Goal: Information Seeking & Learning: Learn about a topic

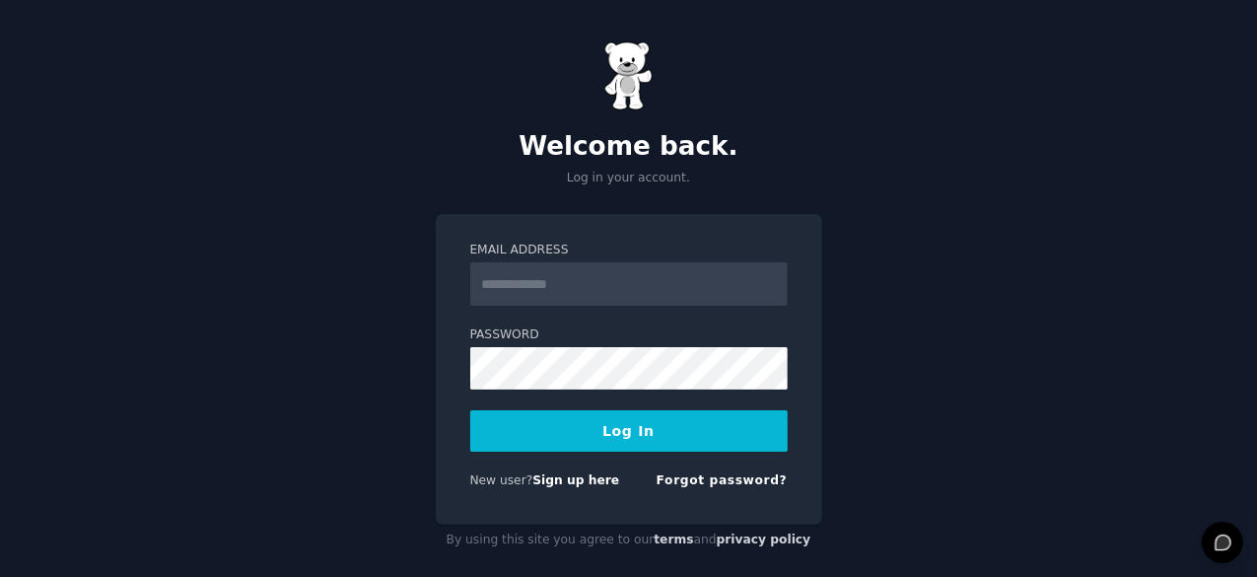
click at [591, 277] on input "Email Address" at bounding box center [628, 283] width 317 height 43
click at [661, 290] on input "**********" at bounding box center [628, 283] width 317 height 43
click at [631, 288] on input "**********" at bounding box center [628, 283] width 317 height 43
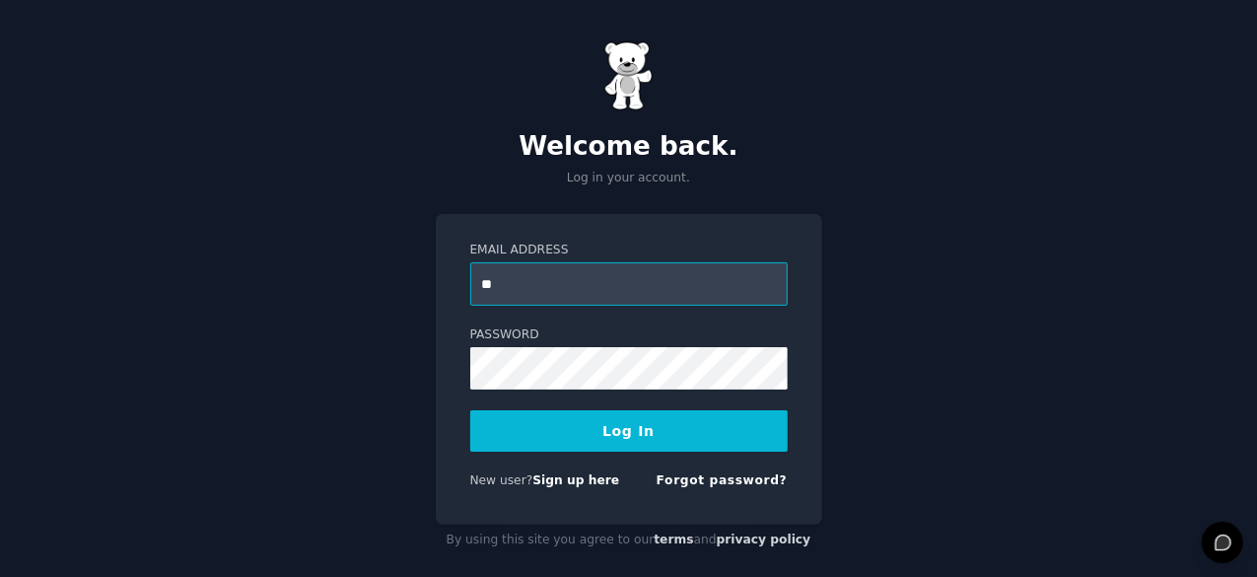
click at [592, 283] on input "**" at bounding box center [628, 283] width 317 height 43
type input "**********"
drag, startPoint x: 579, startPoint y: 437, endPoint x: 624, endPoint y: 448, distance: 46.6
click at [581, 439] on button "Log In" at bounding box center [628, 430] width 317 height 41
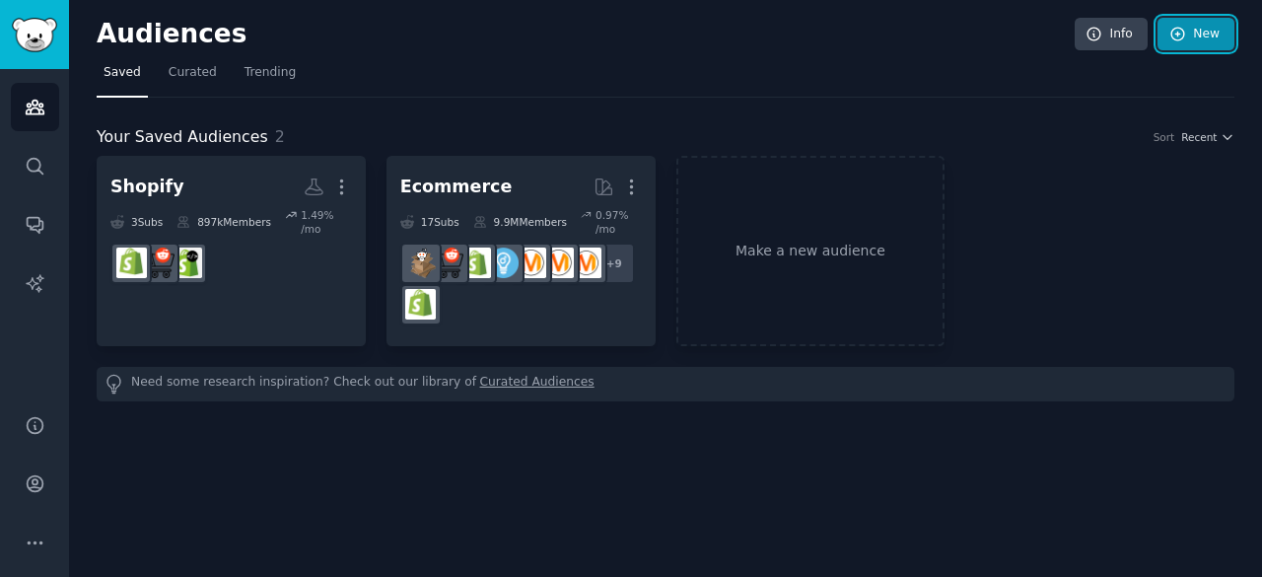
click at [1191, 39] on link "New" at bounding box center [1196, 35] width 77 height 34
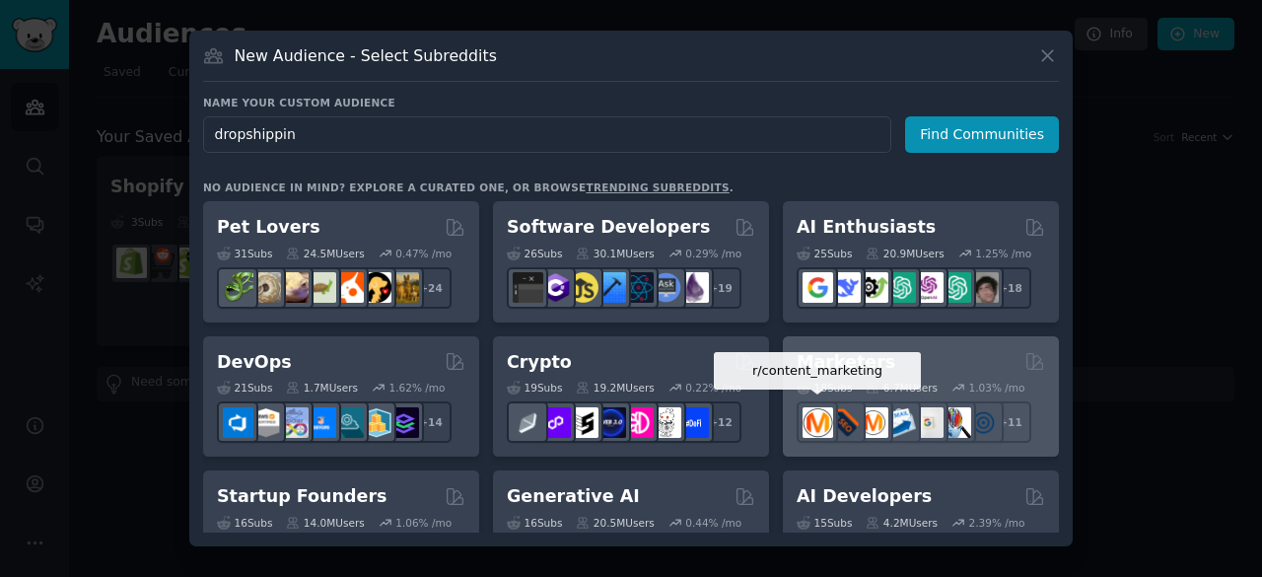
type input "dropshipping"
click button "Find Communities" at bounding box center [982, 134] width 154 height 36
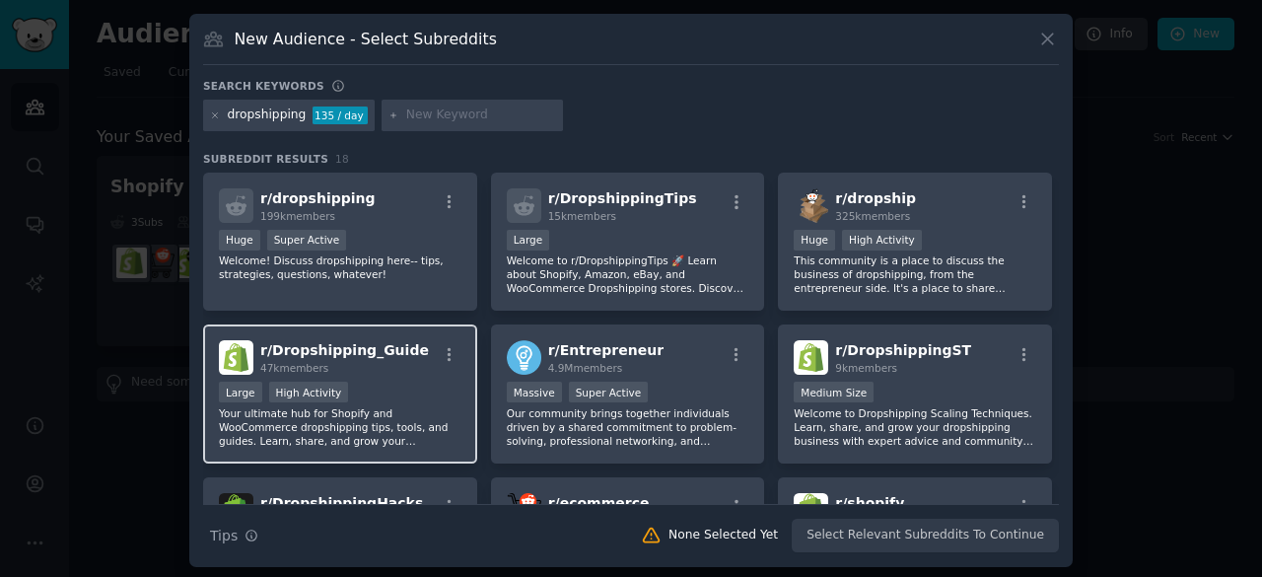
click at [379, 374] on div "r/ Dropshipping_Guide 47k members Large High Activity Your ultimate hub for Sho…" at bounding box center [340, 393] width 274 height 139
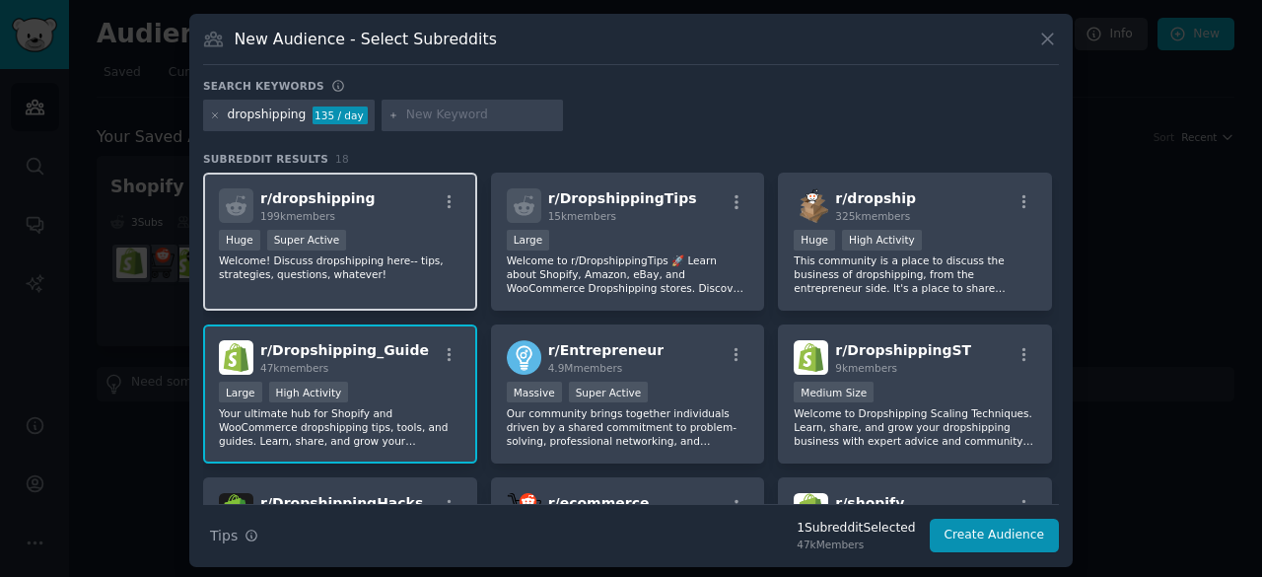
click at [401, 230] on div "Huge Super Active" at bounding box center [340, 242] width 243 height 25
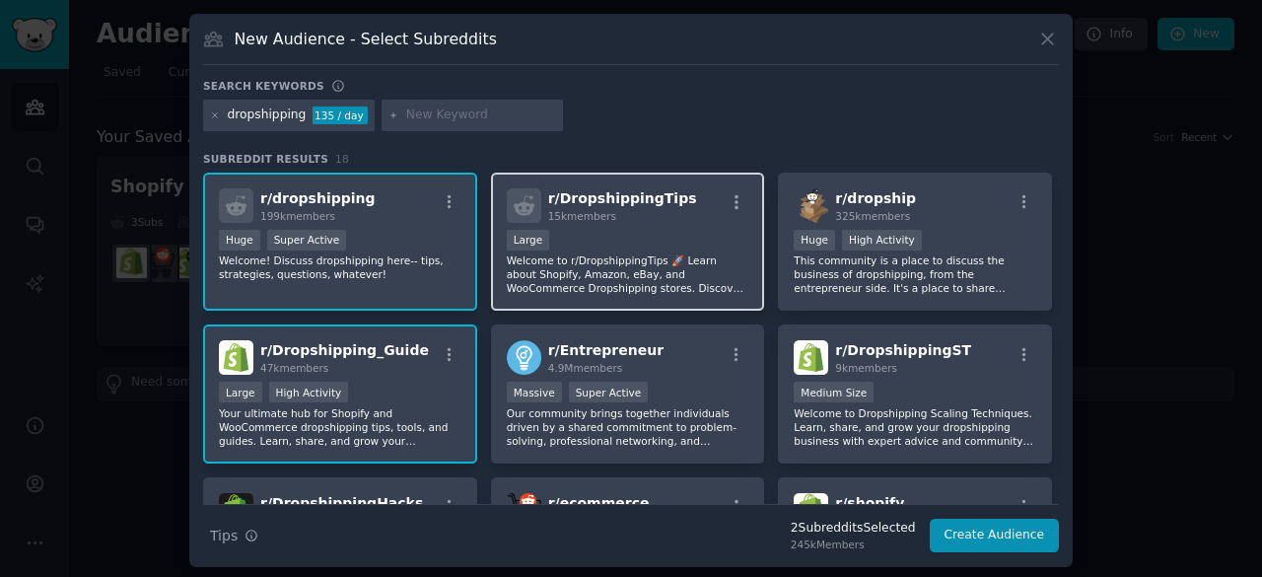
click at [681, 250] on div "10,000 - 100,000 members Large" at bounding box center [628, 242] width 243 height 25
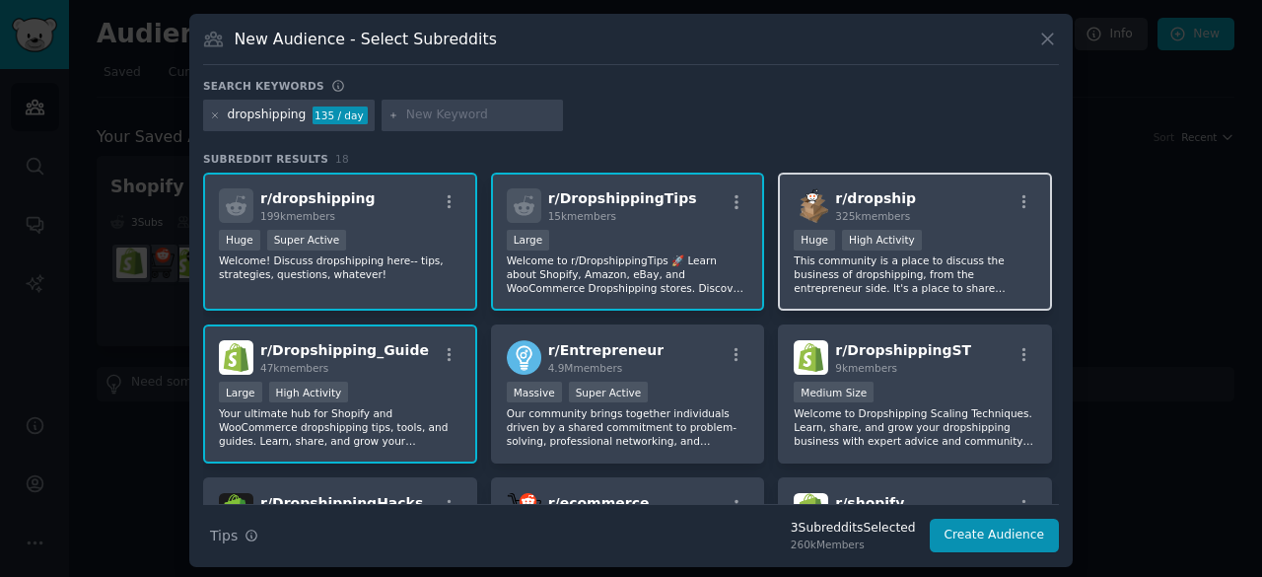
click at [920, 257] on p "This community is a place to discuss the business of dropshipping, from the ent…" at bounding box center [915, 273] width 243 height 41
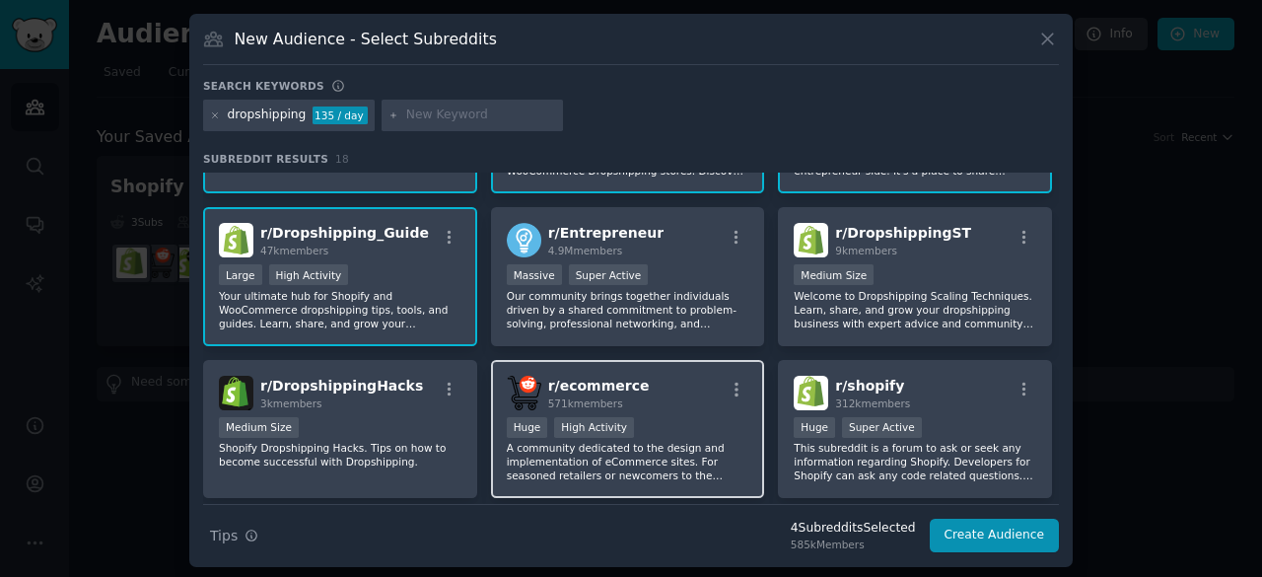
scroll to position [118, 0]
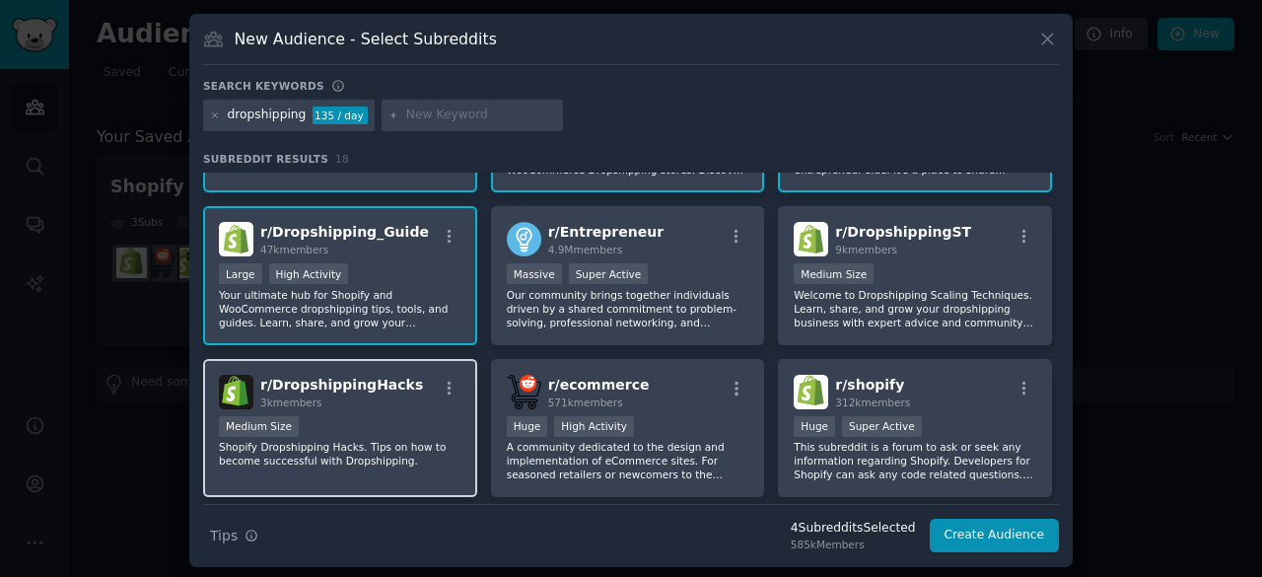
click at [394, 418] on div "Medium Size" at bounding box center [340, 428] width 243 height 25
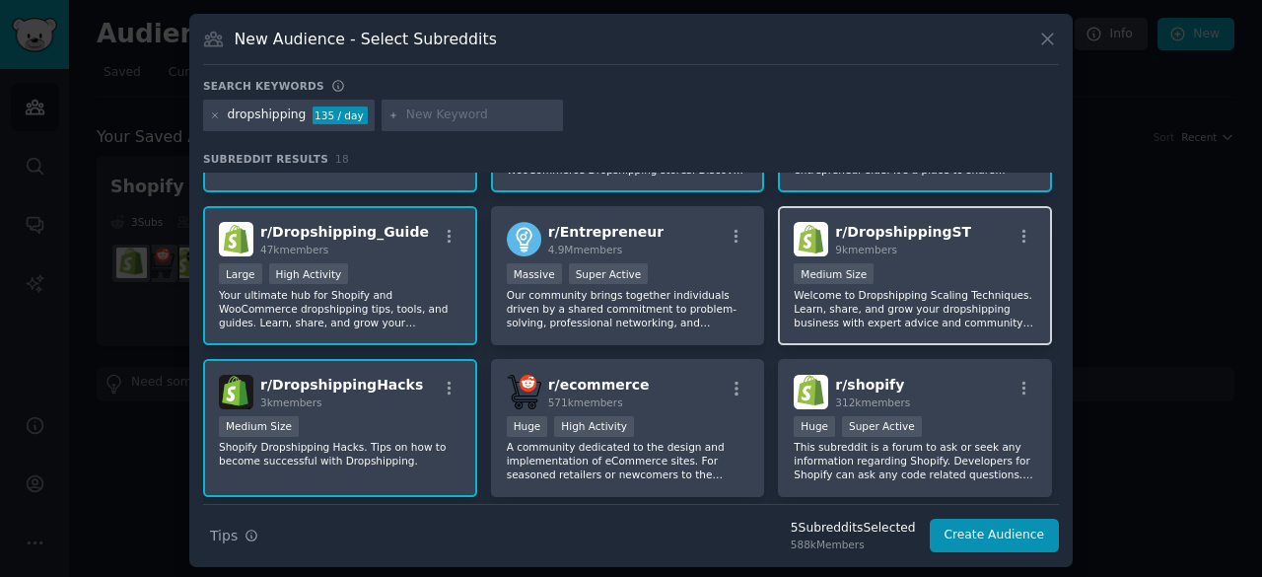
click at [897, 311] on p "Welcome to Dropshipping Scaling Techniques. Learn, share, and grow your dropshi…" at bounding box center [915, 308] width 243 height 41
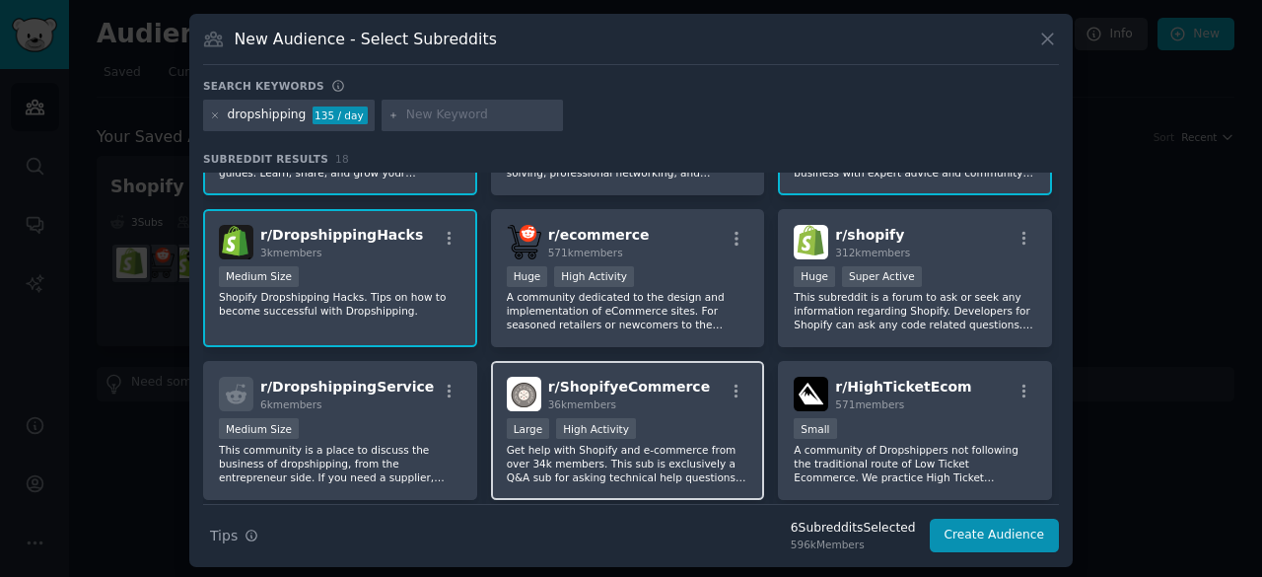
scroll to position [261, 0]
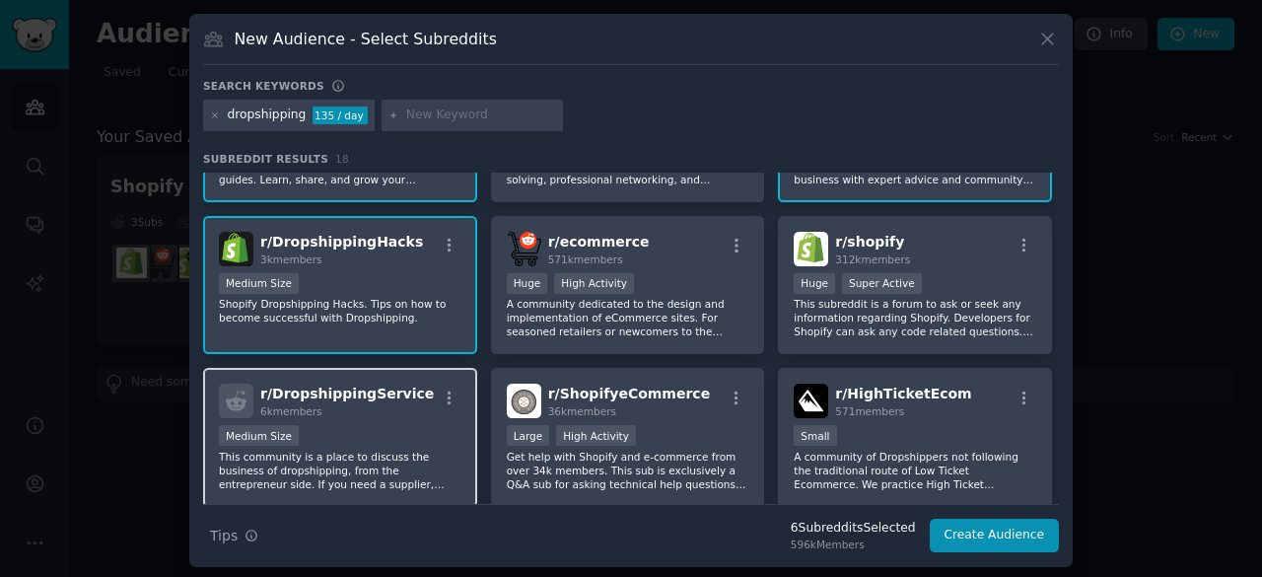
click at [314, 472] on p "This community is a place to discuss the business of dropshipping, from the ent…" at bounding box center [340, 470] width 243 height 41
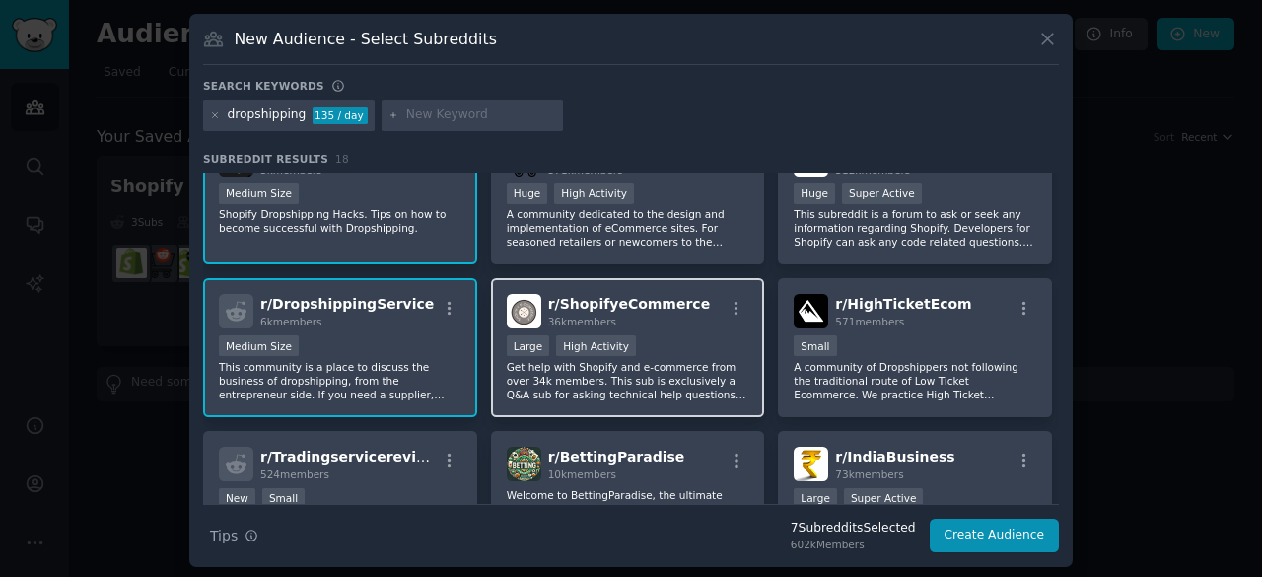
scroll to position [364, 0]
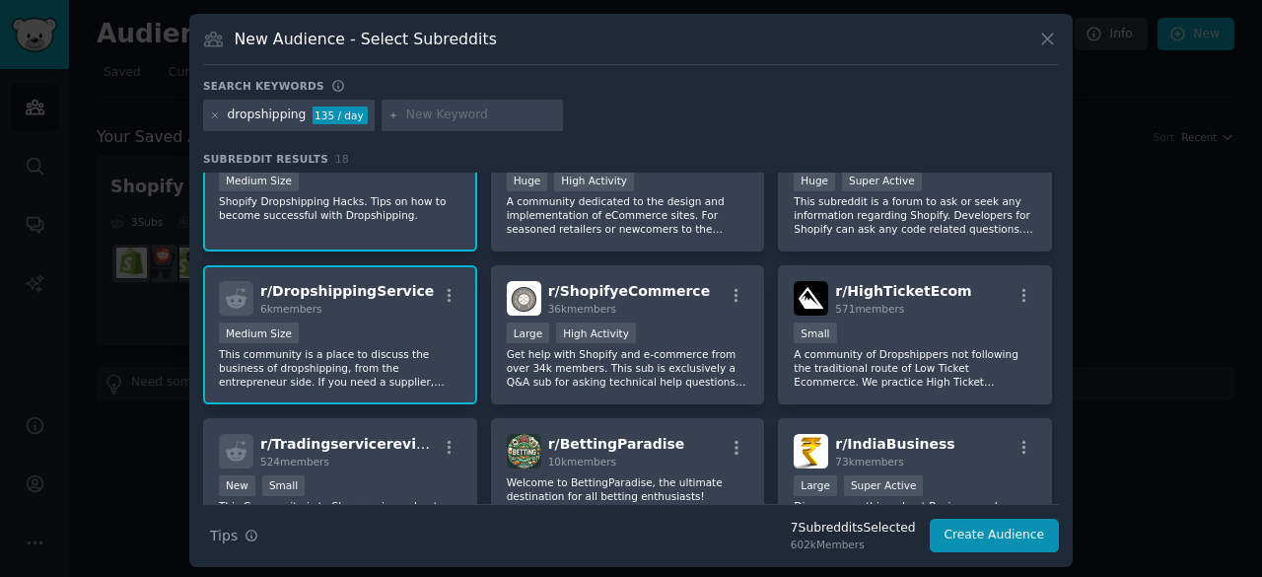
click at [392, 368] on p "This community is a place to discuss the business of dropshipping, from the ent…" at bounding box center [340, 367] width 243 height 41
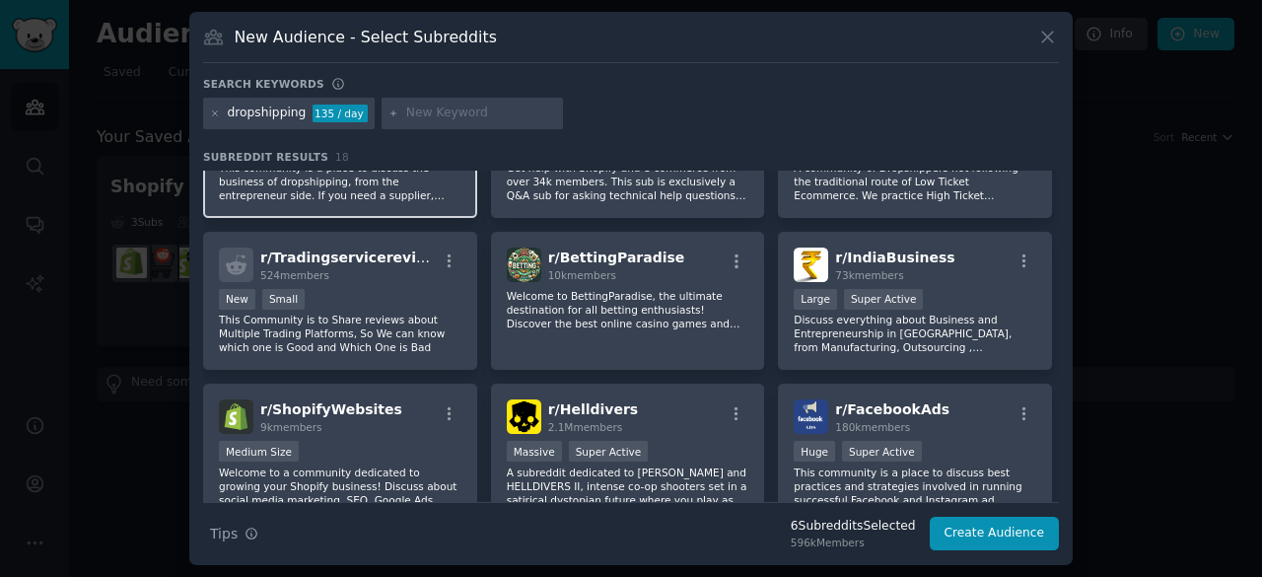
scroll to position [638, 0]
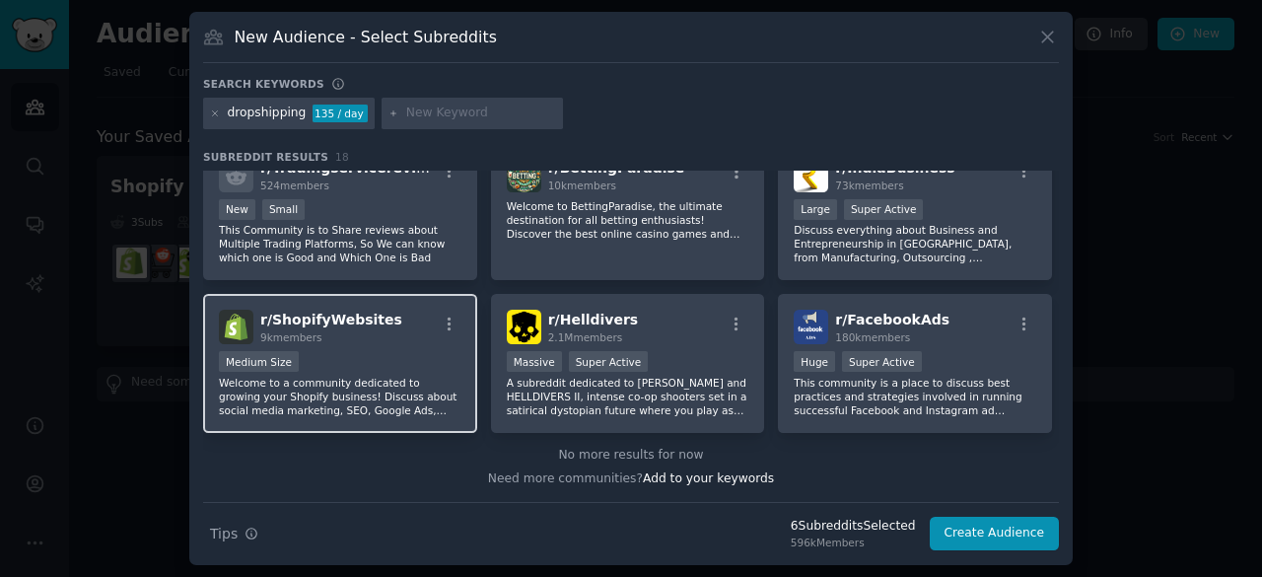
click at [361, 407] on p "Welcome to a community dedicated to growing your Shopify business! Discuss abou…" at bounding box center [340, 396] width 243 height 41
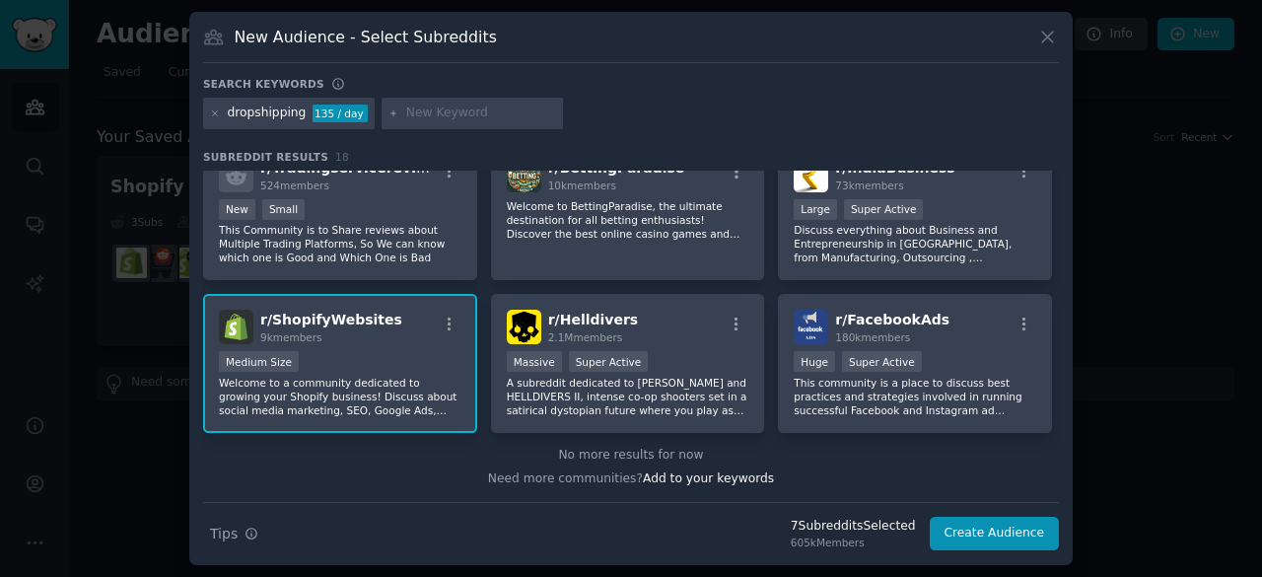
click at [385, 397] on p "Welcome to a community dedicated to growing your Shopify business! Discuss abou…" at bounding box center [340, 396] width 243 height 41
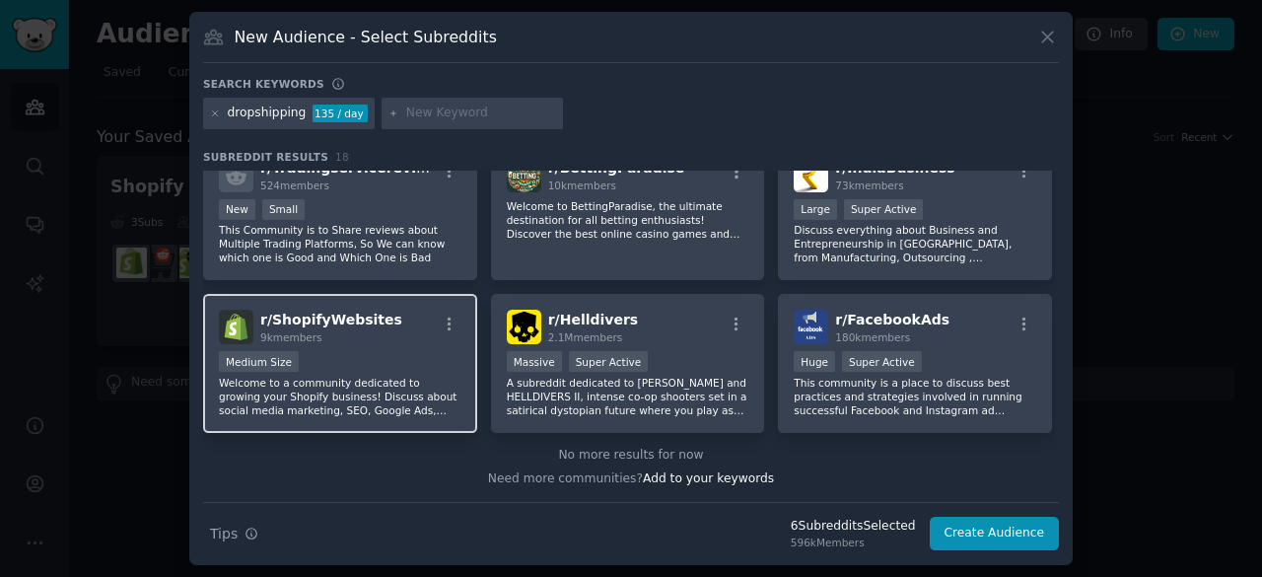
click at [385, 397] on p "Welcome to a community dedicated to growing your Shopify business! Discuss abou…" at bounding box center [340, 396] width 243 height 41
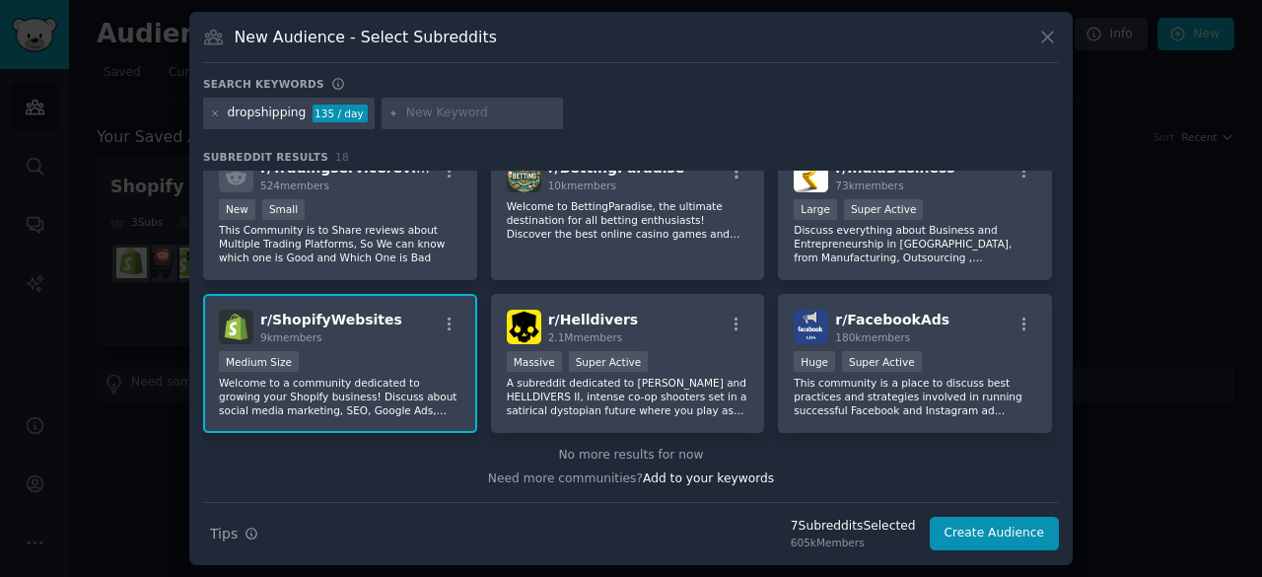
click at [385, 397] on p "Welcome to a community dedicated to growing your Shopify business! Discuss abou…" at bounding box center [340, 396] width 243 height 41
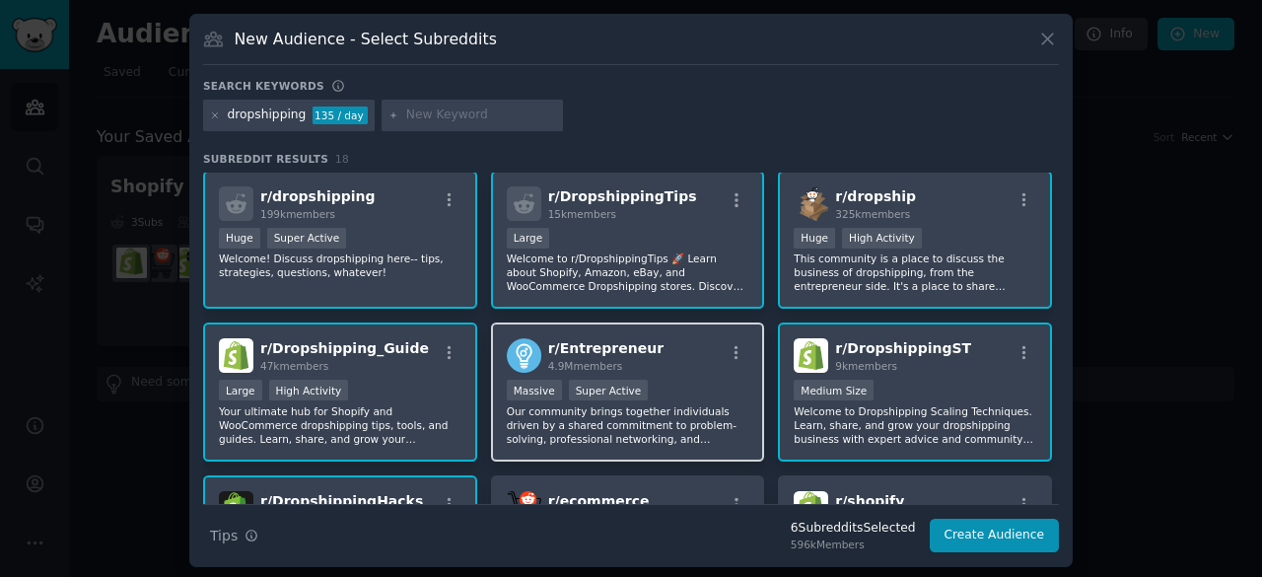
scroll to position [0, 0]
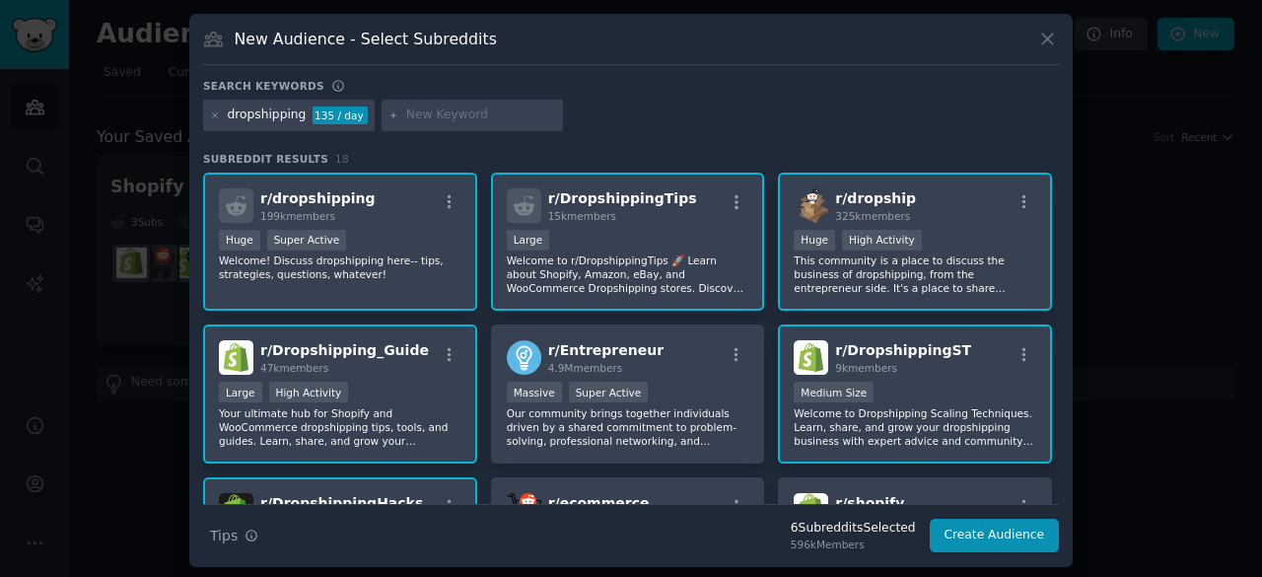
click at [410, 116] on input "text" at bounding box center [481, 115] width 150 height 18
type input "printondemand"
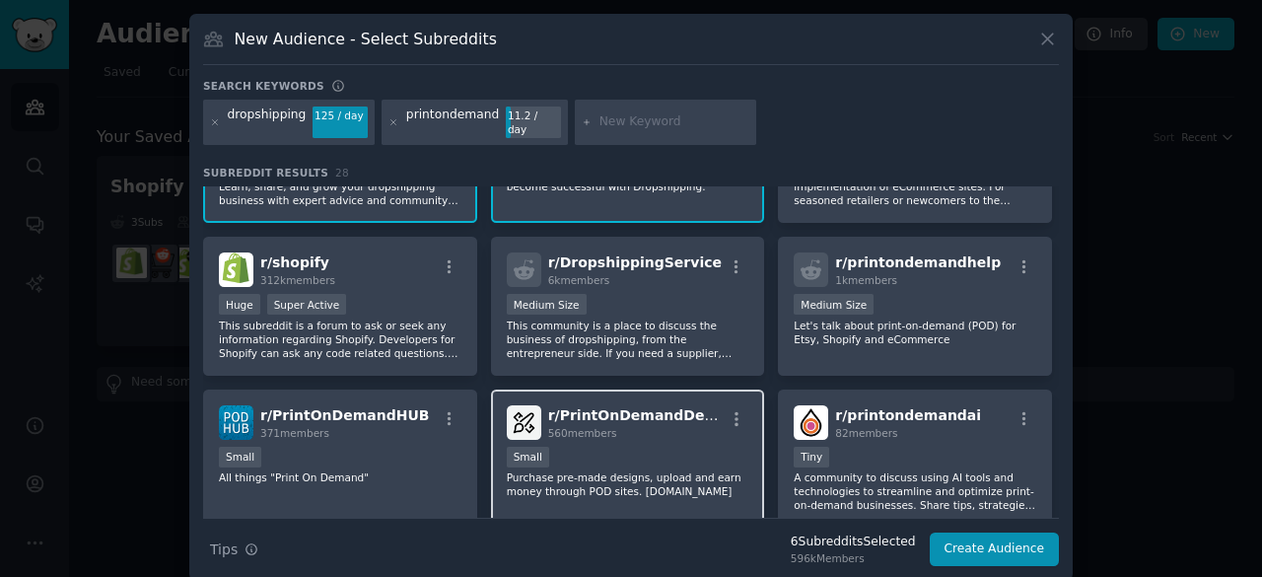
scroll to position [308, 0]
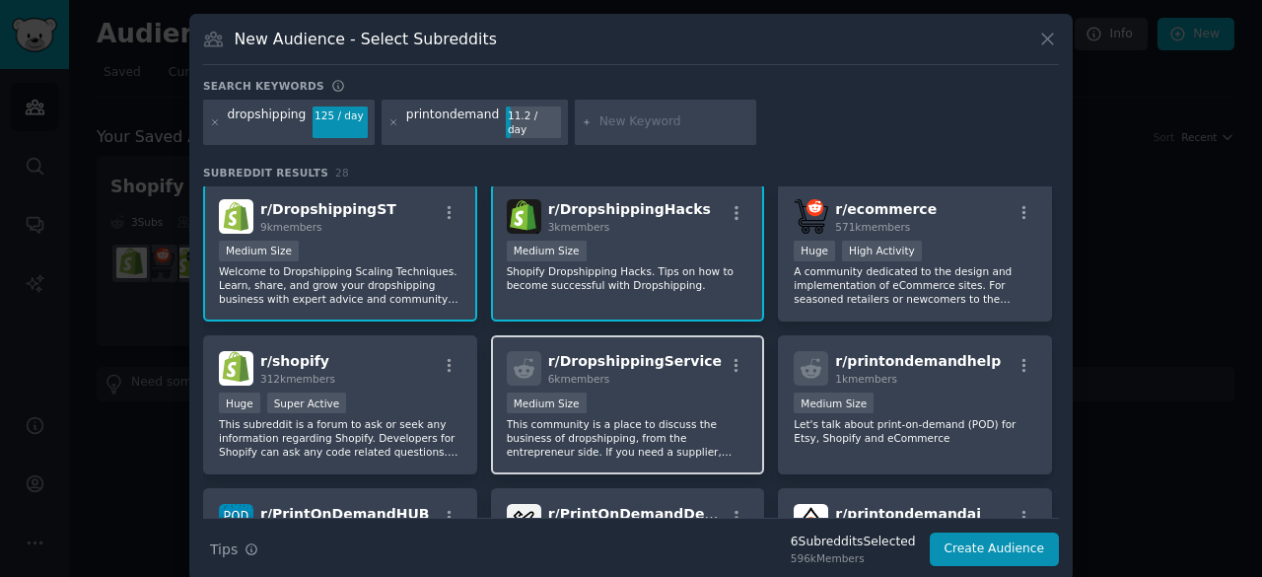
click at [656, 417] on p "This community is a place to discuss the business of dropshipping, from the ent…" at bounding box center [628, 437] width 243 height 41
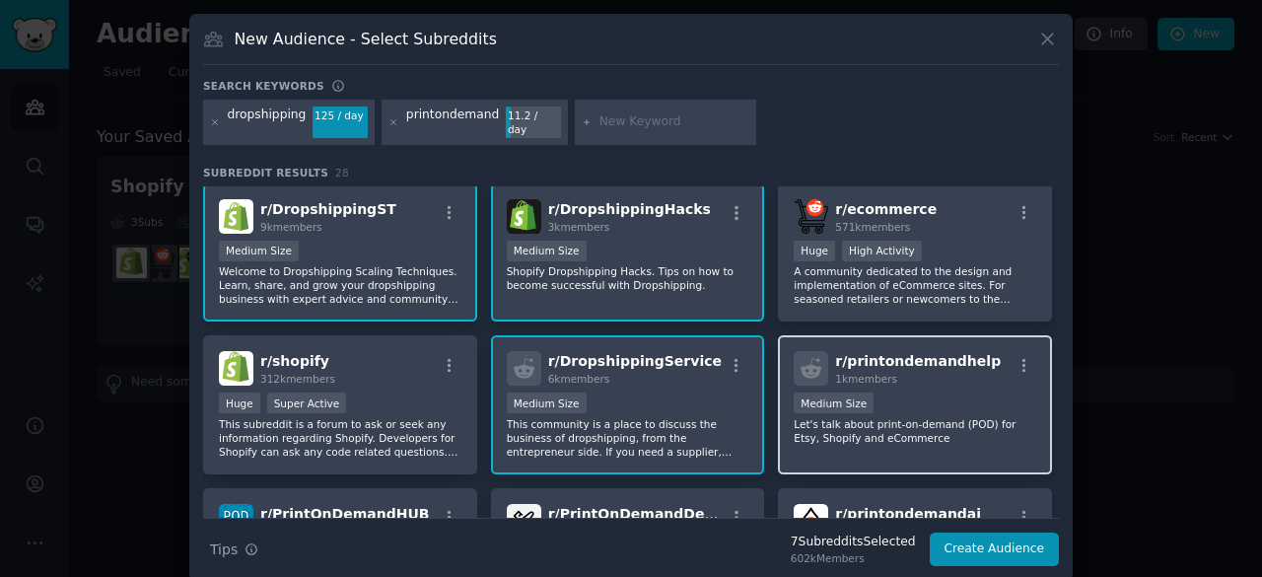
click at [908, 417] on p "Let's talk about print-on-demand (POD) for Etsy, Shopify and eCommerce" at bounding box center [915, 431] width 243 height 28
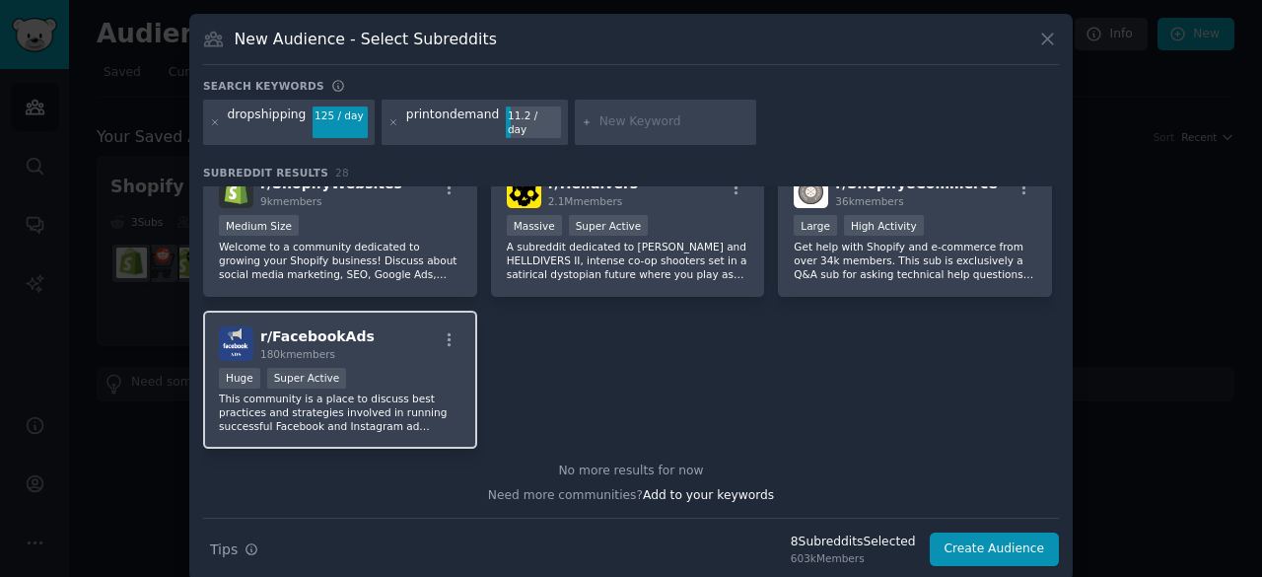
scroll to position [2, 0]
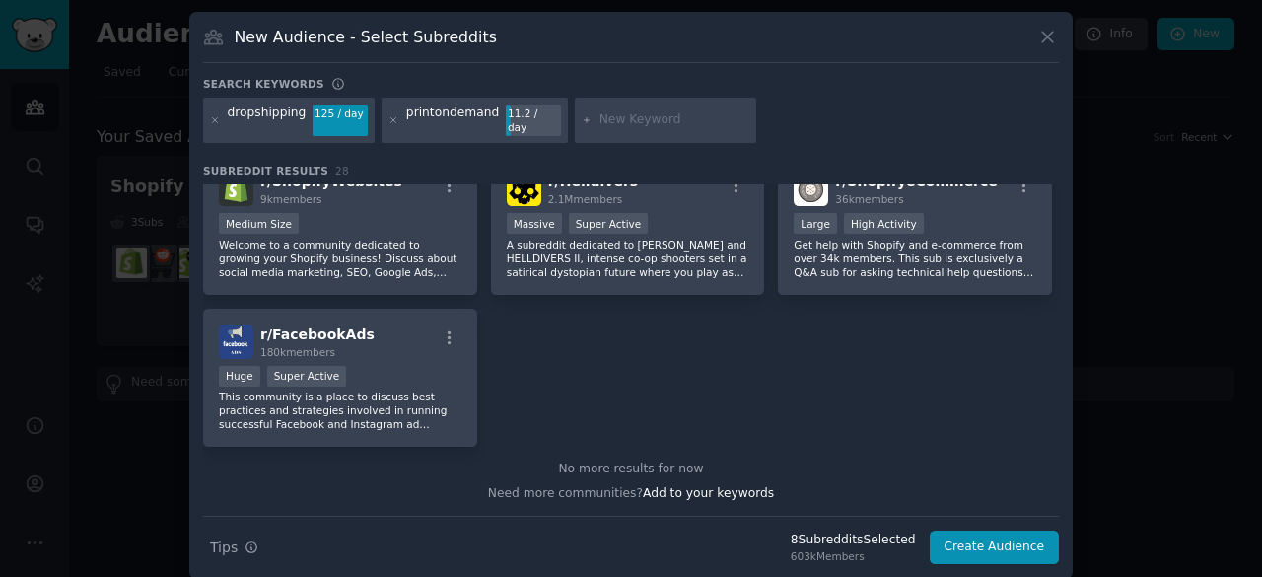
click at [649, 111] on input "text" at bounding box center [674, 120] width 150 height 18
type input "pod"
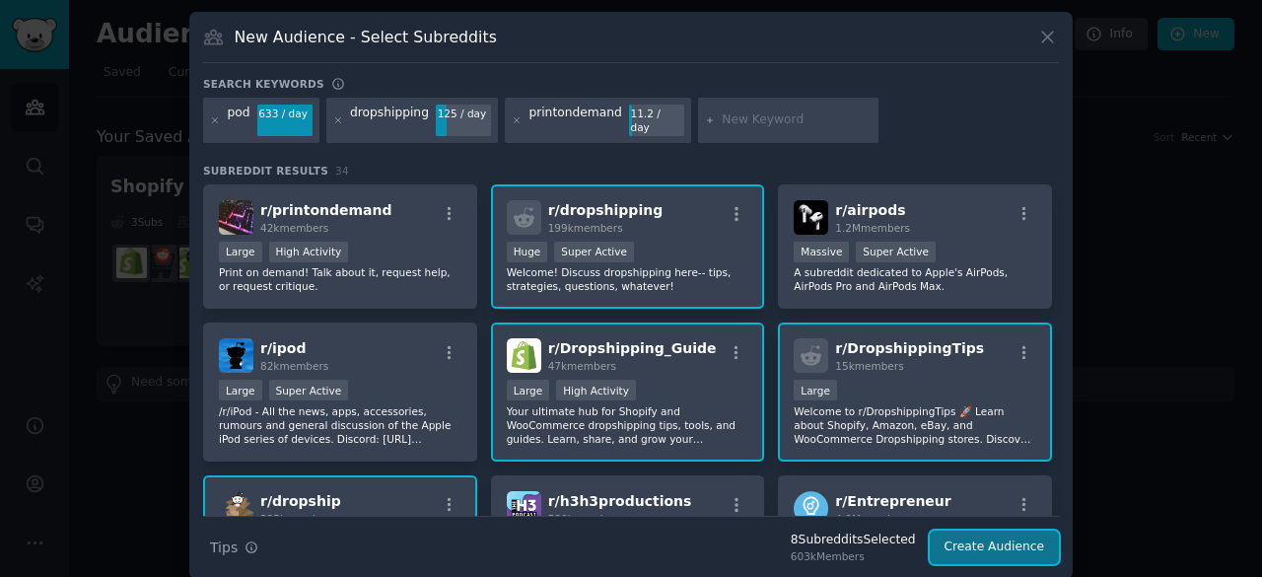
click at [987, 533] on button "Create Audience" at bounding box center [995, 547] width 130 height 34
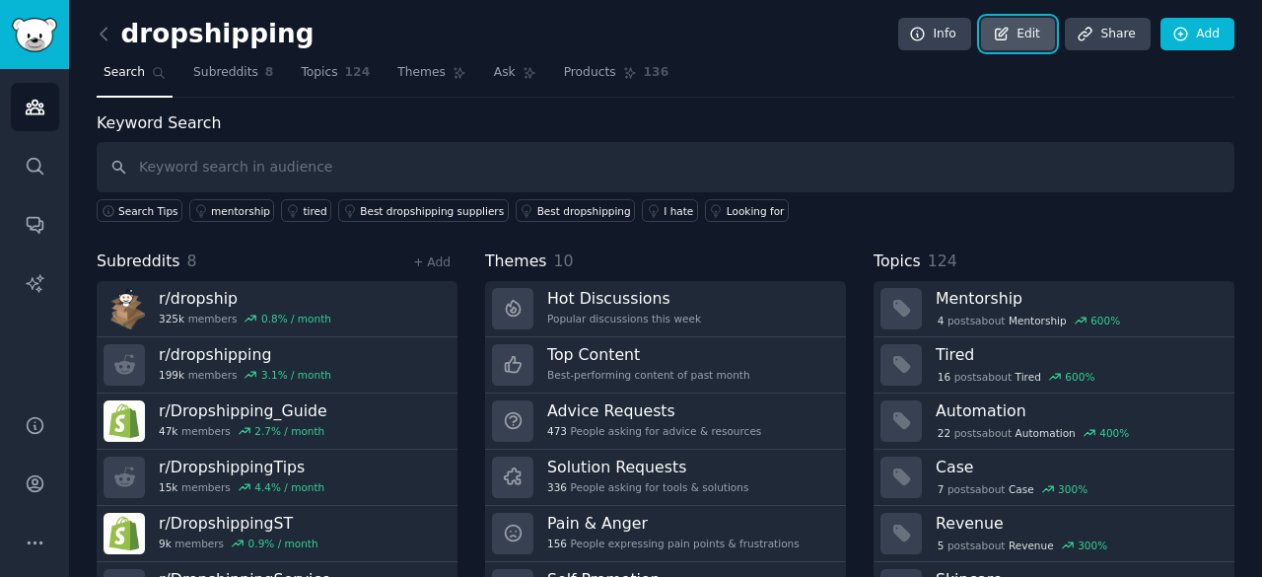
click at [1029, 36] on link "Edit" at bounding box center [1018, 35] width 74 height 34
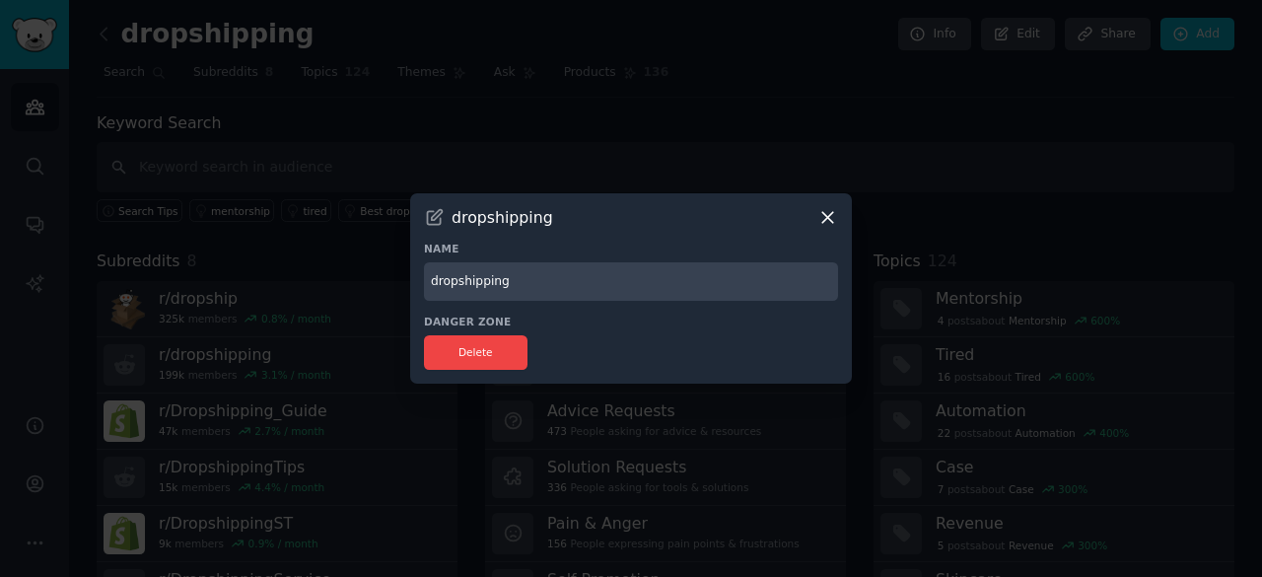
click at [439, 279] on input "dropshipping" at bounding box center [631, 281] width 414 height 38
type input "Dropshipping & POD"
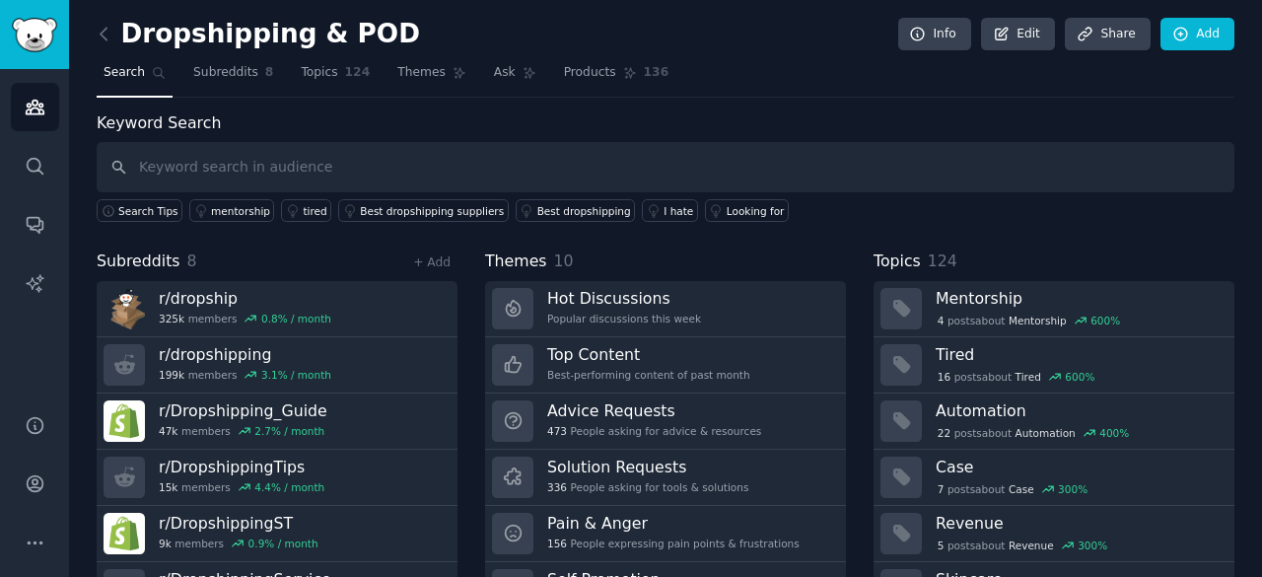
click at [310, 258] on div "Subreddits 8 + Add" at bounding box center [277, 261] width 361 height 25
click at [103, 39] on icon at bounding box center [104, 34] width 21 height 21
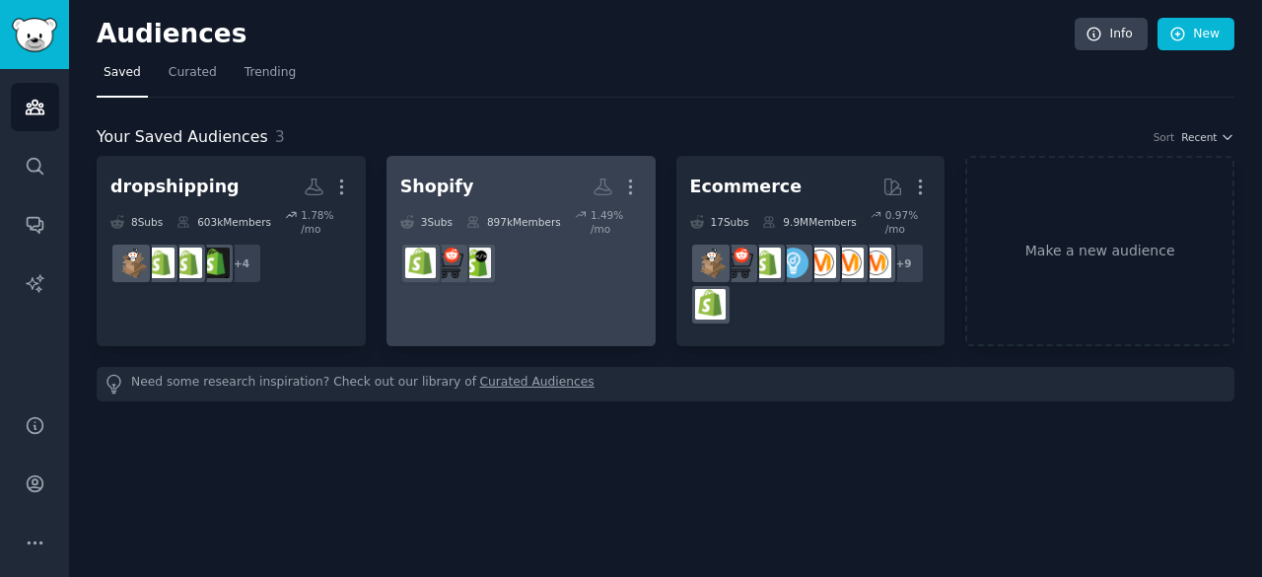
click at [584, 291] on link "Shopify More 3 Sub s 897k Members 1.49 % /mo r/shopifyDev" at bounding box center [521, 251] width 269 height 190
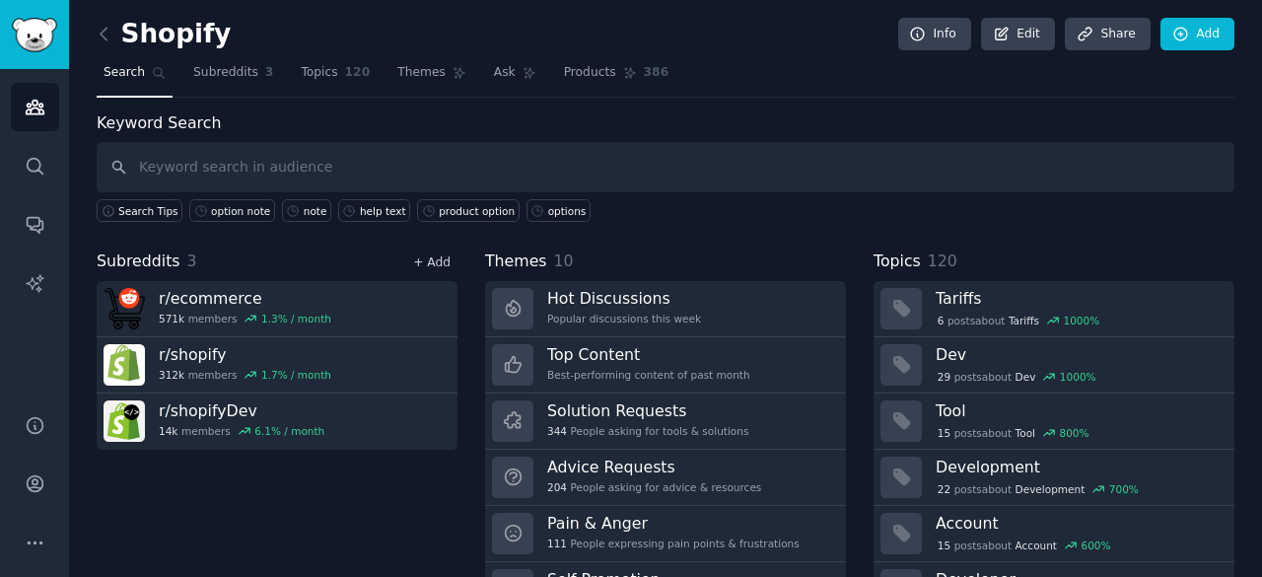
click at [428, 258] on link "+ Add" at bounding box center [431, 262] width 37 height 14
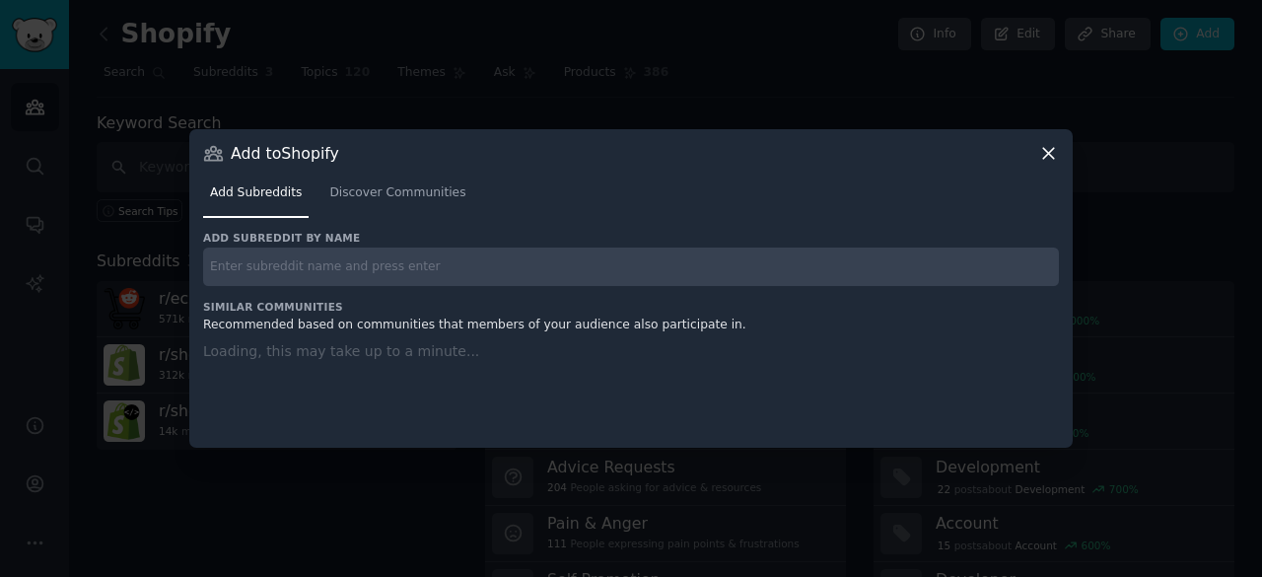
click at [395, 268] on input "text" at bounding box center [631, 266] width 856 height 38
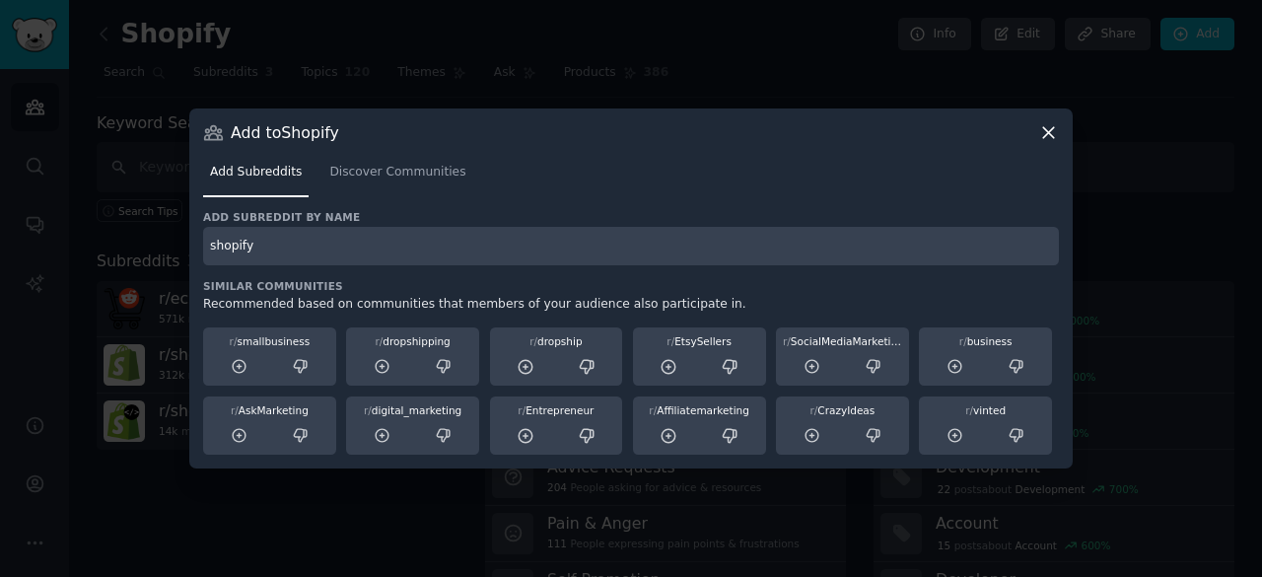
type input "shopify"
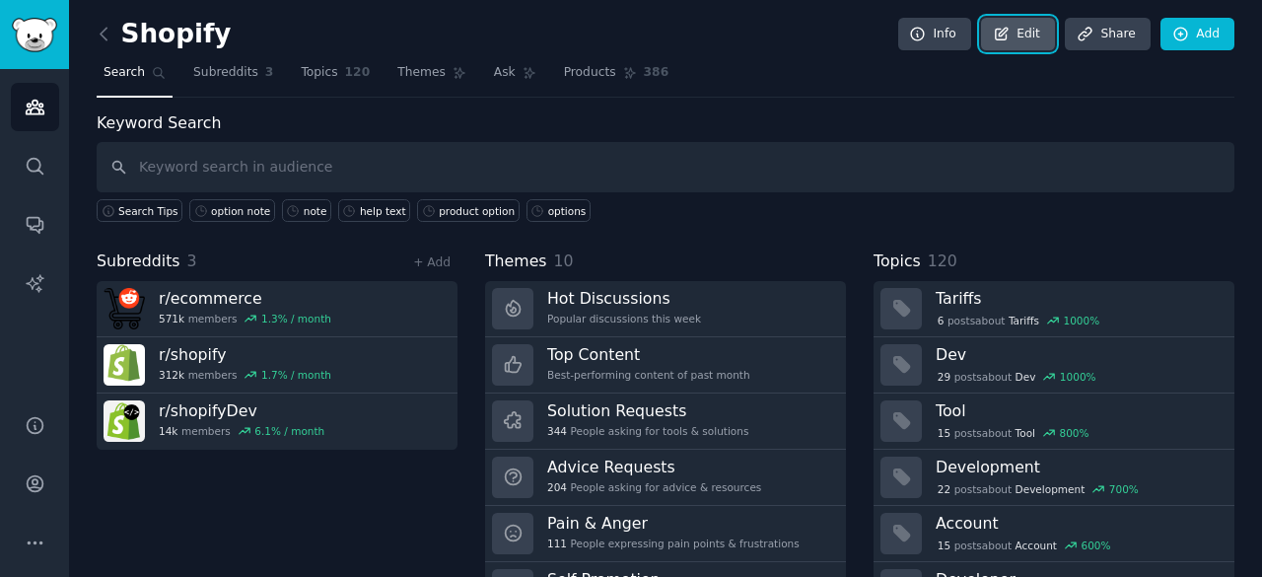
click at [1015, 35] on link "Edit" at bounding box center [1018, 35] width 74 height 34
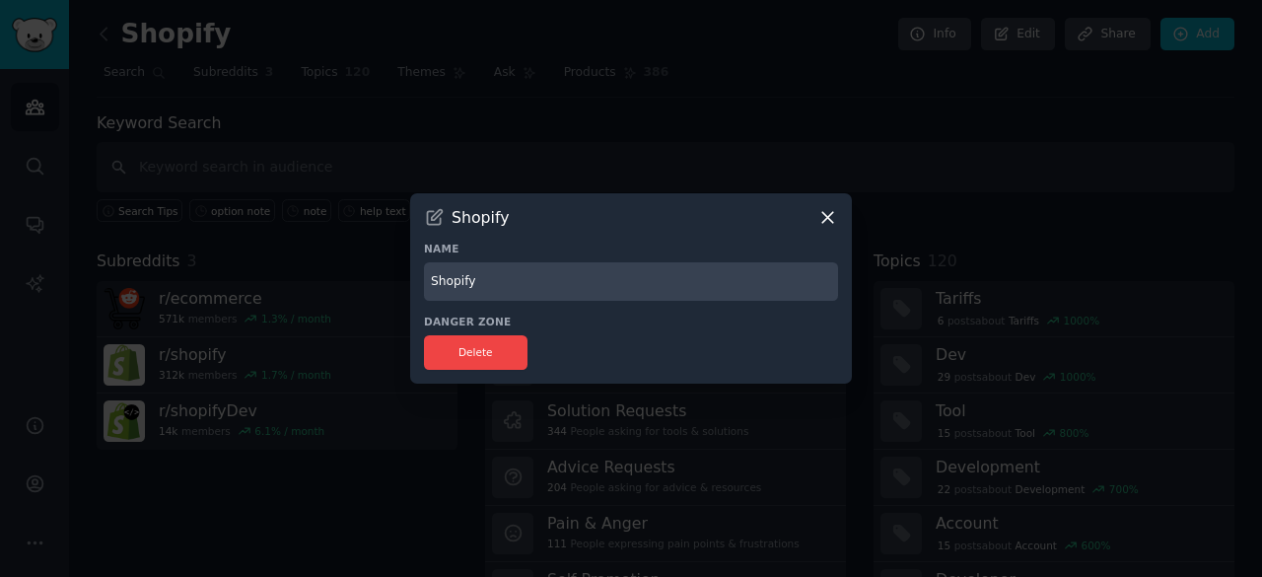
click at [832, 216] on icon at bounding box center [827, 217] width 21 height 21
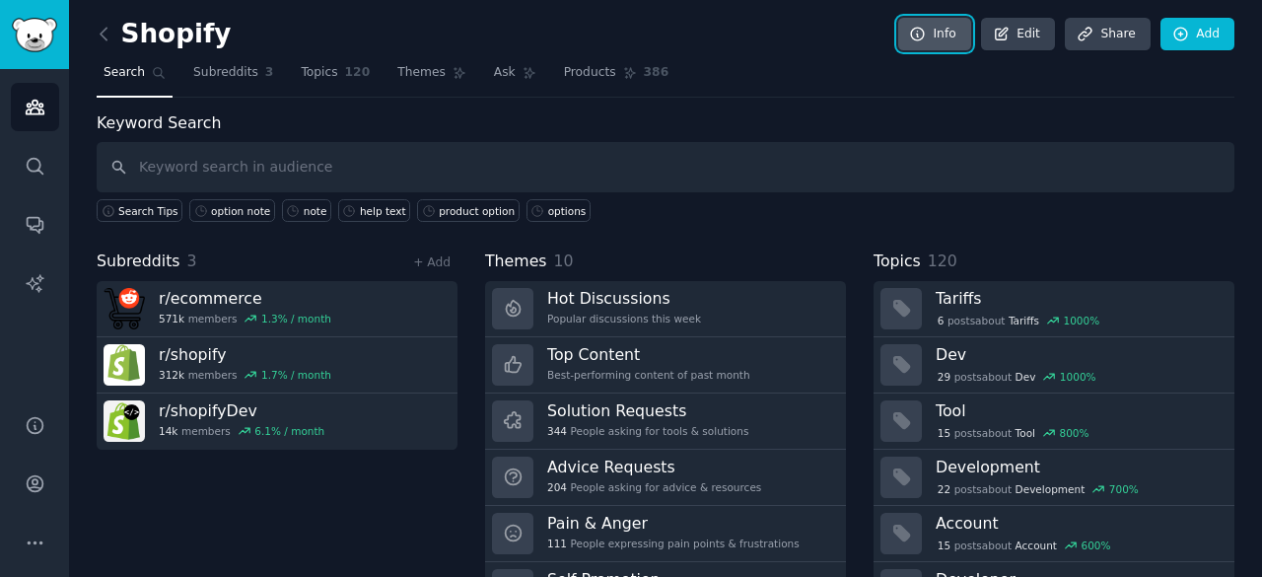
click at [950, 33] on link "Info" at bounding box center [934, 35] width 73 height 34
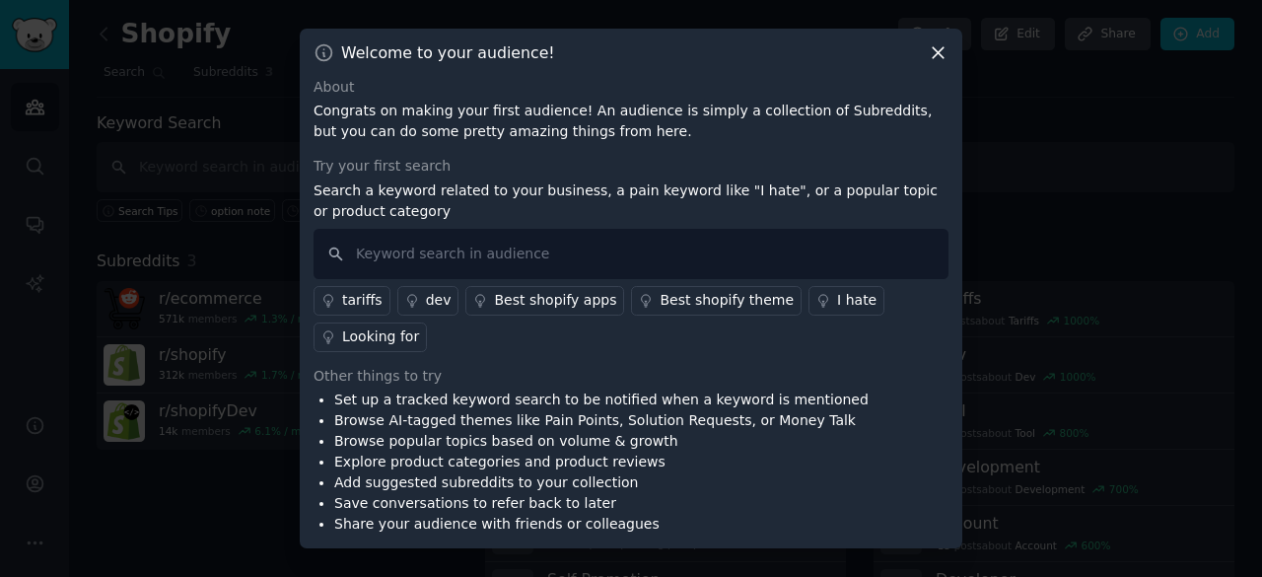
click at [929, 55] on icon at bounding box center [938, 52] width 21 height 21
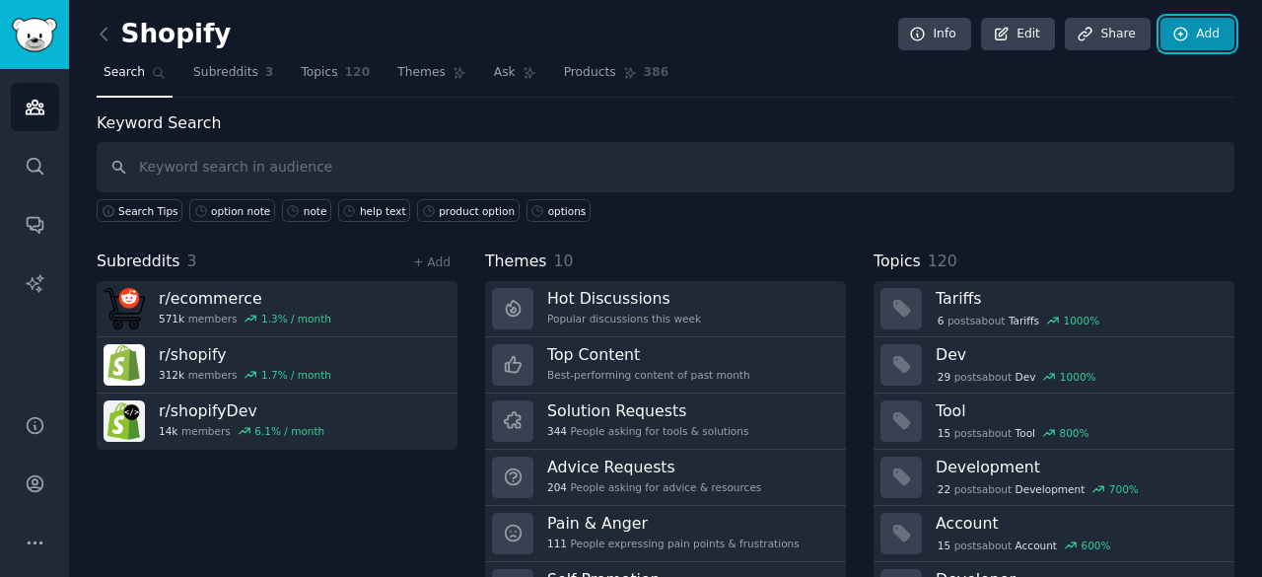
click at [1203, 31] on link "Add" at bounding box center [1198, 35] width 74 height 34
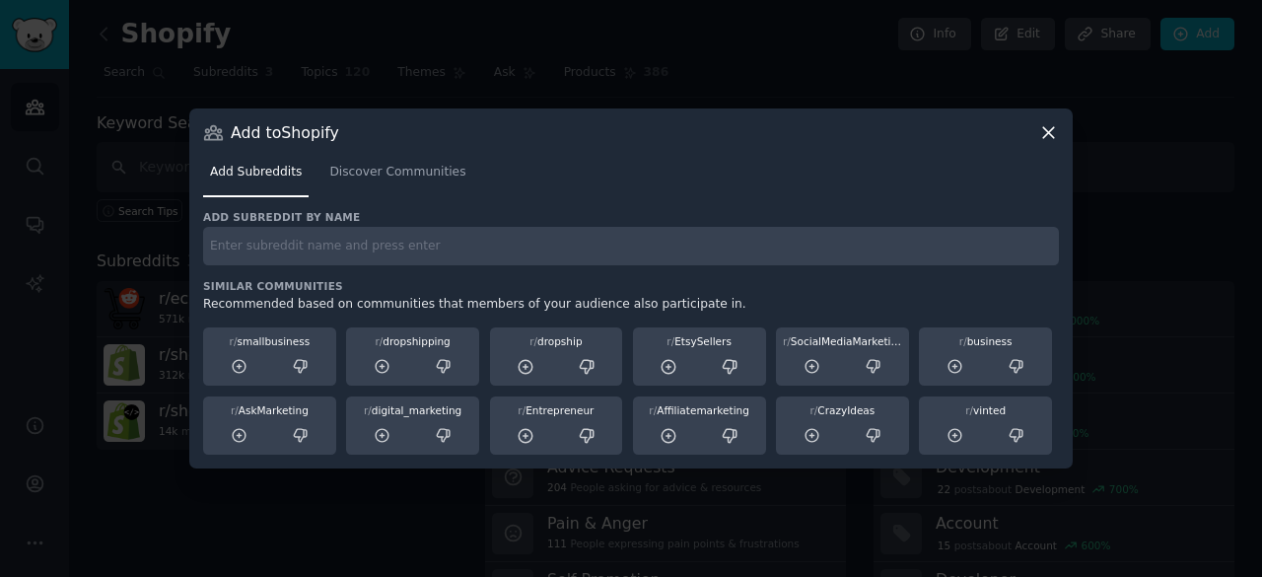
click at [371, 272] on div "Add subreddit by name Similar Communities Recommended based on communities that…" at bounding box center [631, 333] width 856 height 246
click at [370, 233] on input "text" at bounding box center [631, 246] width 856 height 38
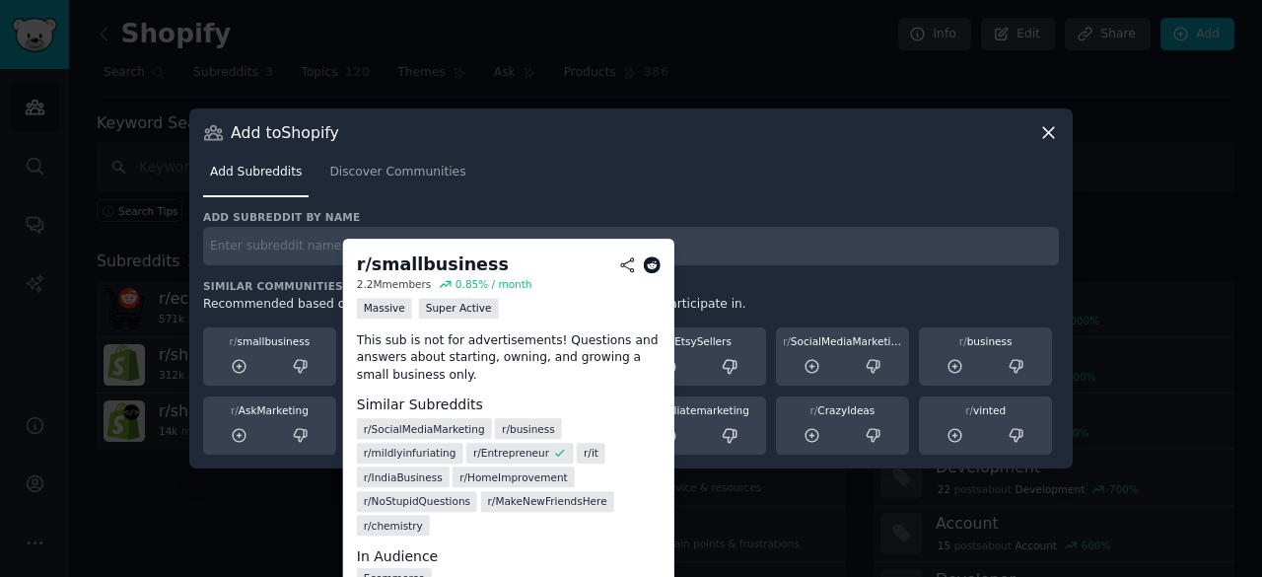
click at [279, 346] on div "r/ smallbusiness" at bounding box center [269, 341] width 119 height 14
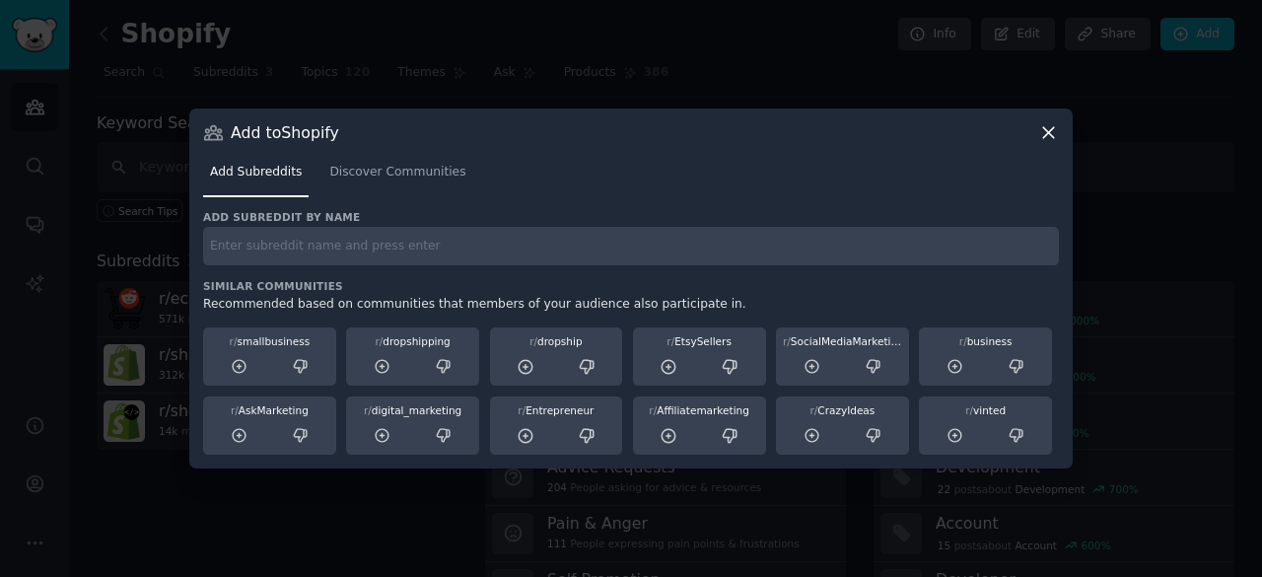
click at [310, 245] on input "text" at bounding box center [631, 246] width 856 height 38
click at [400, 176] on span "Discover Communities" at bounding box center [397, 173] width 136 height 18
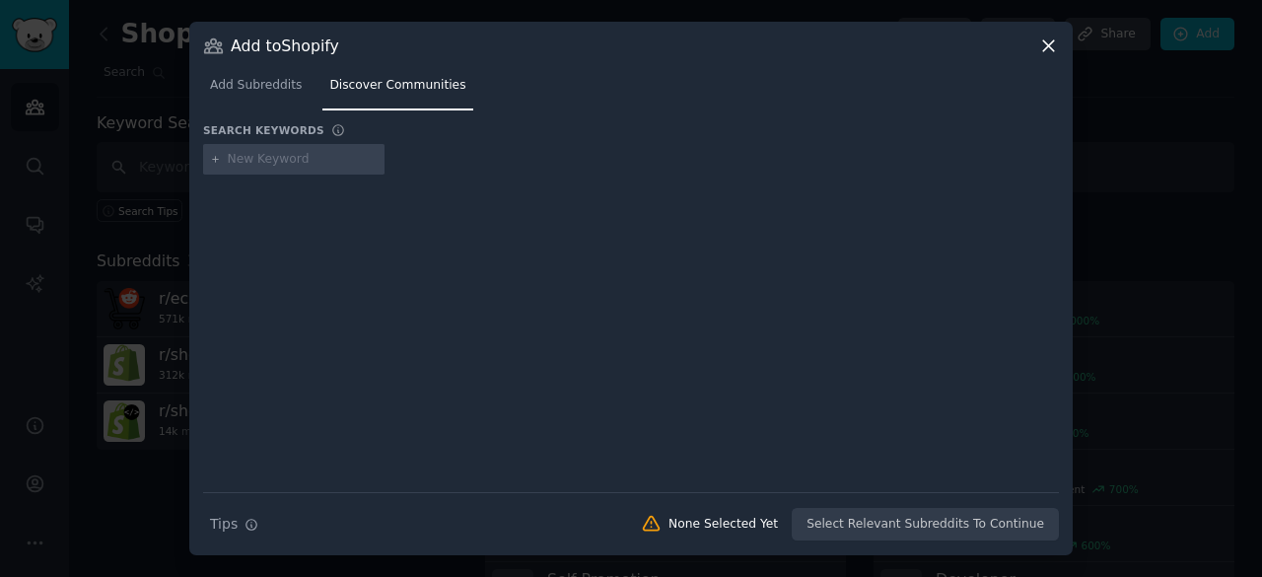
click at [278, 155] on input "text" at bounding box center [303, 160] width 150 height 18
type input "shopify"
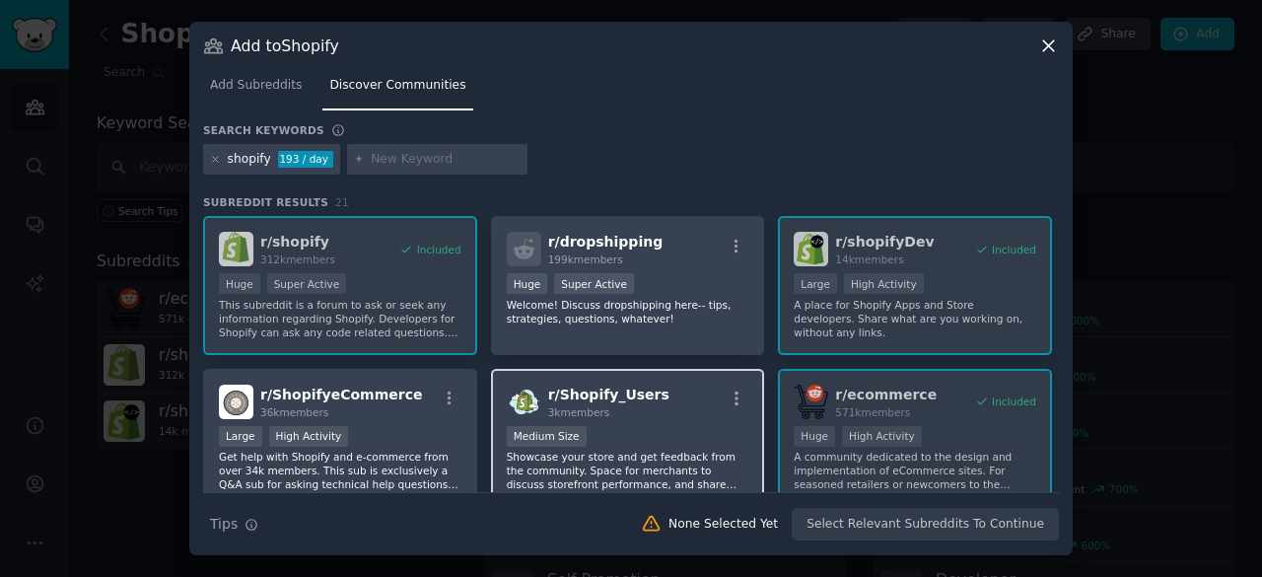
scroll to position [99, 0]
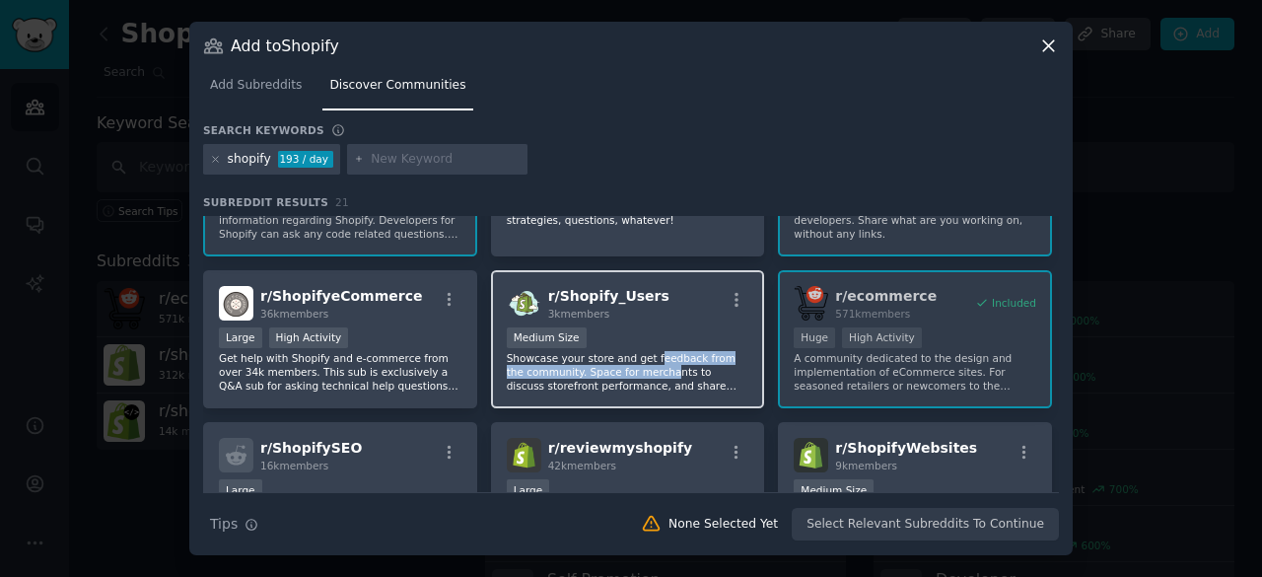
click at [641, 366] on p "Showcase your store and get feedback from the community. Space for merchants to…" at bounding box center [628, 371] width 243 height 41
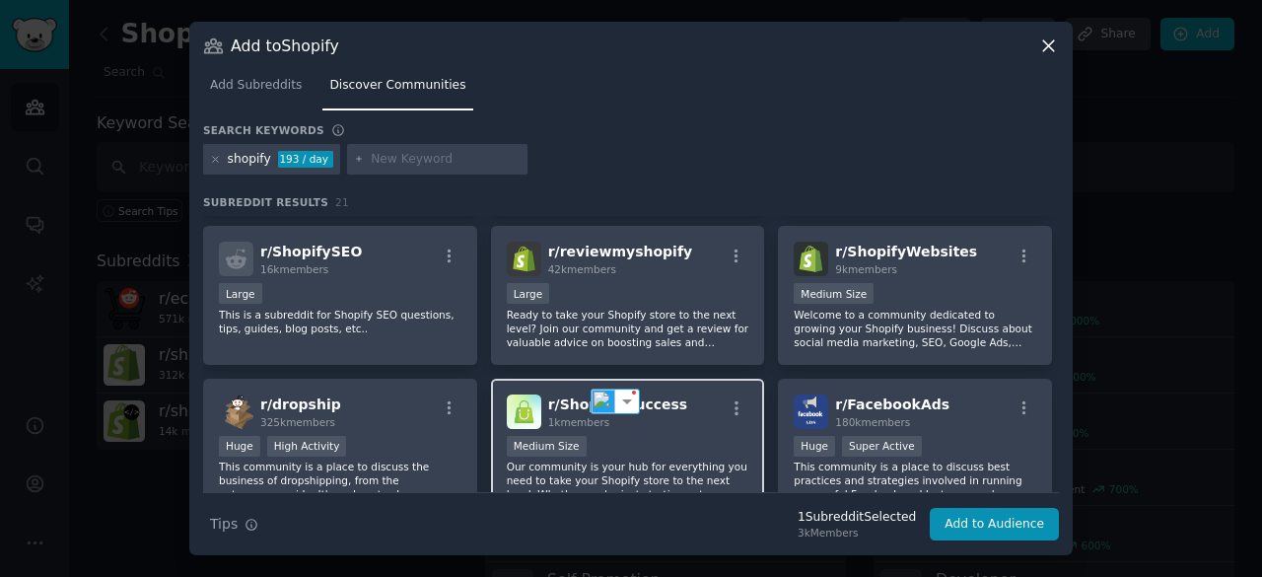
scroll to position [296, 0]
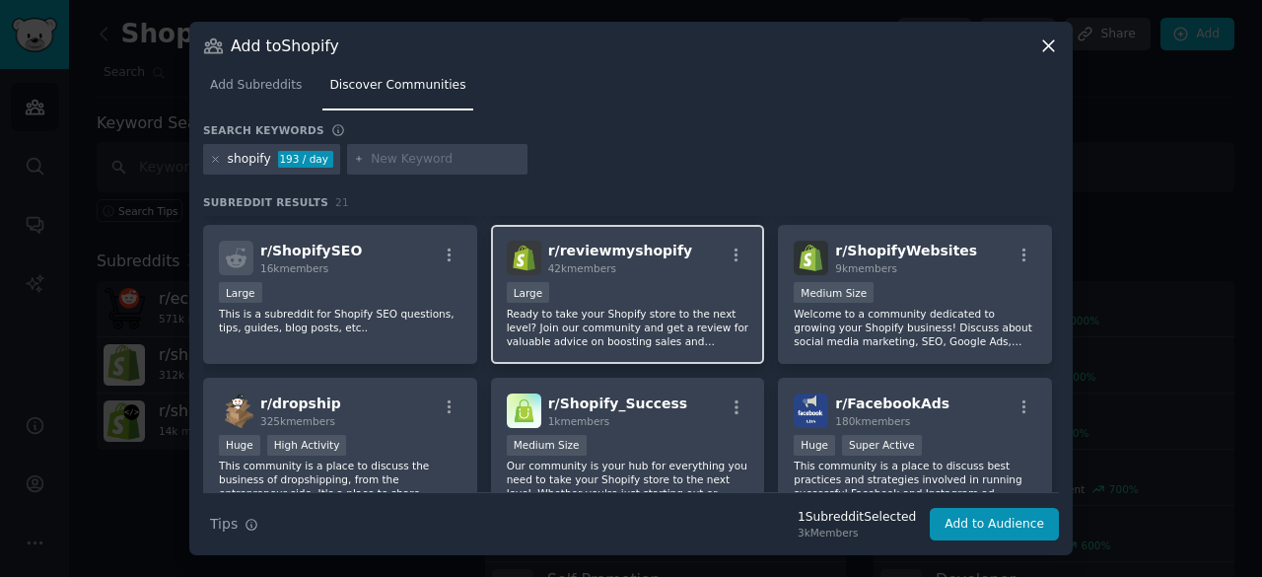
click at [645, 307] on p "Ready to take your Shopify store to the next level? Join our community and get …" at bounding box center [628, 327] width 243 height 41
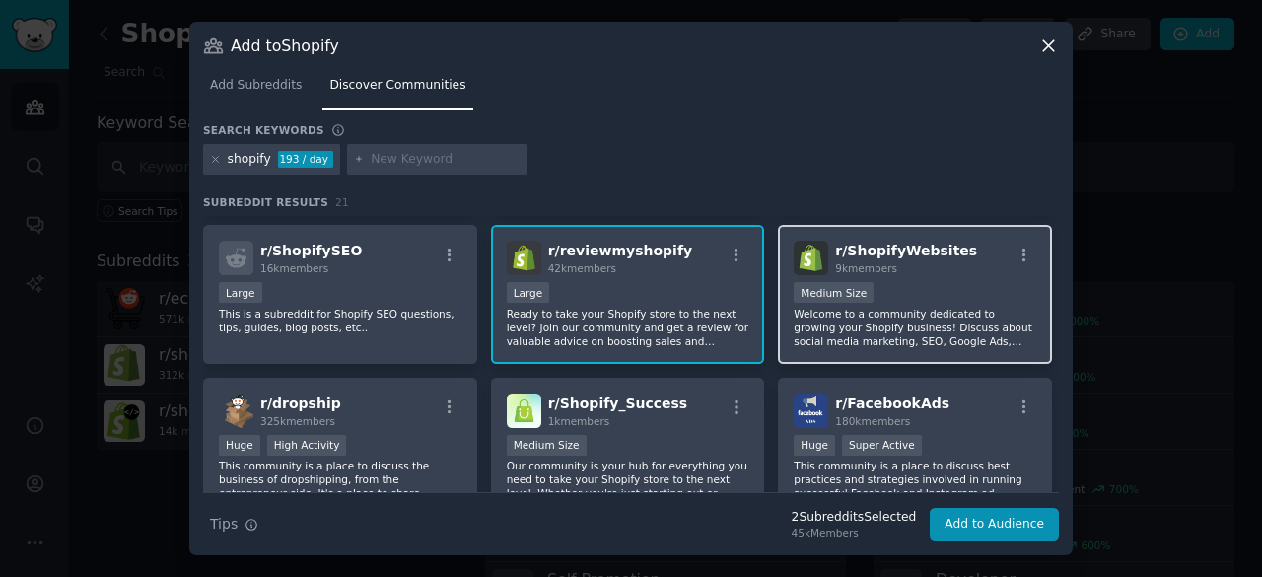
click at [891, 340] on p "Welcome to a community dedicated to growing your Shopify business! Discuss abou…" at bounding box center [915, 327] width 243 height 41
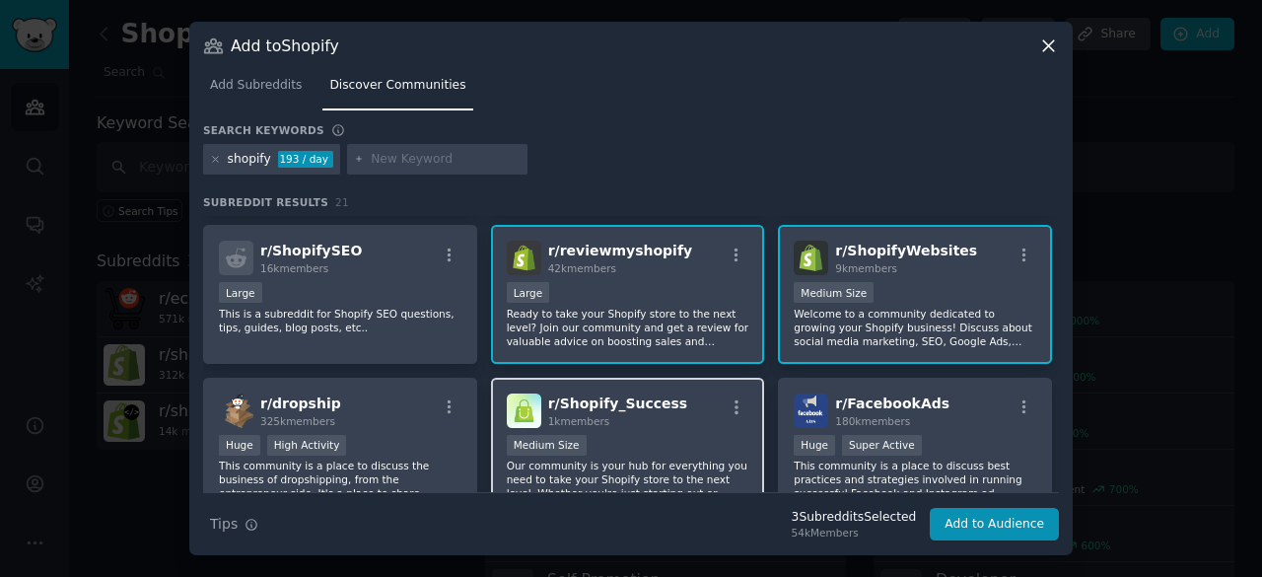
scroll to position [394, 0]
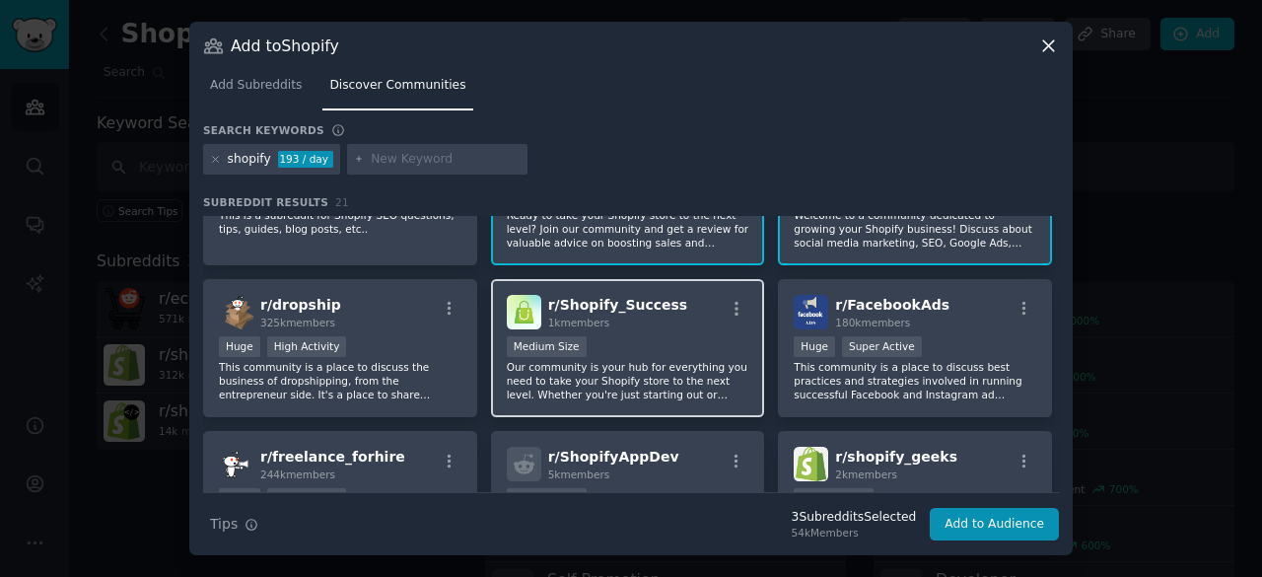
click at [632, 394] on p "Our community is your hub for everything you need to take your Shopify store to…" at bounding box center [628, 380] width 243 height 41
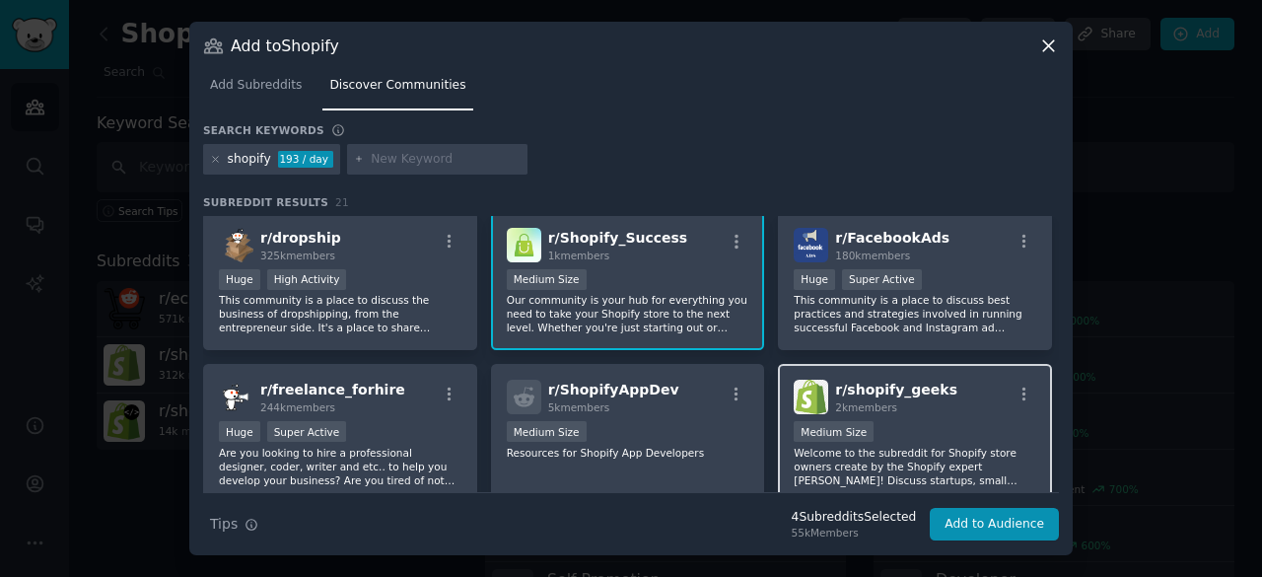
scroll to position [493, 0]
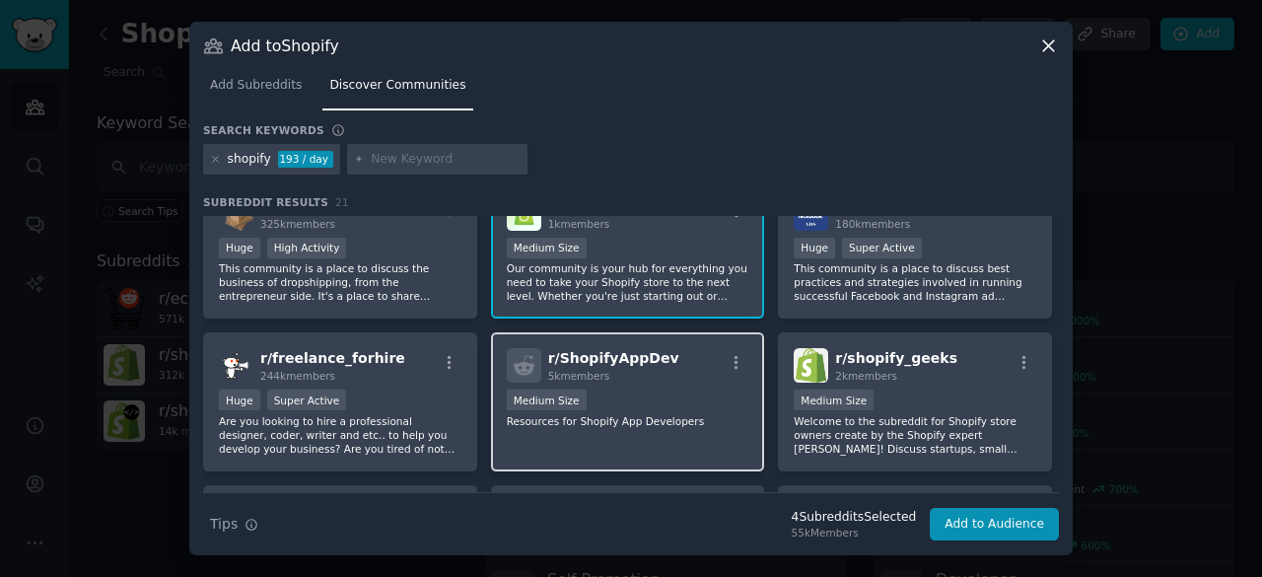
click at [637, 425] on p "Resources for Shopify App Developers" at bounding box center [628, 421] width 243 height 14
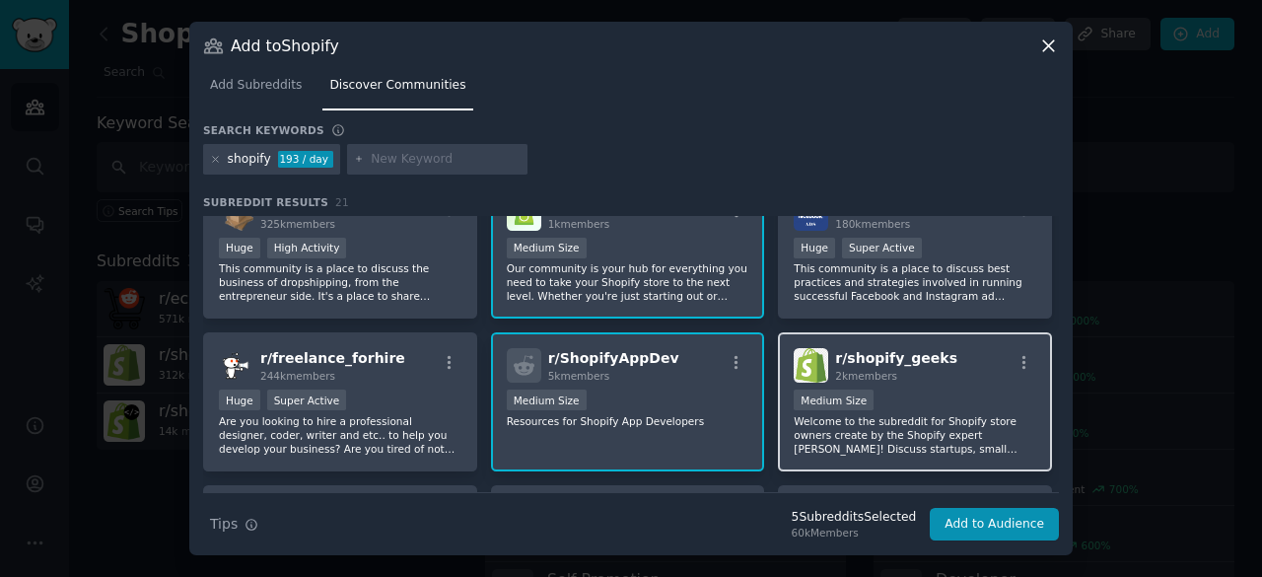
click at [939, 441] on p "Welcome to the subreddit for Shopify store owners create by the Shopify expert …" at bounding box center [915, 434] width 243 height 41
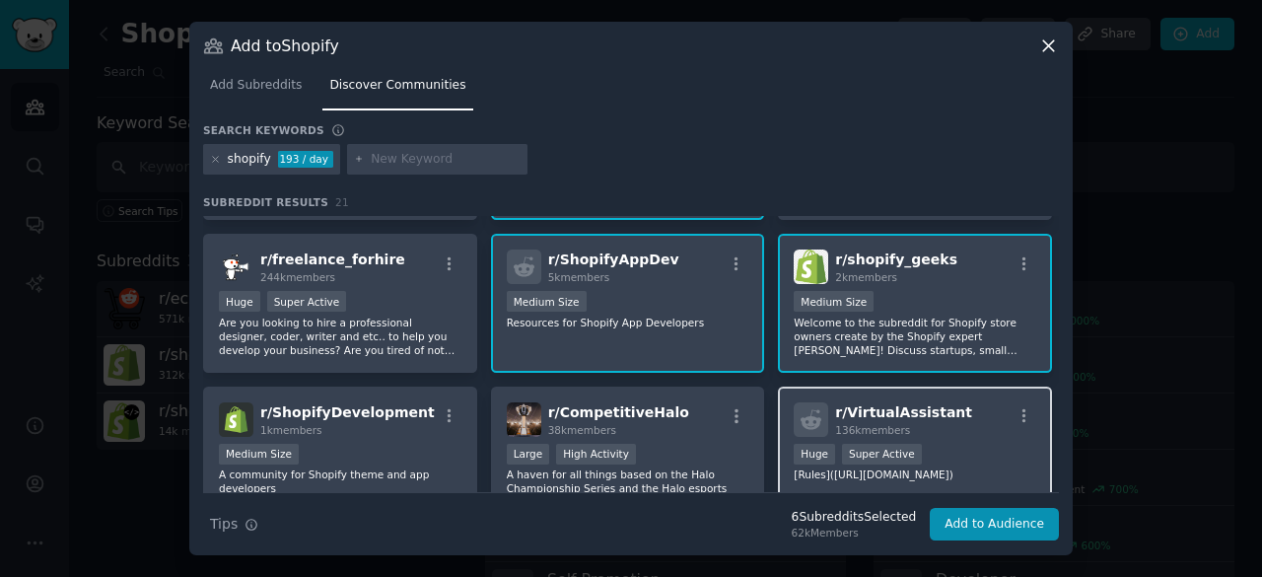
scroll to position [690, 0]
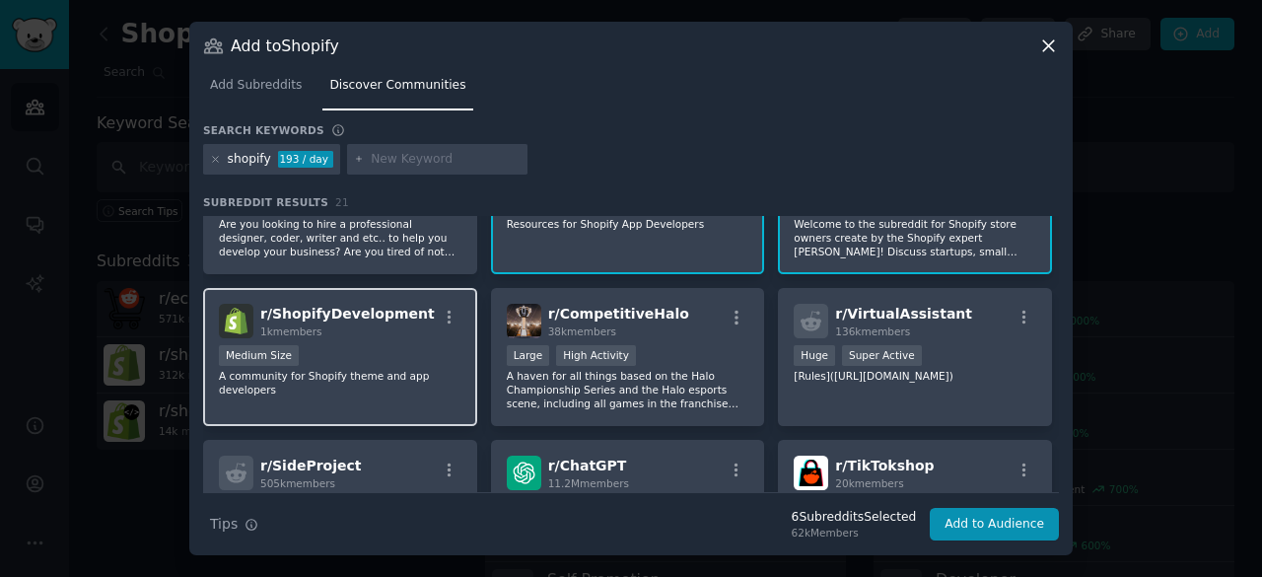
click at [326, 380] on p "A community for Shopify theme and app developers" at bounding box center [340, 383] width 243 height 28
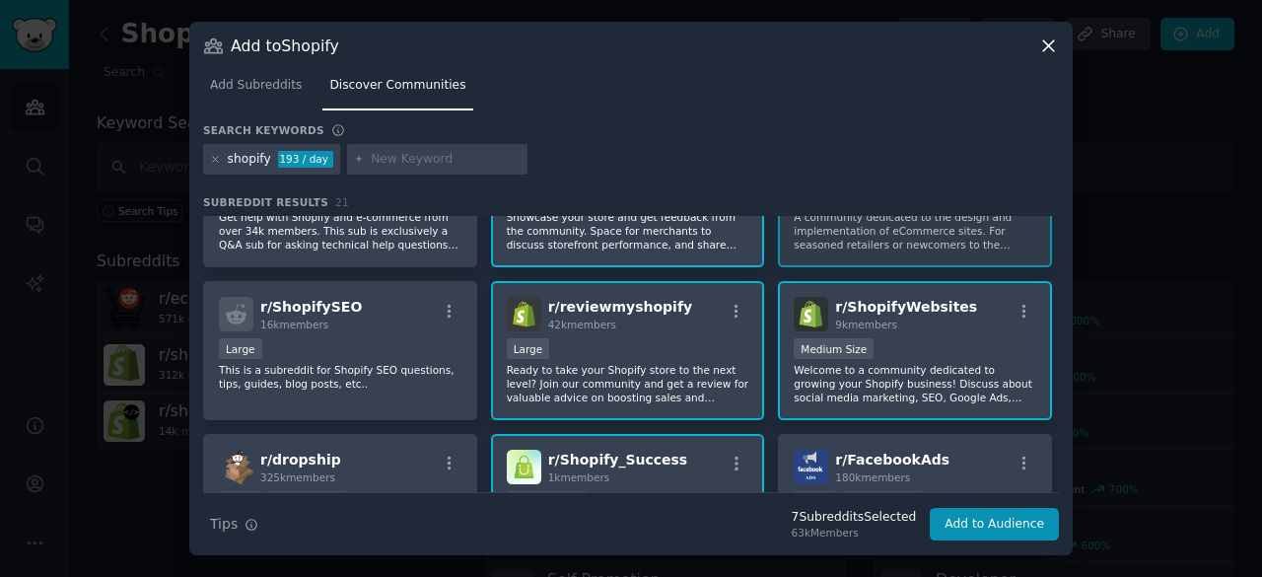
scroll to position [0, 0]
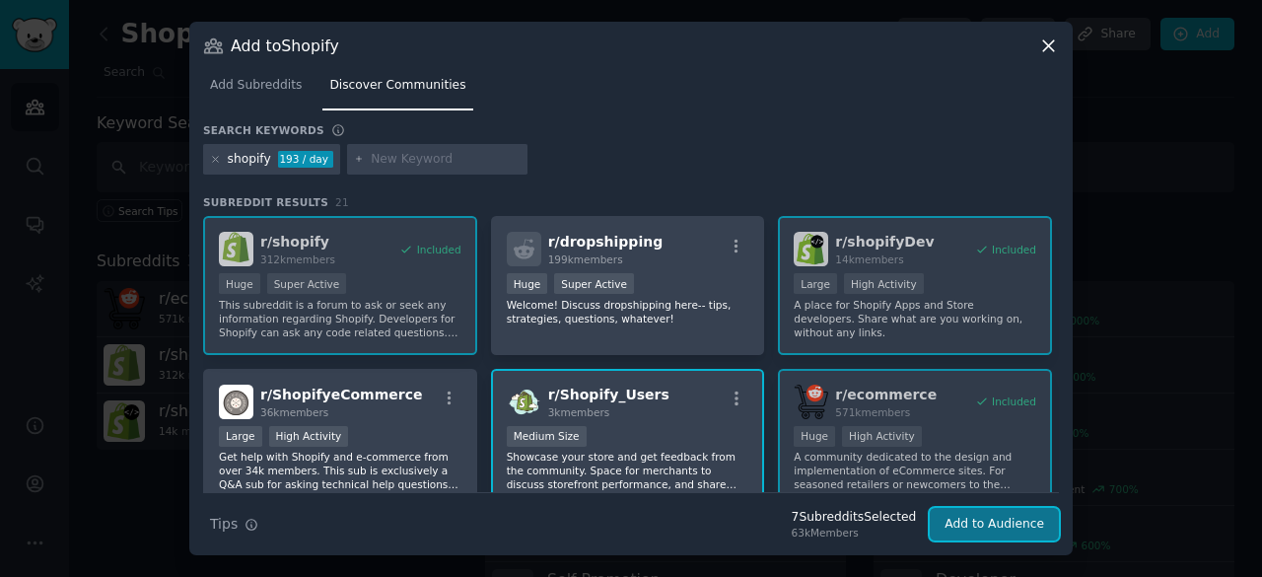
click at [972, 525] on button "Add to Audience" at bounding box center [994, 525] width 129 height 34
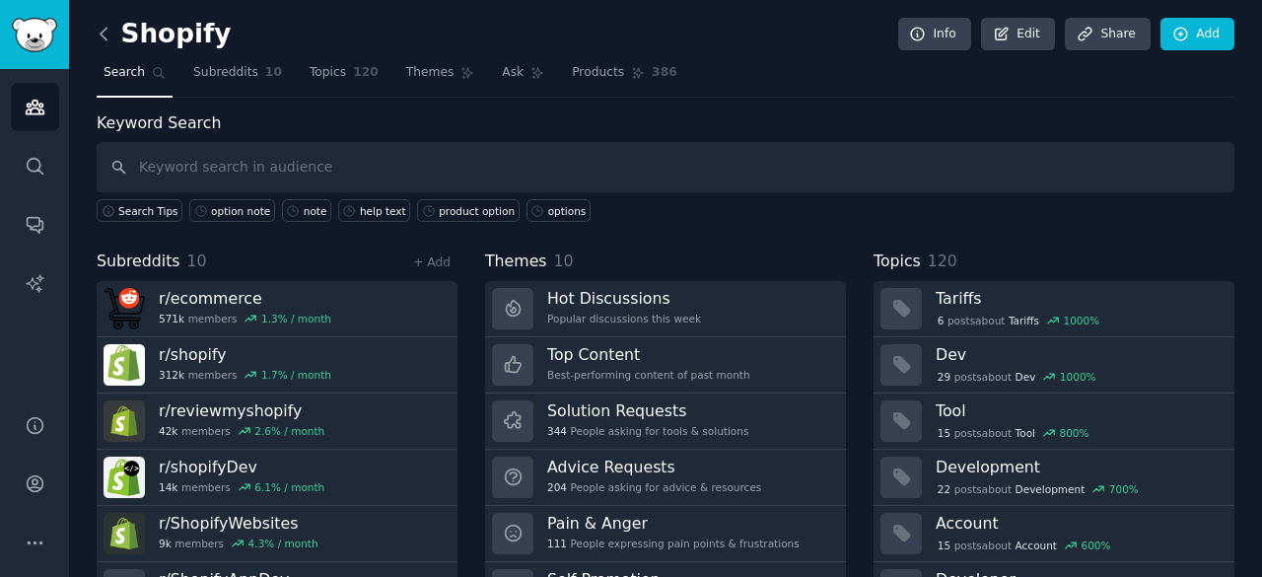
click at [100, 35] on icon at bounding box center [104, 34] width 21 height 21
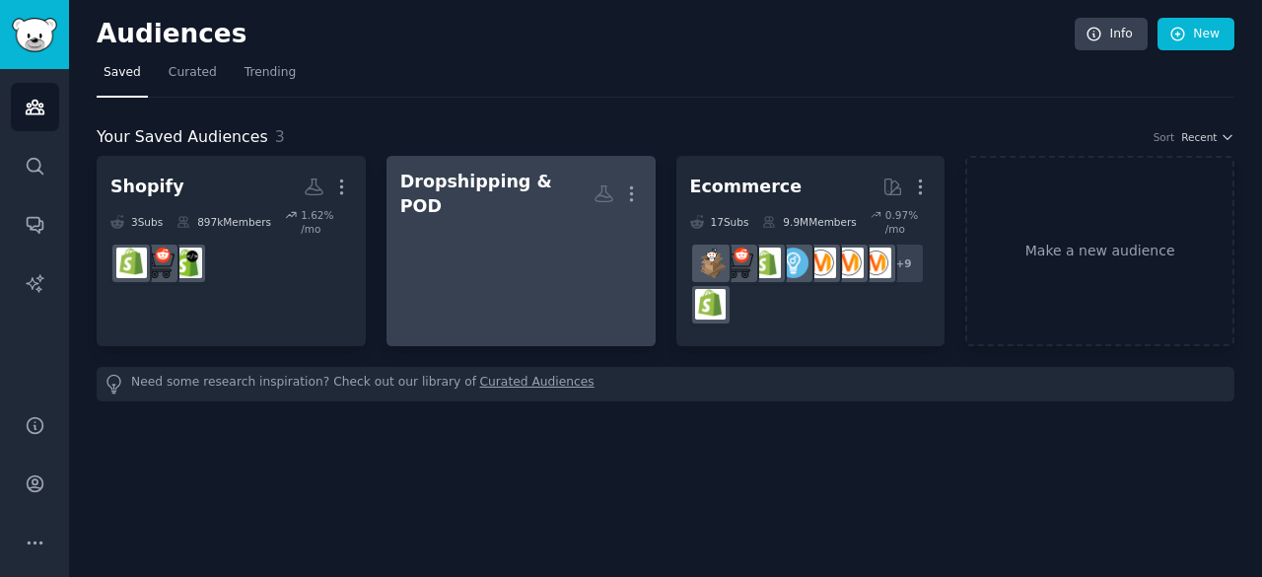
click at [505, 272] on link "Dropshipping & POD More" at bounding box center [521, 251] width 269 height 190
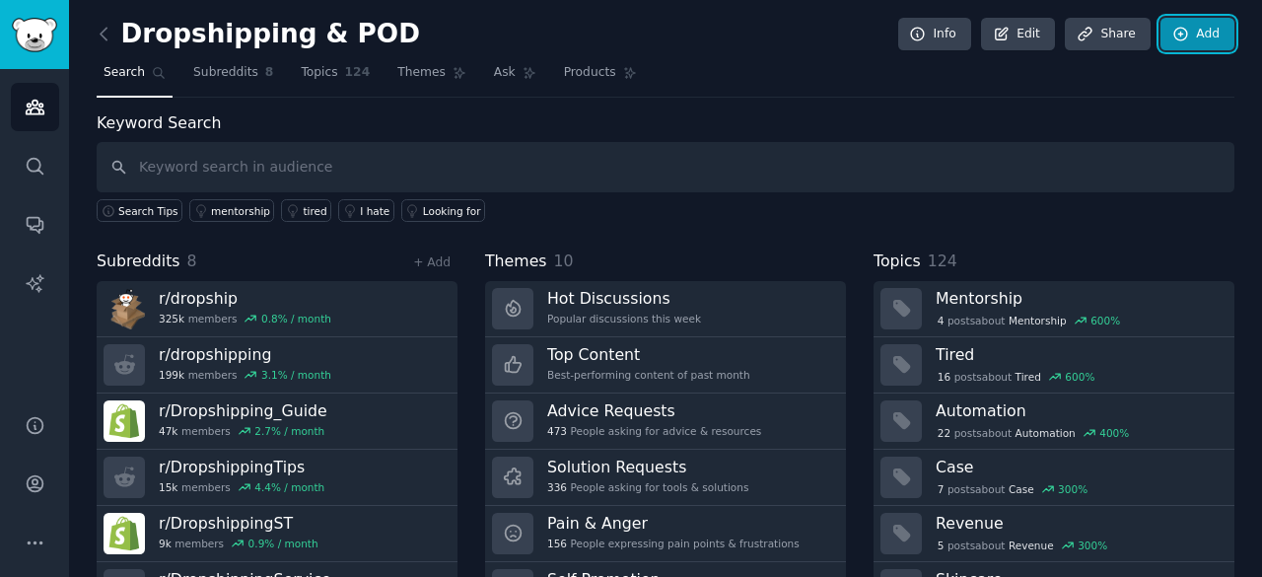
click at [1195, 37] on link "Add" at bounding box center [1198, 35] width 74 height 34
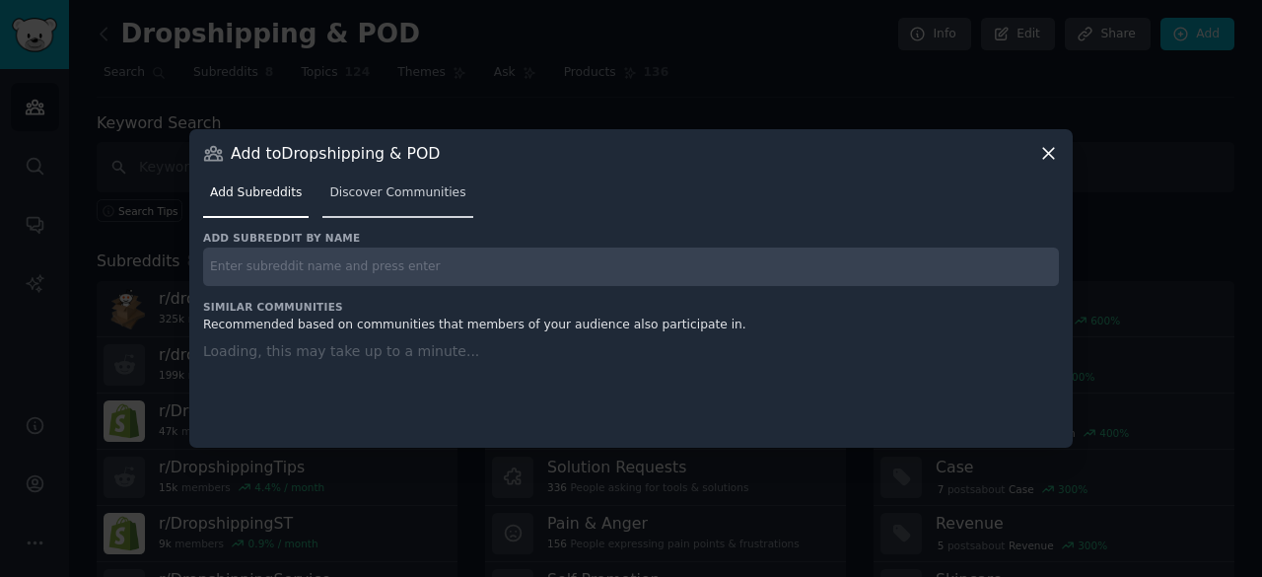
click at [396, 196] on span "Discover Communities" at bounding box center [397, 193] width 136 height 18
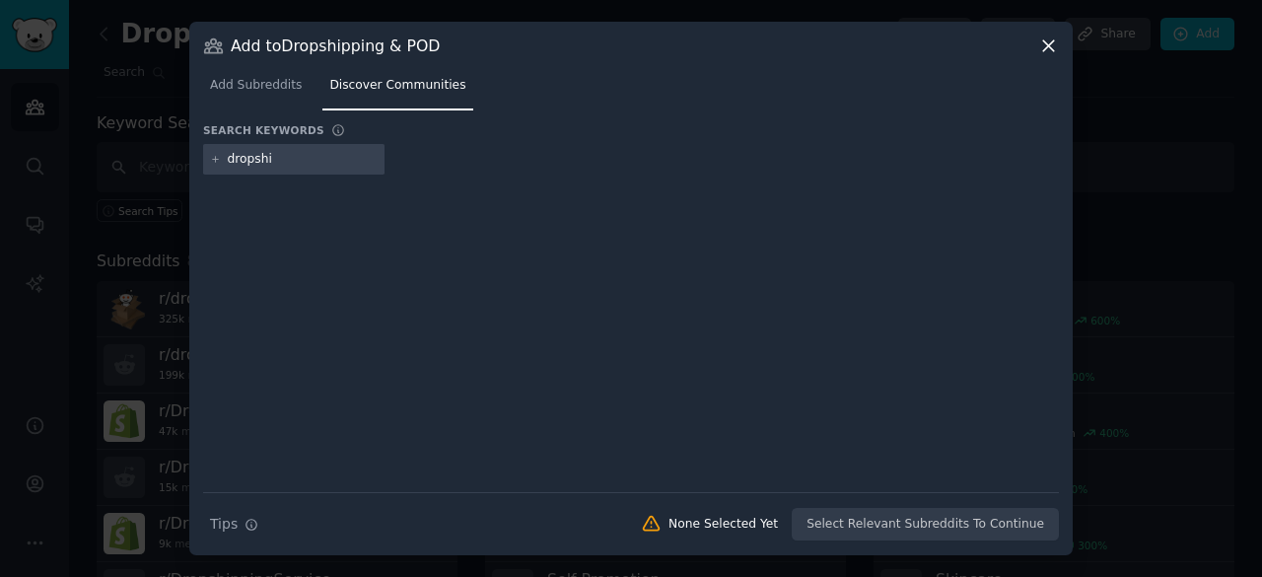
type input "dropship"
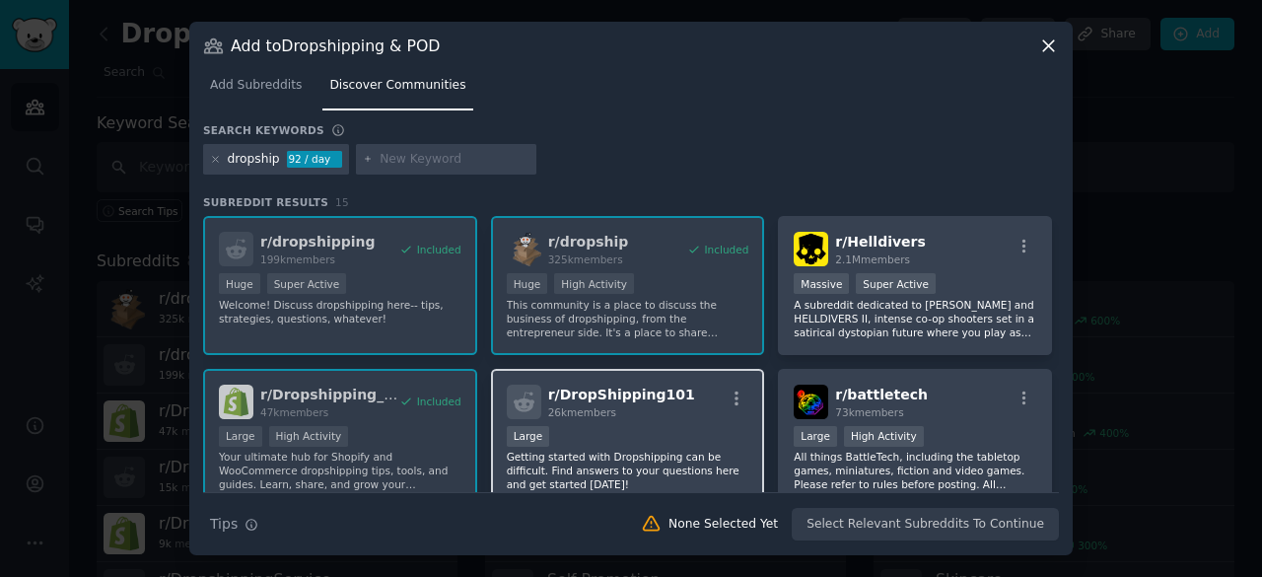
click at [614, 434] on div "Large" at bounding box center [628, 438] width 243 height 25
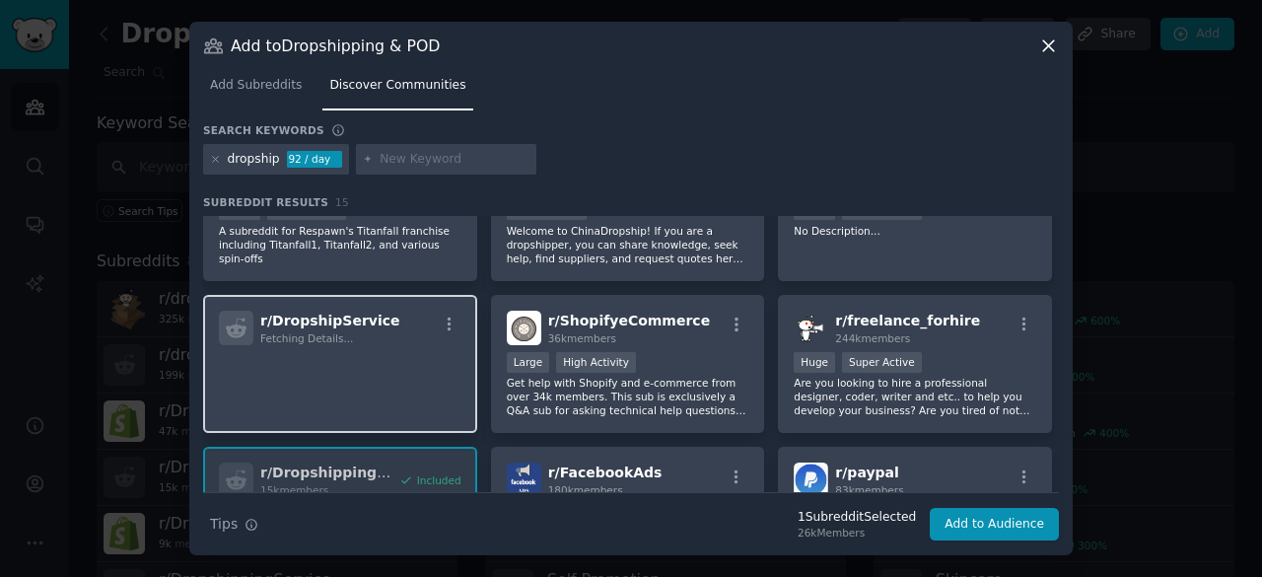
scroll to position [380, 0]
click at [408, 375] on p at bounding box center [340, 371] width 243 height 41
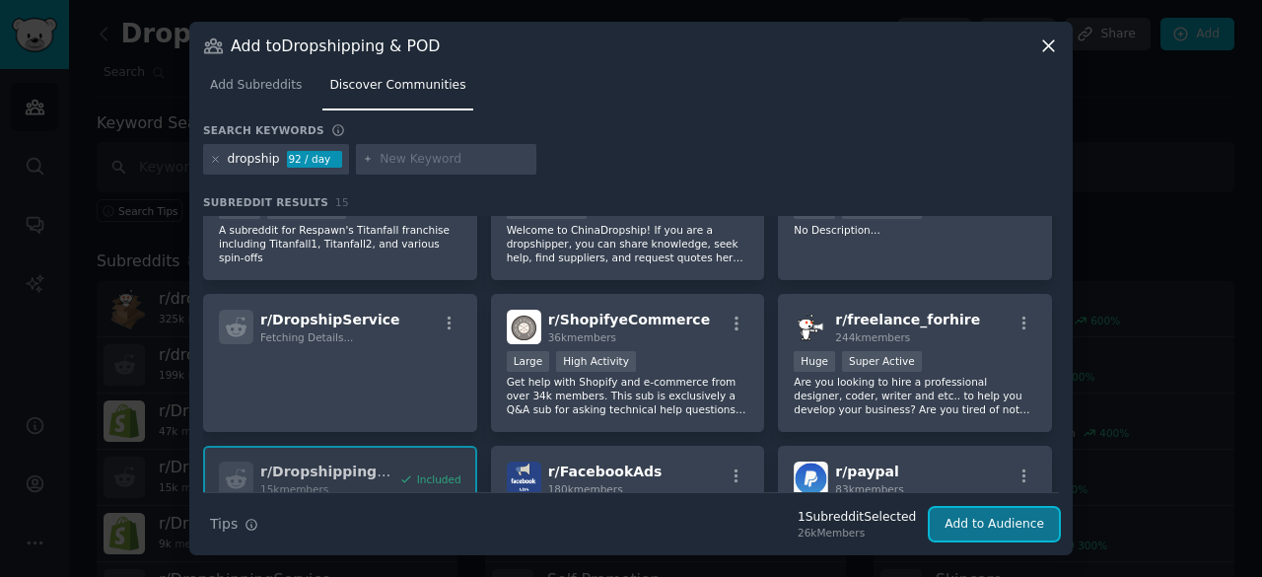
click at [990, 529] on button "Add to Audience" at bounding box center [994, 525] width 129 height 34
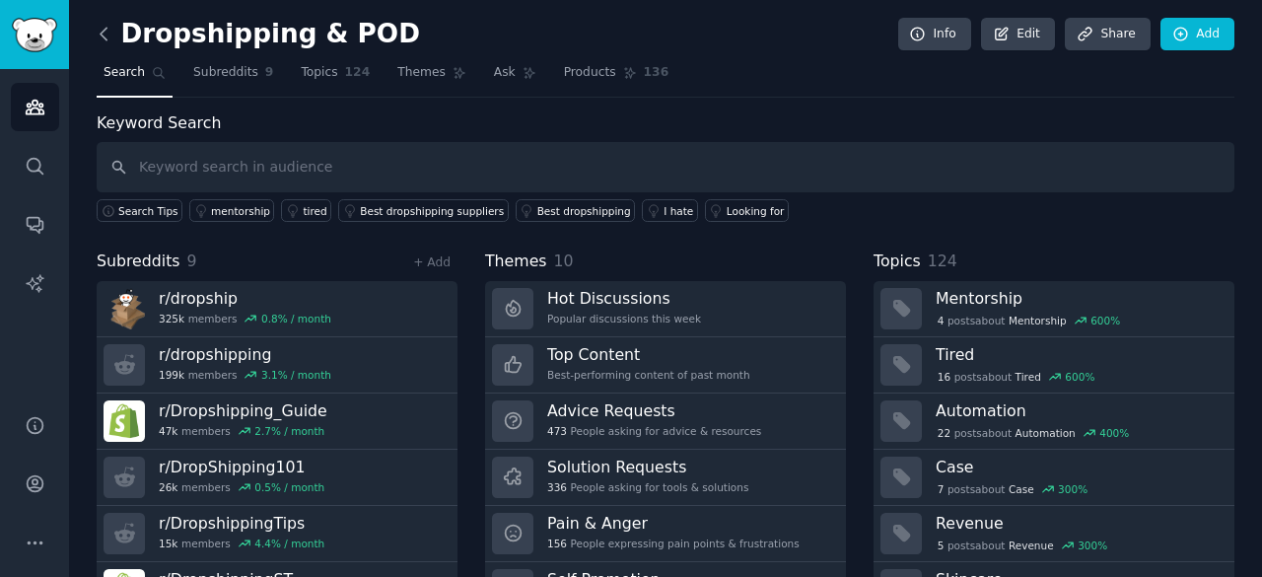
click at [108, 31] on icon at bounding box center [104, 34] width 21 height 21
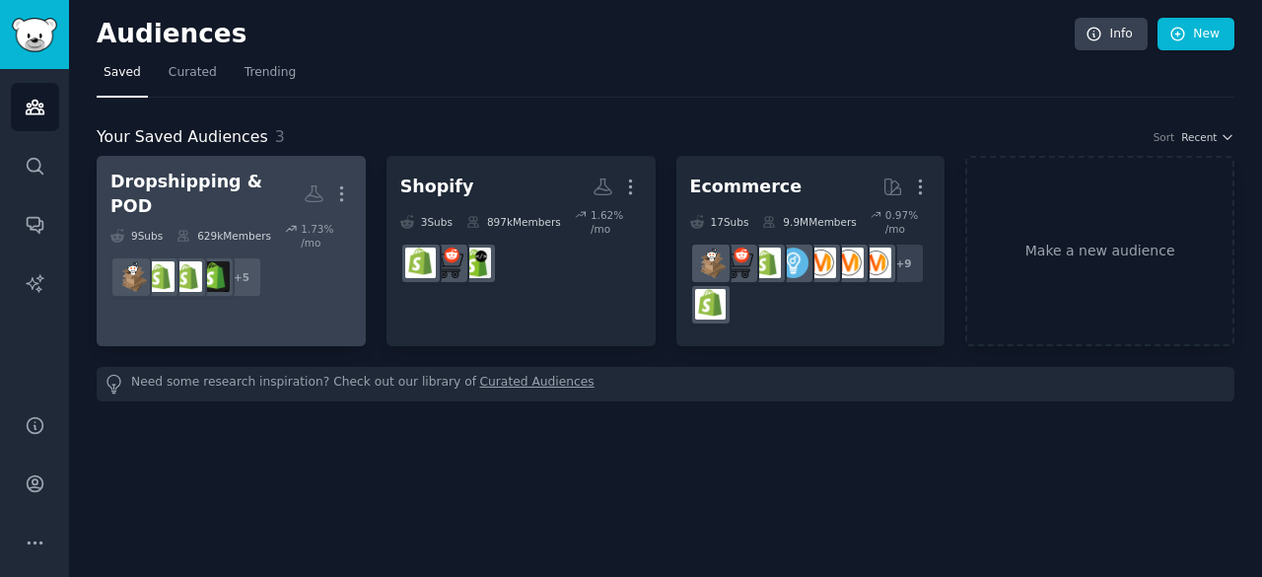
click at [288, 277] on link "Dropshipping & POD More 9 Sub s 629k Members 1.73 % /mo r/printondemandhelp, r/…" at bounding box center [231, 251] width 269 height 190
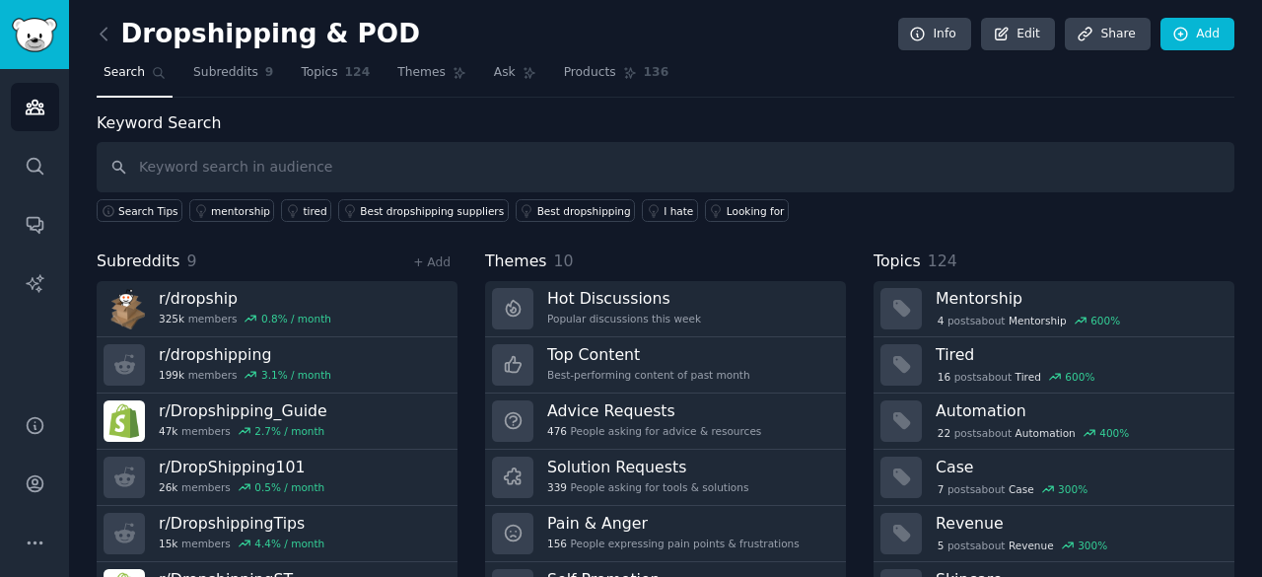
click at [219, 171] on input "text" at bounding box center [666, 167] width 1138 height 50
type input "c"
type input "swatch"
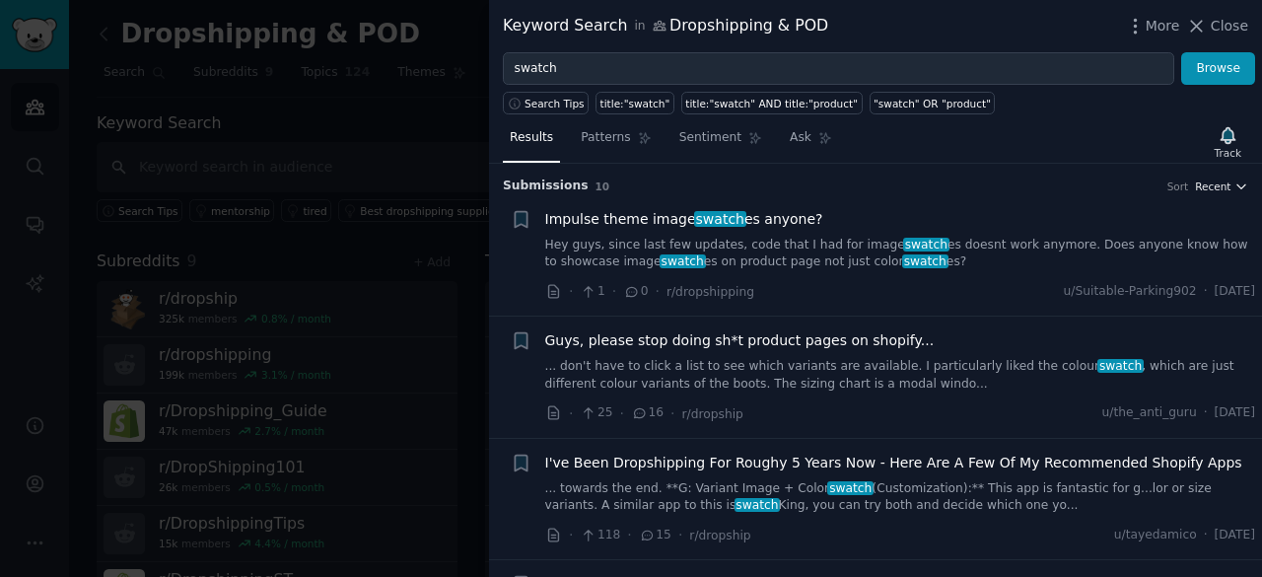
click at [1227, 180] on button "Recent" at bounding box center [1221, 186] width 53 height 14
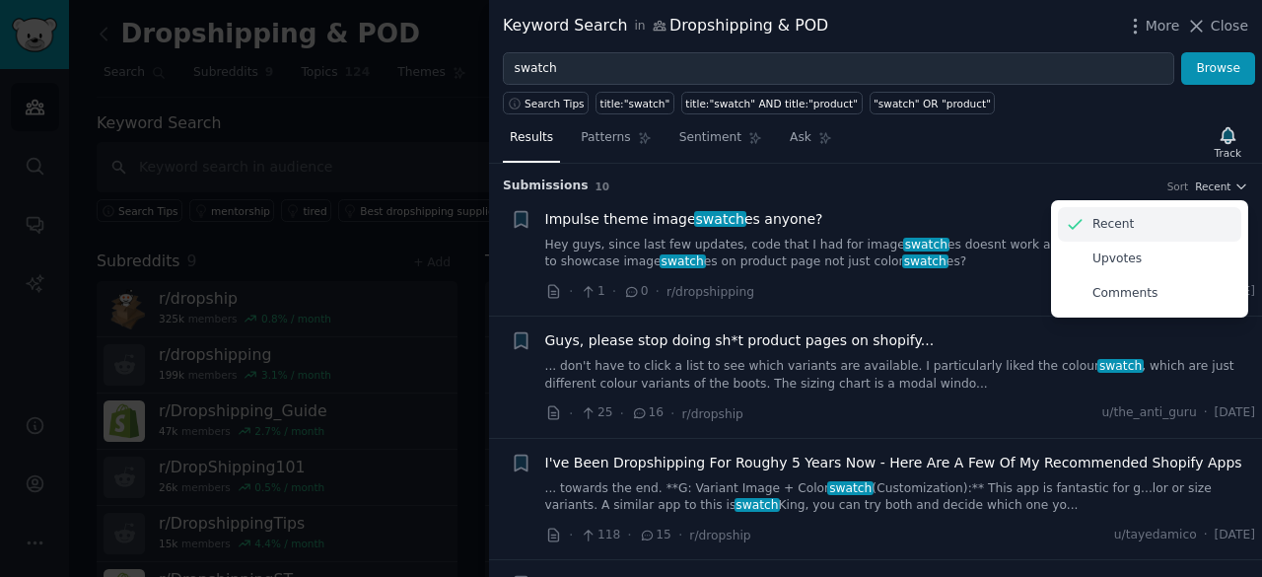
click at [1139, 233] on div "Recent" at bounding box center [1149, 224] width 183 height 35
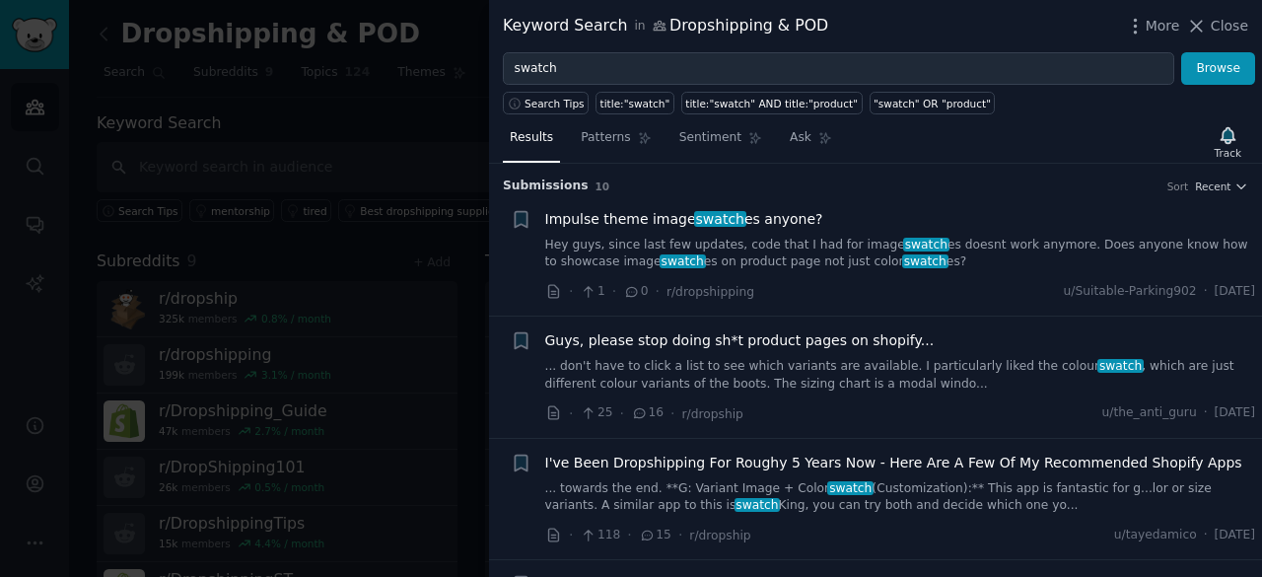
click at [1033, 229] on div "Impulse theme image swatch es anyone? Hey guys, since last few updates, code th…" at bounding box center [900, 240] width 711 height 62
click at [1038, 247] on link "Hey guys, since last few updates, code that I had for image swatch es doesnt wo…" at bounding box center [900, 254] width 711 height 35
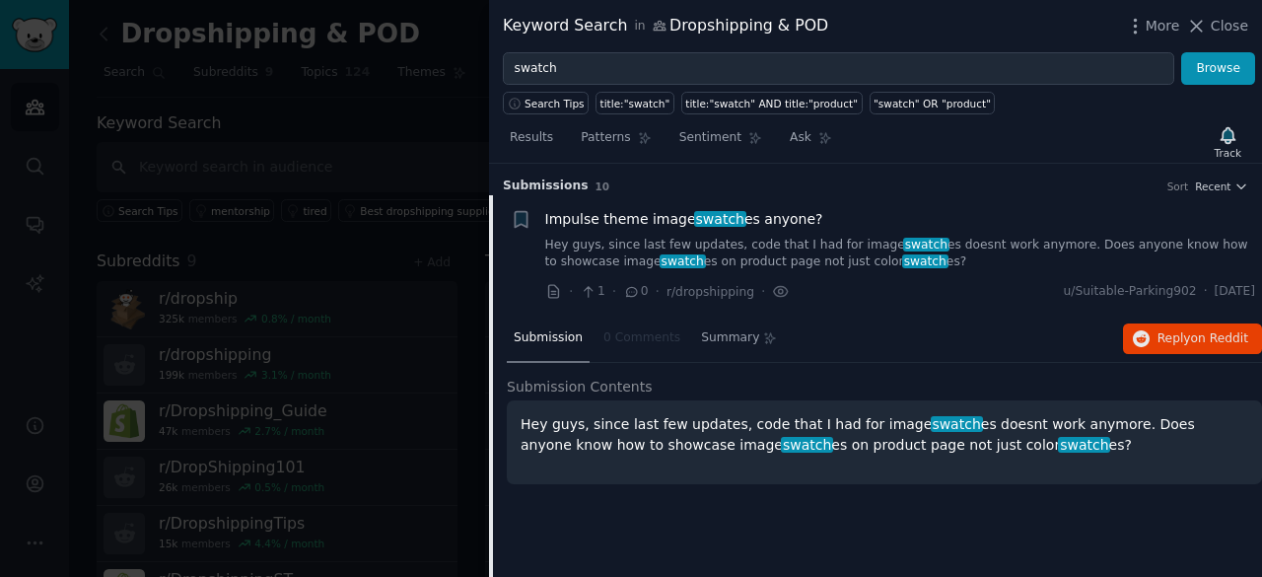
scroll to position [31, 0]
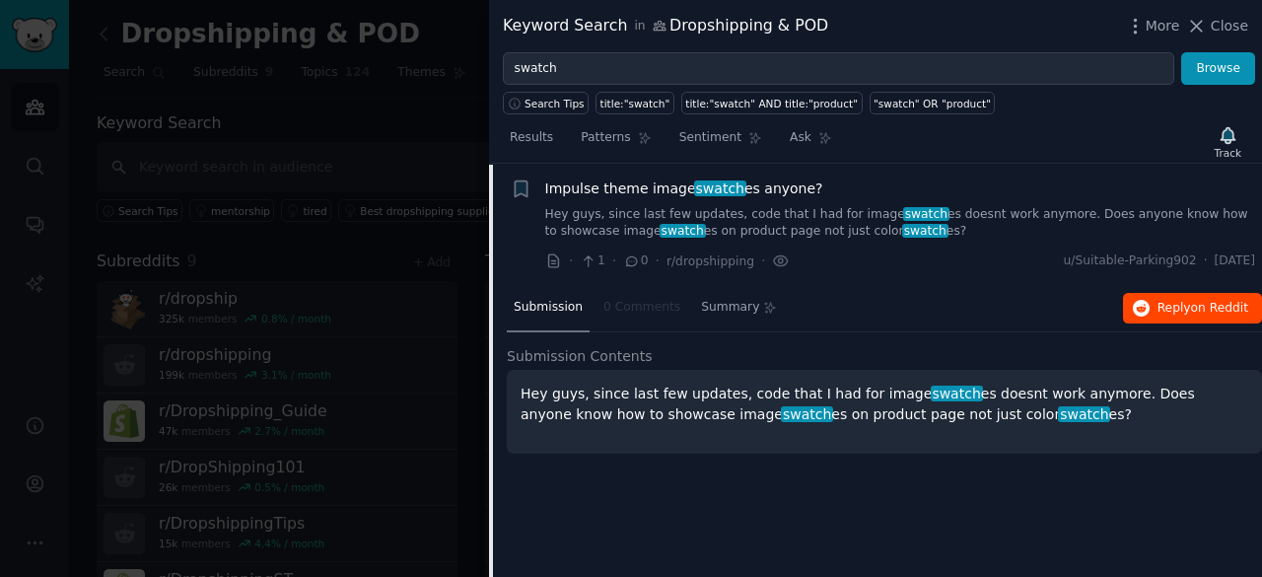
click at [1199, 321] on div "Submission 0 Comments Summary Reply on Reddit" at bounding box center [884, 308] width 755 height 47
click at [1199, 315] on button "Reply on Reddit" at bounding box center [1192, 309] width 139 height 32
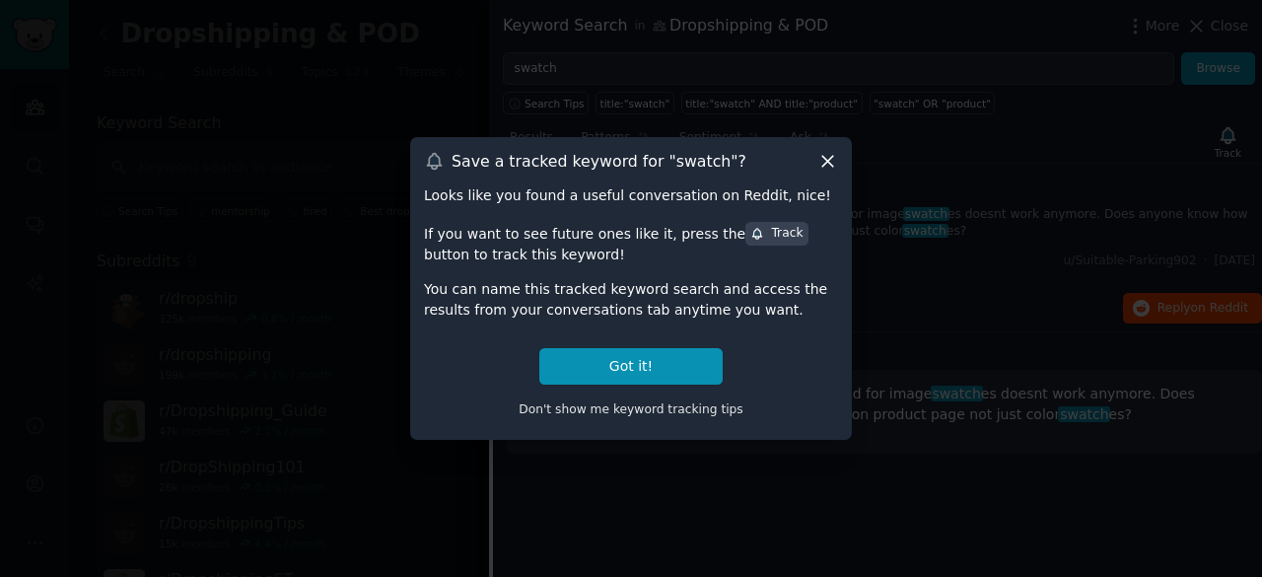
click at [827, 159] on icon at bounding box center [827, 161] width 21 height 21
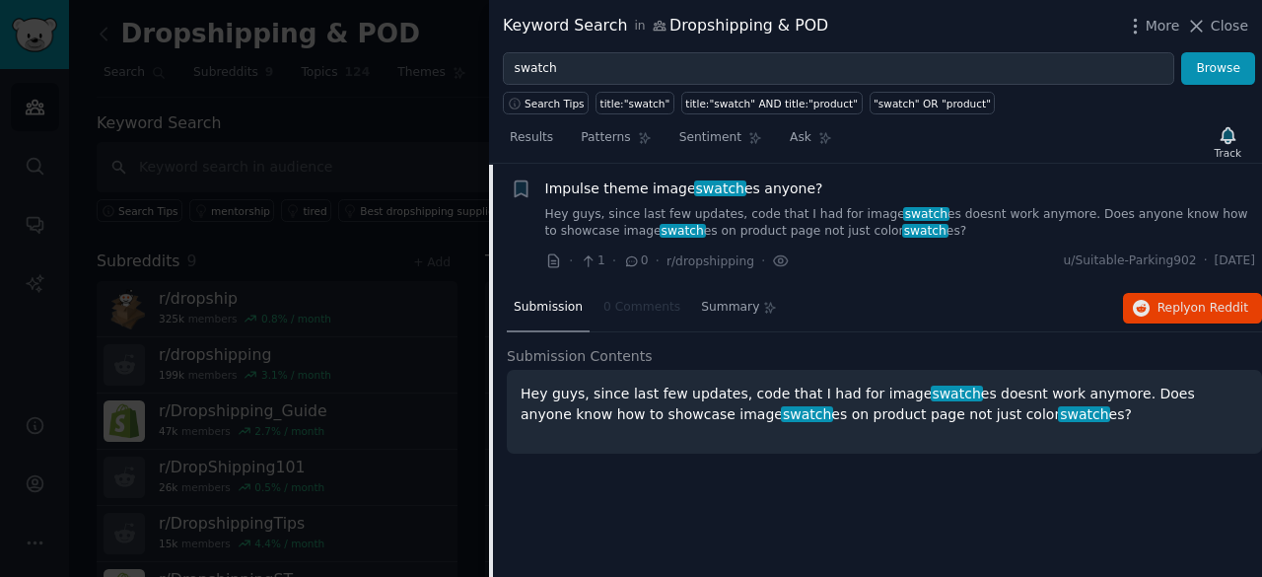
click at [1054, 224] on link "Hey guys, since last few updates, code that I had for image swatch es doesnt wo…" at bounding box center [900, 223] width 711 height 35
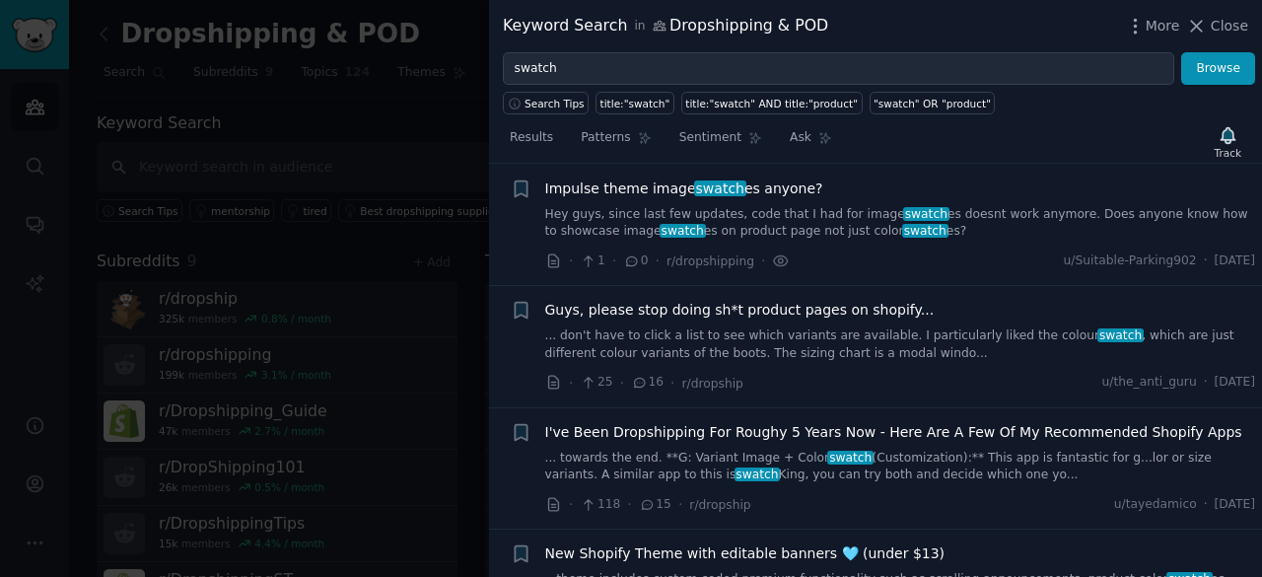
click at [911, 353] on link "... don't have to click a list to see which variants are available. I particula…" at bounding box center [900, 344] width 711 height 35
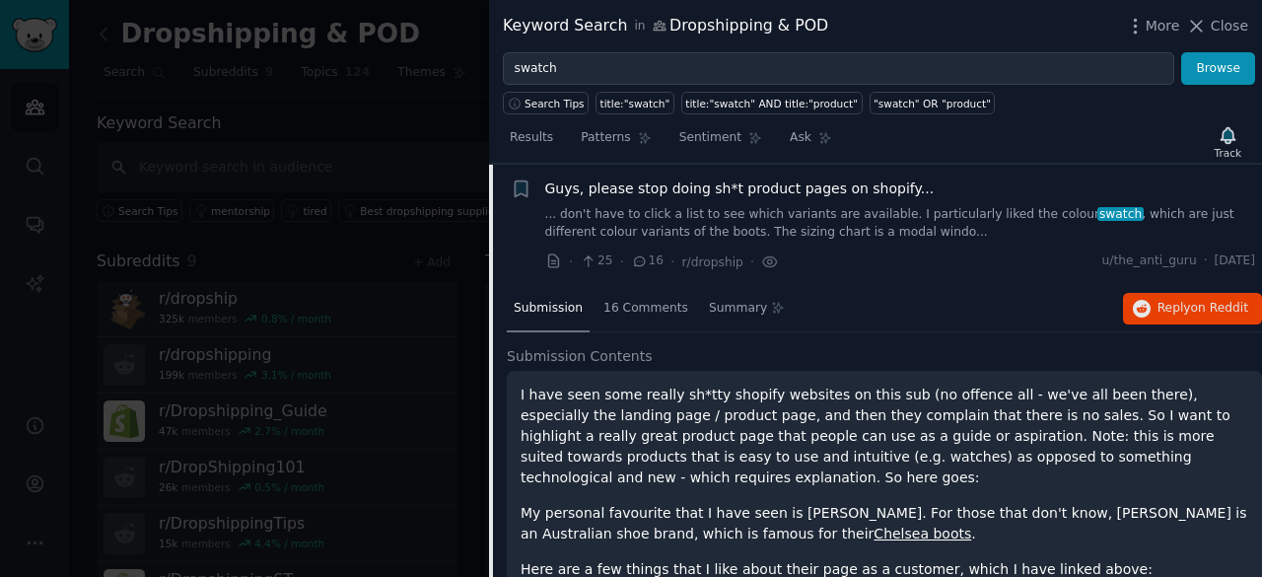
scroll to position [152, 0]
click at [862, 196] on div "Guys, please stop doing sh*t product pages on shopify... ... don't have to clic…" at bounding box center [900, 209] width 711 height 62
click at [844, 213] on link "... don't have to click a list to see which variants are available. I particula…" at bounding box center [900, 223] width 711 height 35
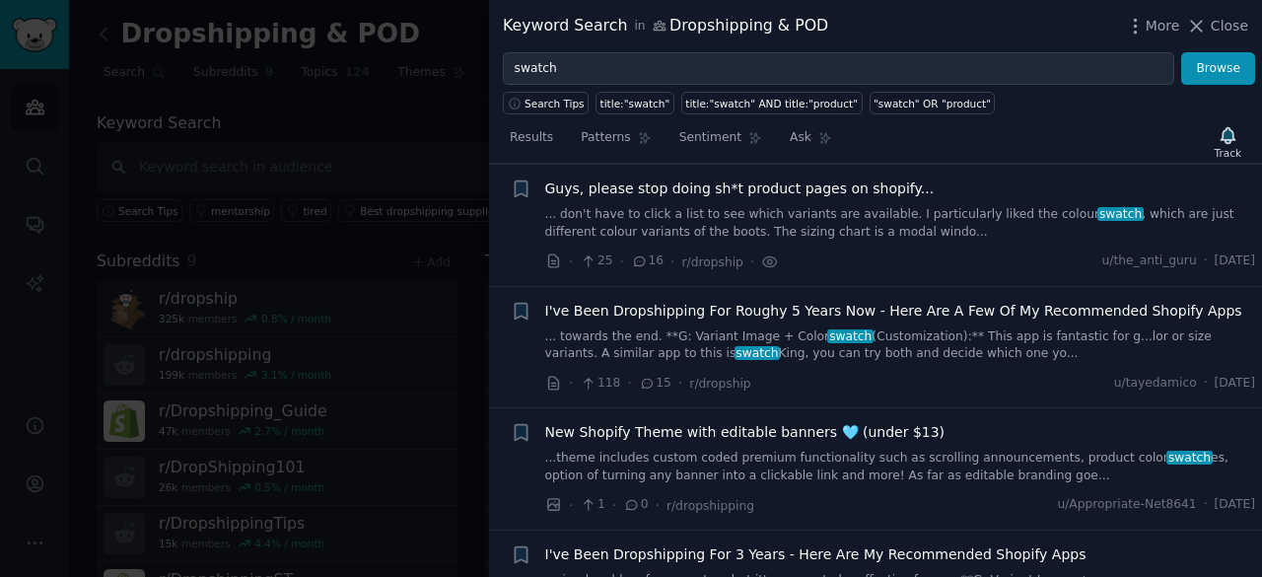
click at [951, 339] on link "... towards the end. **G: Variant Image + Color swatch (Customization):** This …" at bounding box center [900, 345] width 711 height 35
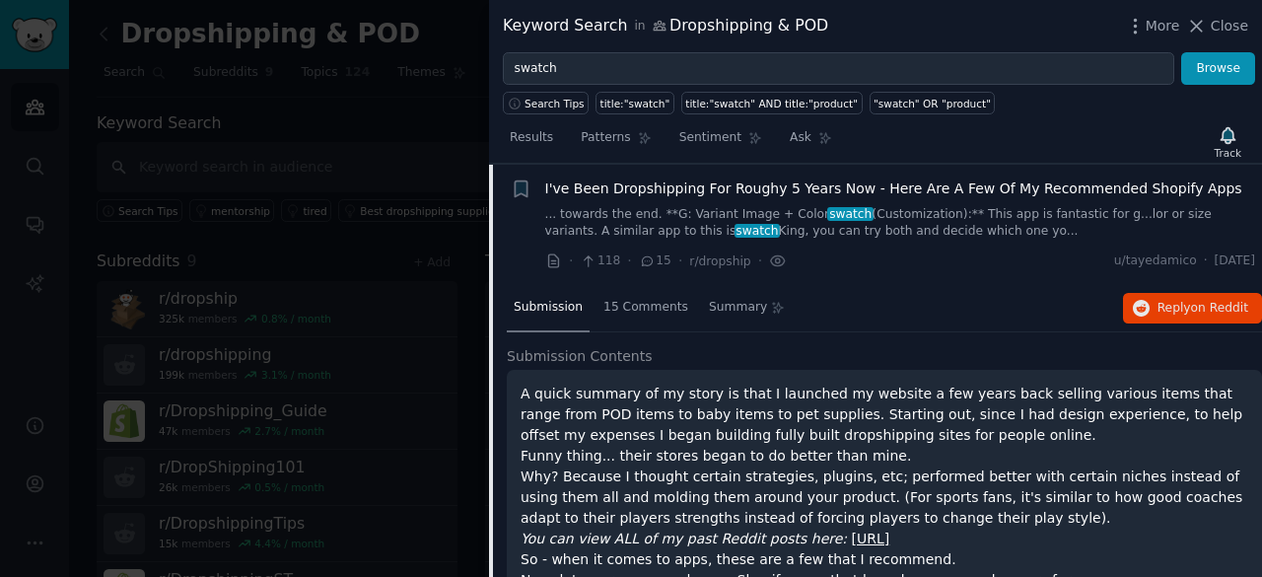
scroll to position [176, 0]
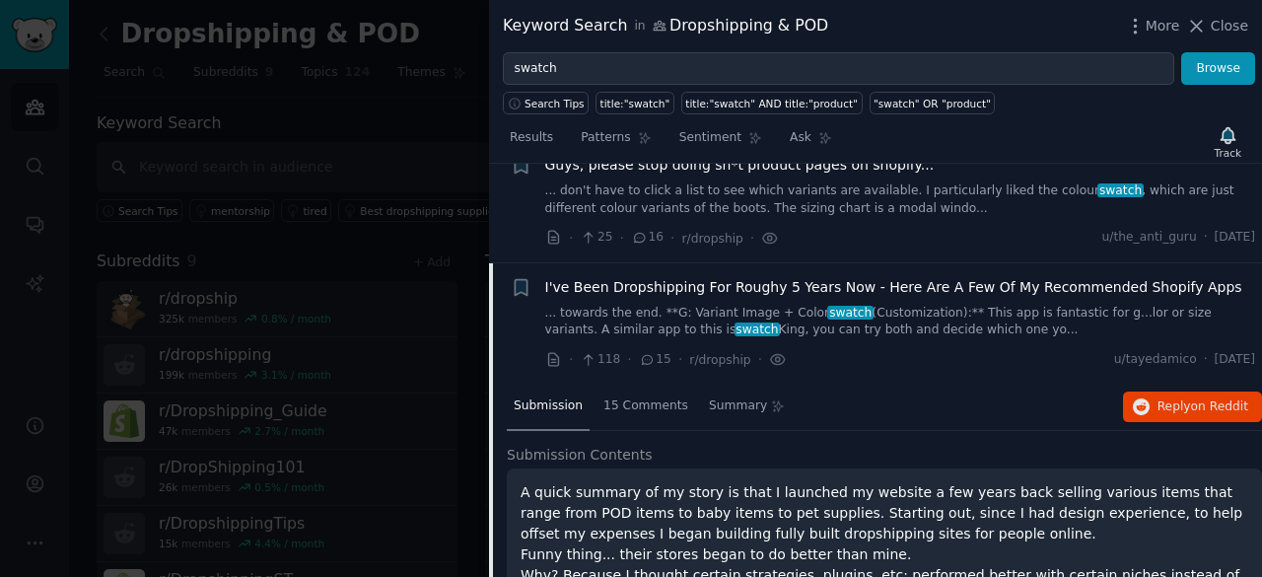
click at [890, 316] on link "... towards the end. **G: Variant Image + Color swatch (Customization):** This …" at bounding box center [900, 322] width 711 height 35
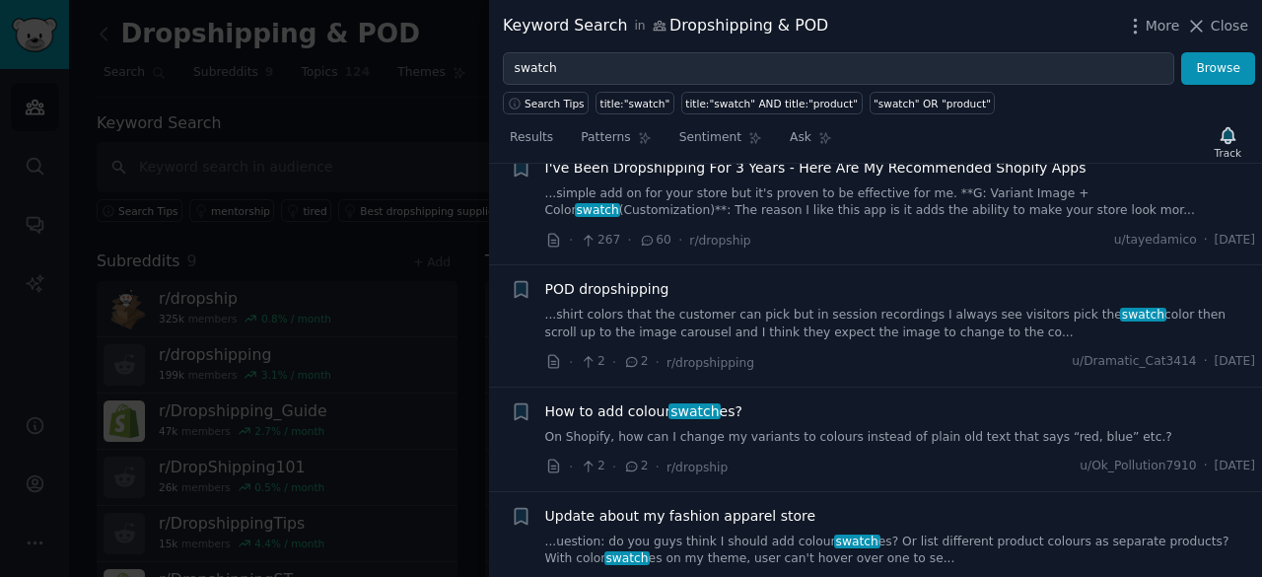
scroll to position [570, 0]
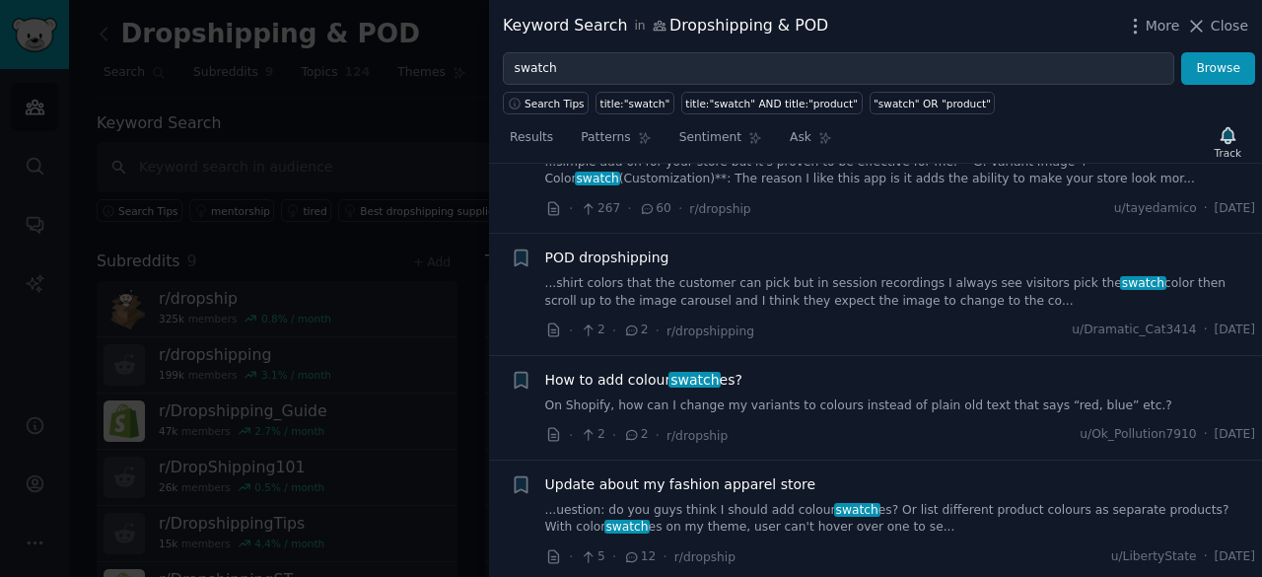
click at [933, 281] on link "...shirt colors that the customer can pick but in session recordings I always s…" at bounding box center [900, 292] width 711 height 35
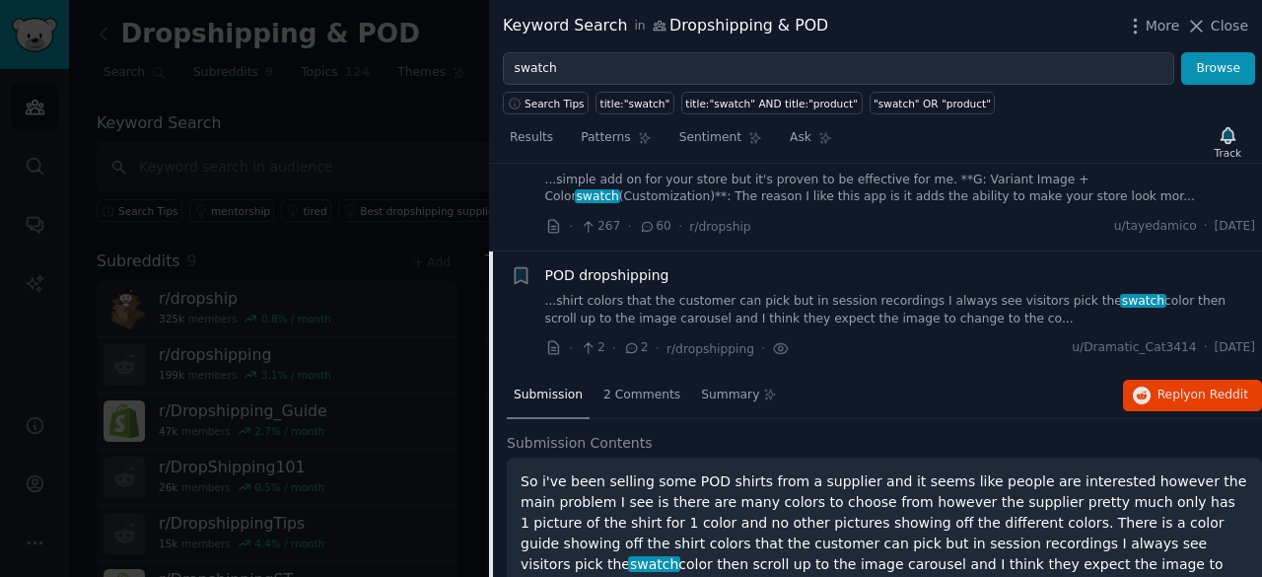
scroll to position [539, 0]
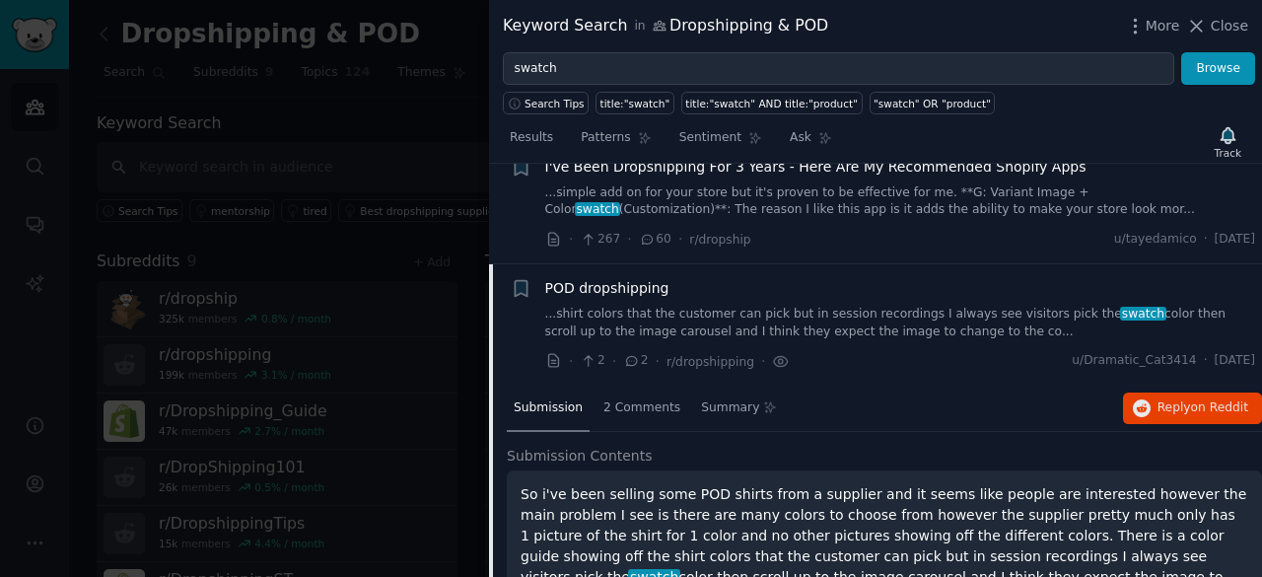
click at [858, 340] on div "POD dropshipping ...shirt colors that the customer can pick but in session reco…" at bounding box center [900, 325] width 711 height 94
click at [836, 323] on link "...shirt colors that the customer can pick but in session recordings I always s…" at bounding box center [900, 323] width 711 height 35
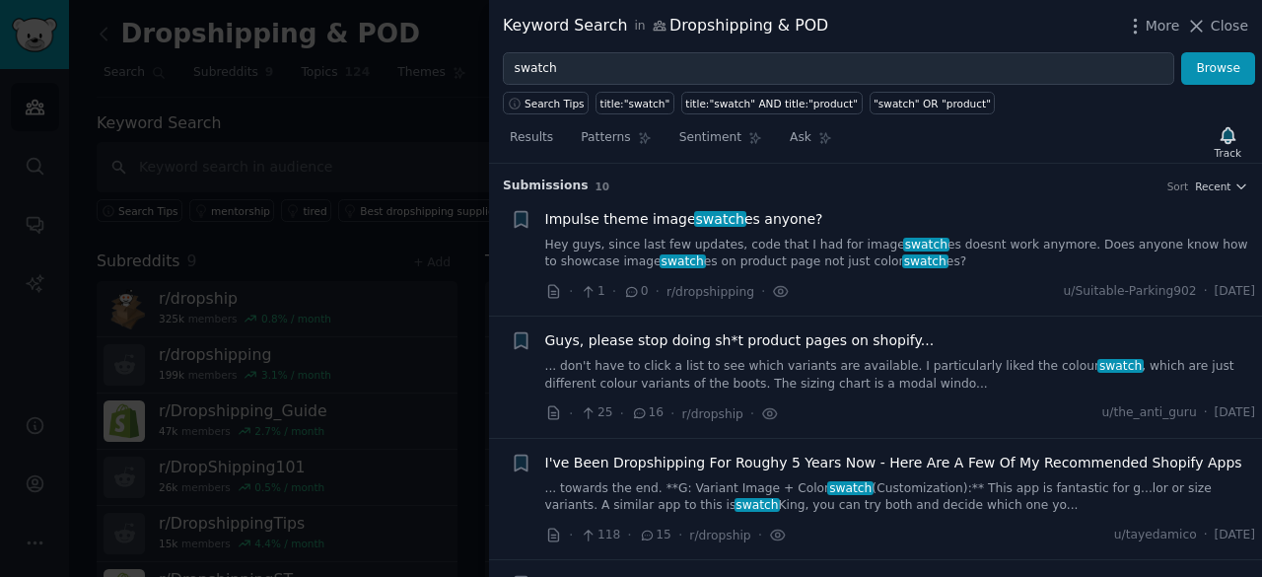
click at [1214, 195] on li "+ Impulse theme image swatch es anyone? Hey guys, since last few updates, code …" at bounding box center [875, 255] width 773 height 121
click at [1216, 186] on span "Recent" at bounding box center [1212, 186] width 35 height 14
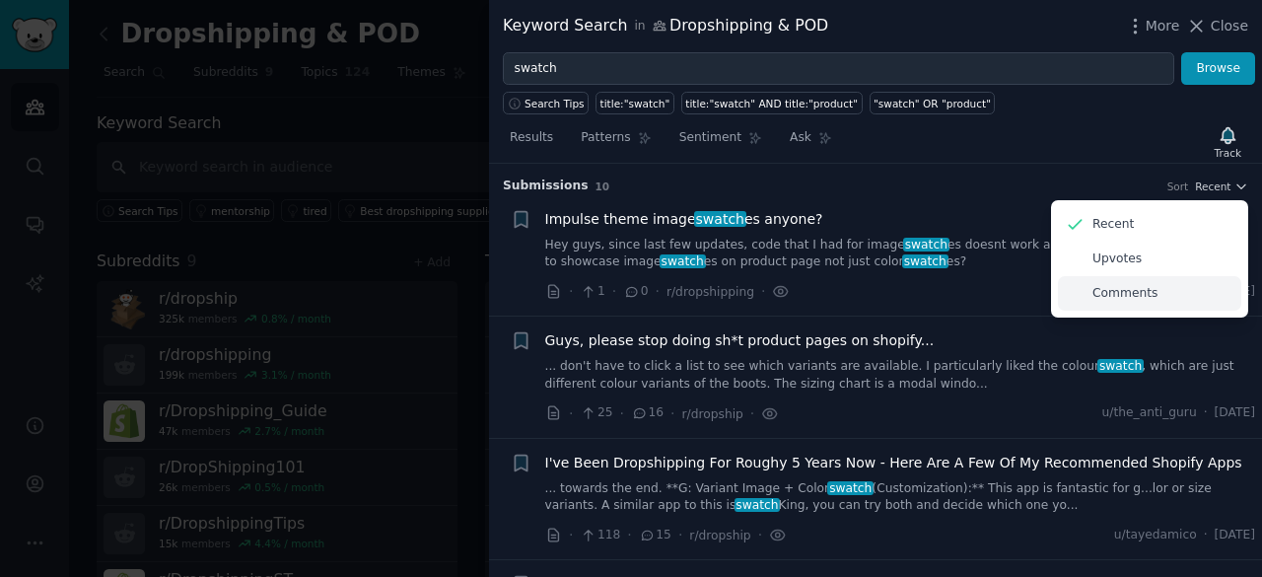
click at [1146, 294] on p "Comments" at bounding box center [1124, 294] width 65 height 18
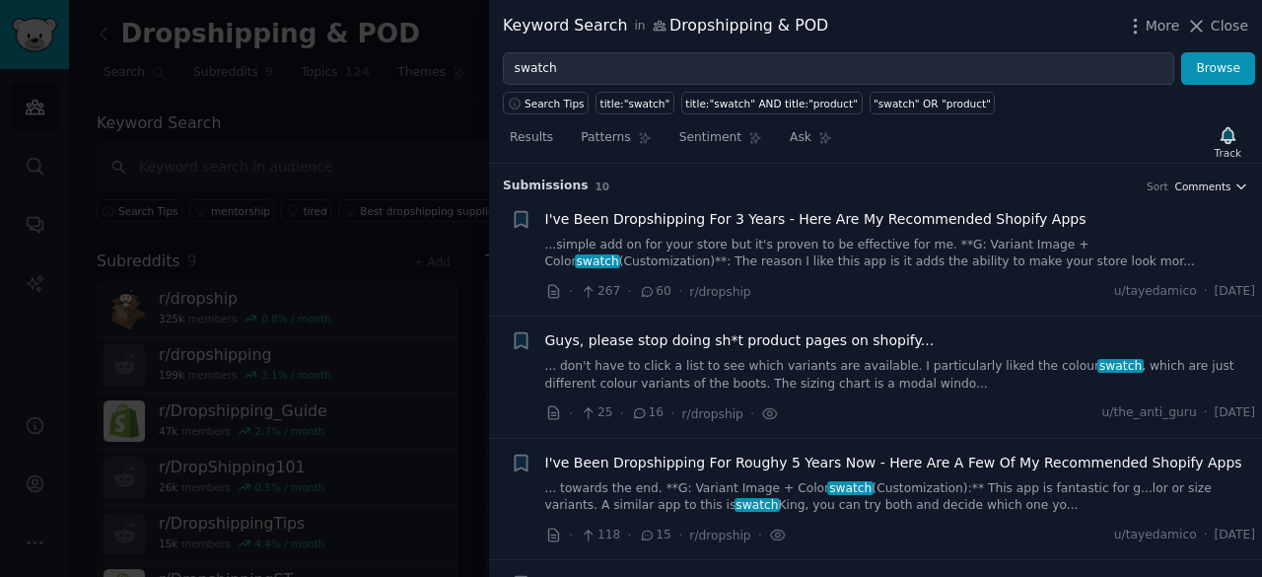
click at [1217, 179] on span "Comments" at bounding box center [1203, 186] width 56 height 14
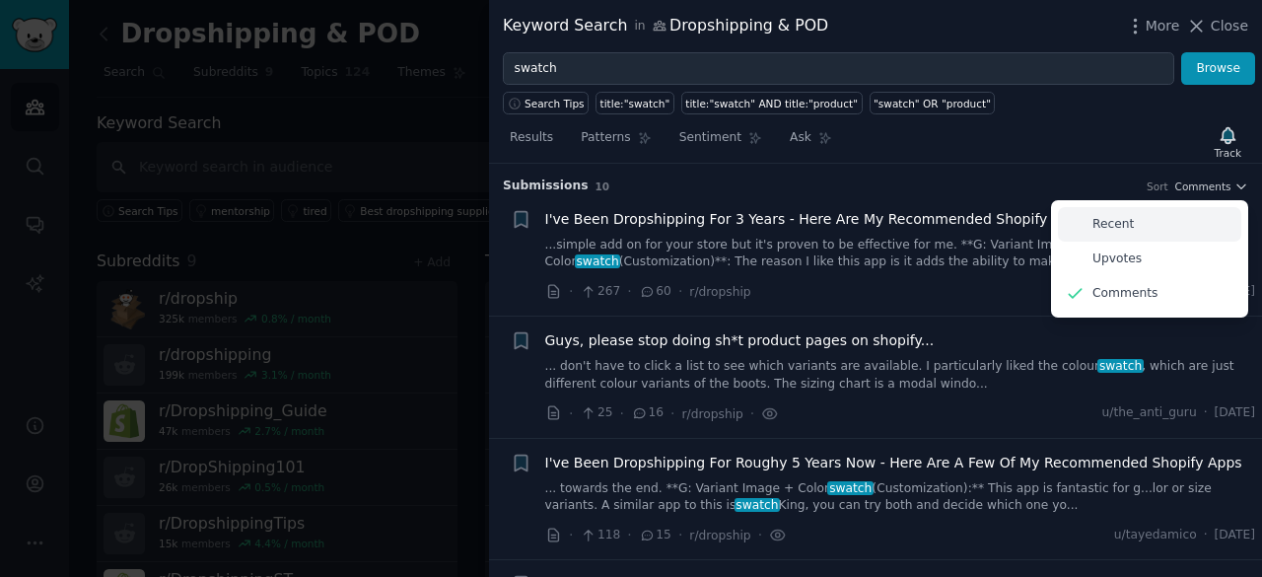
click at [1190, 229] on div "Recent" at bounding box center [1149, 224] width 183 height 35
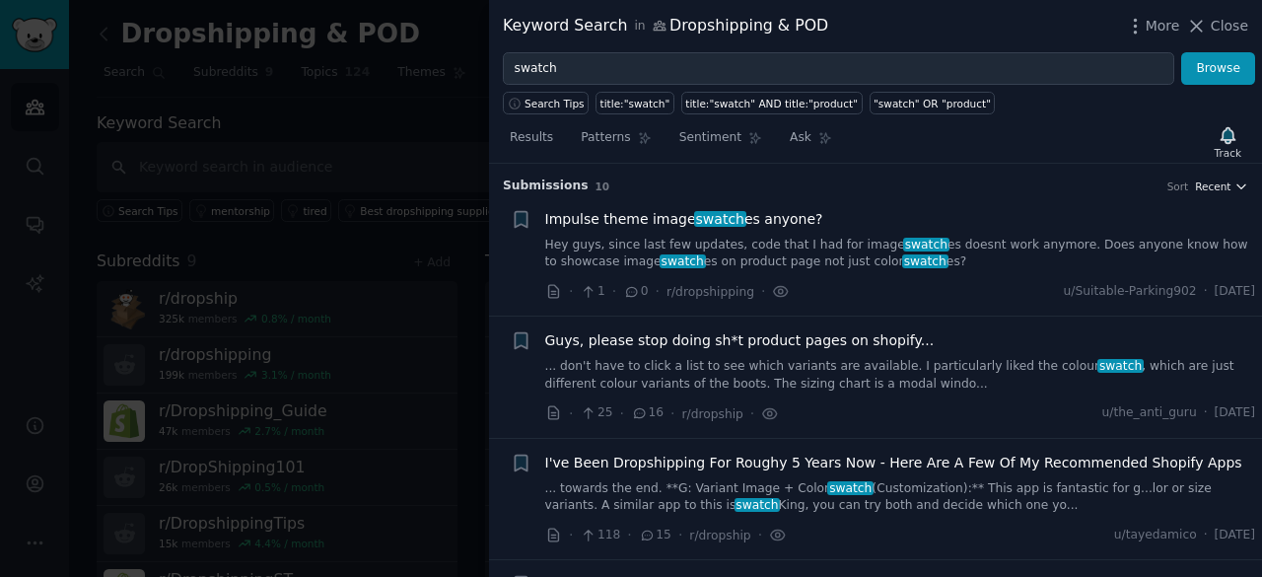
drag, startPoint x: 1207, startPoint y: 194, endPoint x: 1217, endPoint y: 189, distance: 11.0
click at [1207, 195] on li "+ Impulse theme image swatch es anyone? Hey guys, since last few updates, code …" at bounding box center [875, 255] width 773 height 121
click at [1217, 184] on span "Recent" at bounding box center [1212, 186] width 35 height 14
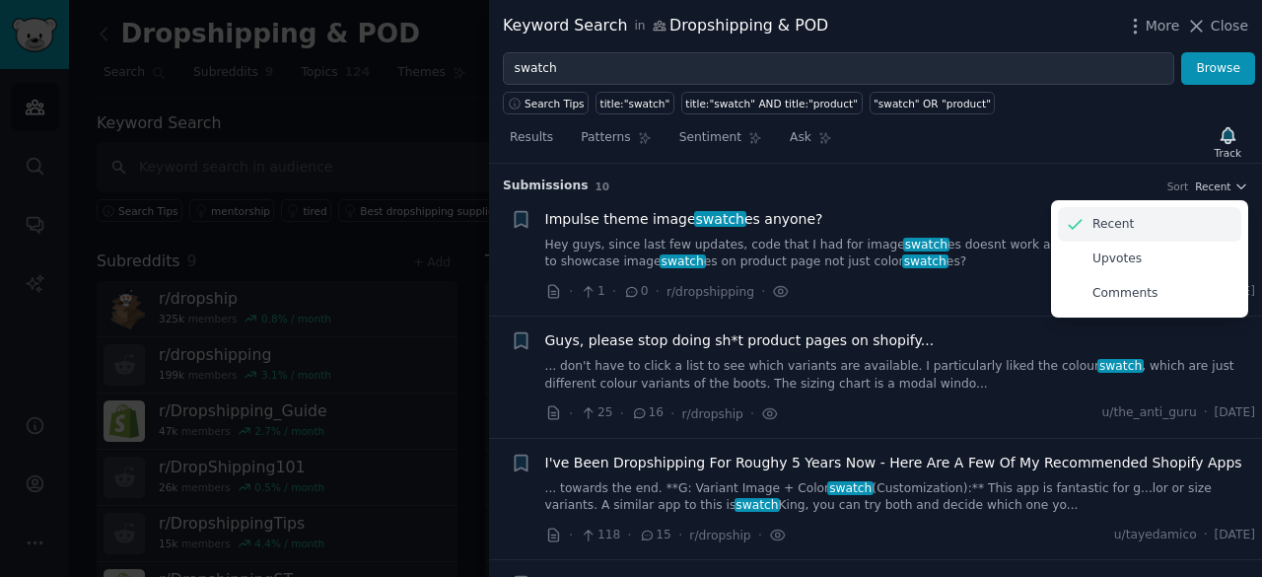
click at [1187, 215] on div "Recent" at bounding box center [1149, 224] width 183 height 35
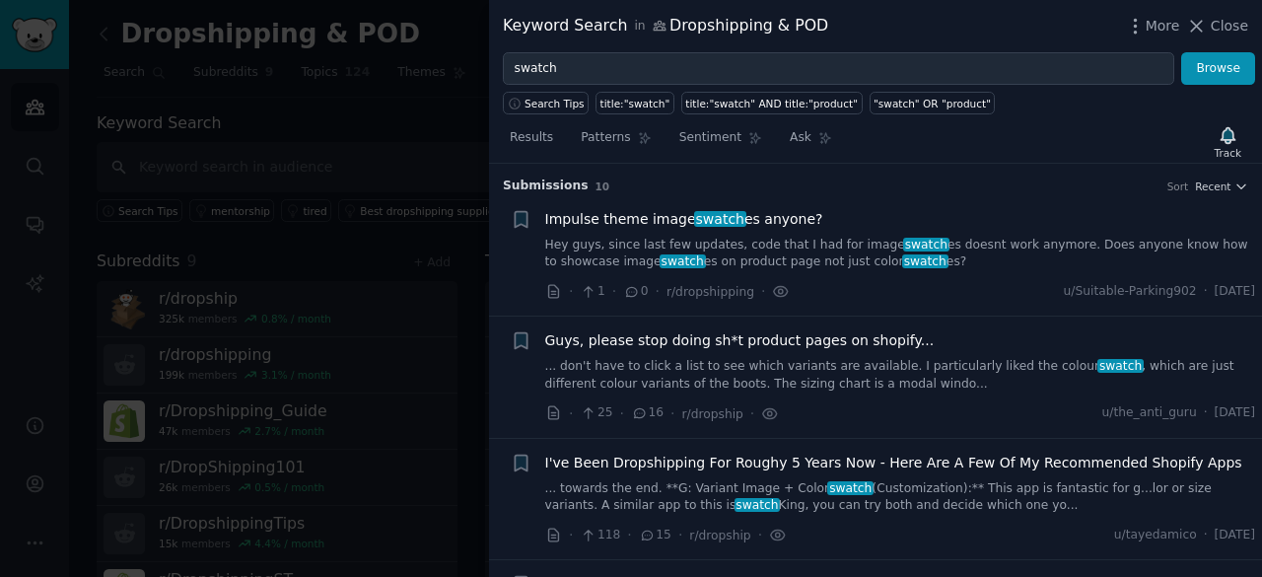
click at [294, 234] on div at bounding box center [631, 288] width 1262 height 577
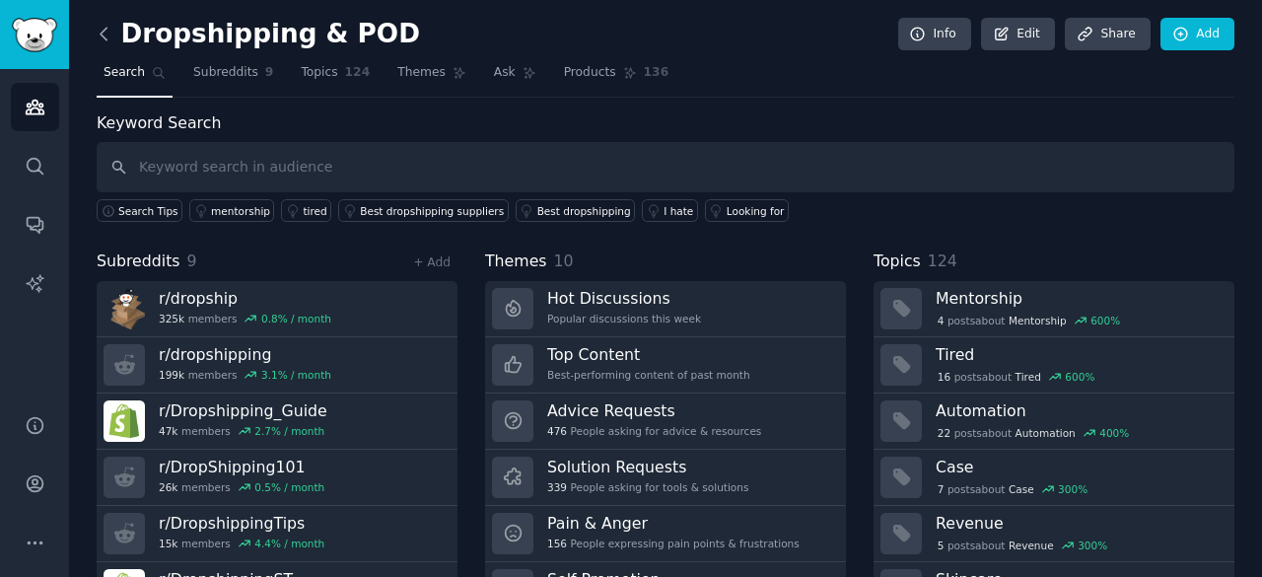
click at [110, 33] on icon at bounding box center [104, 34] width 21 height 21
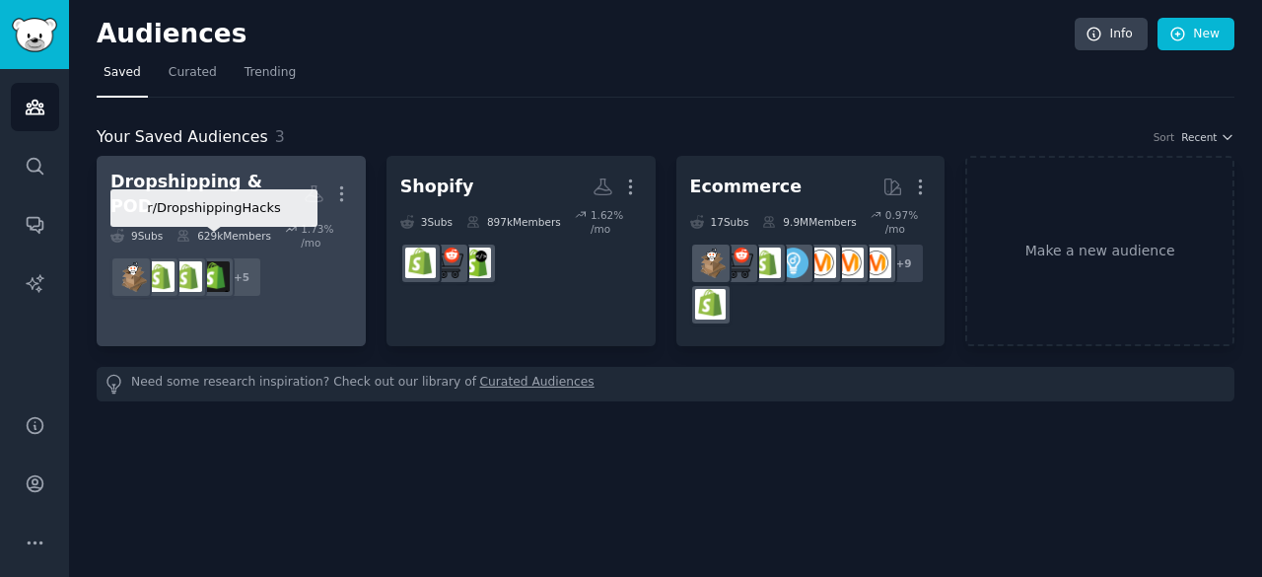
click at [232, 256] on div at bounding box center [213, 276] width 41 height 41
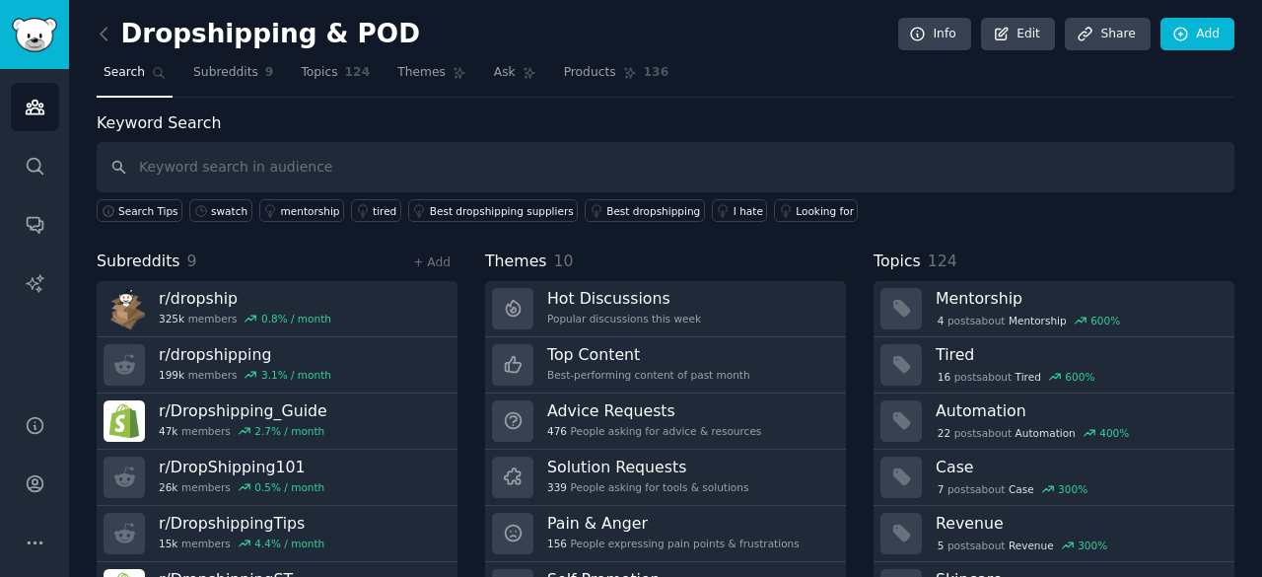
click at [396, 145] on input "text" at bounding box center [666, 167] width 1138 height 50
type input "v"
type input "a"
type input "variant"
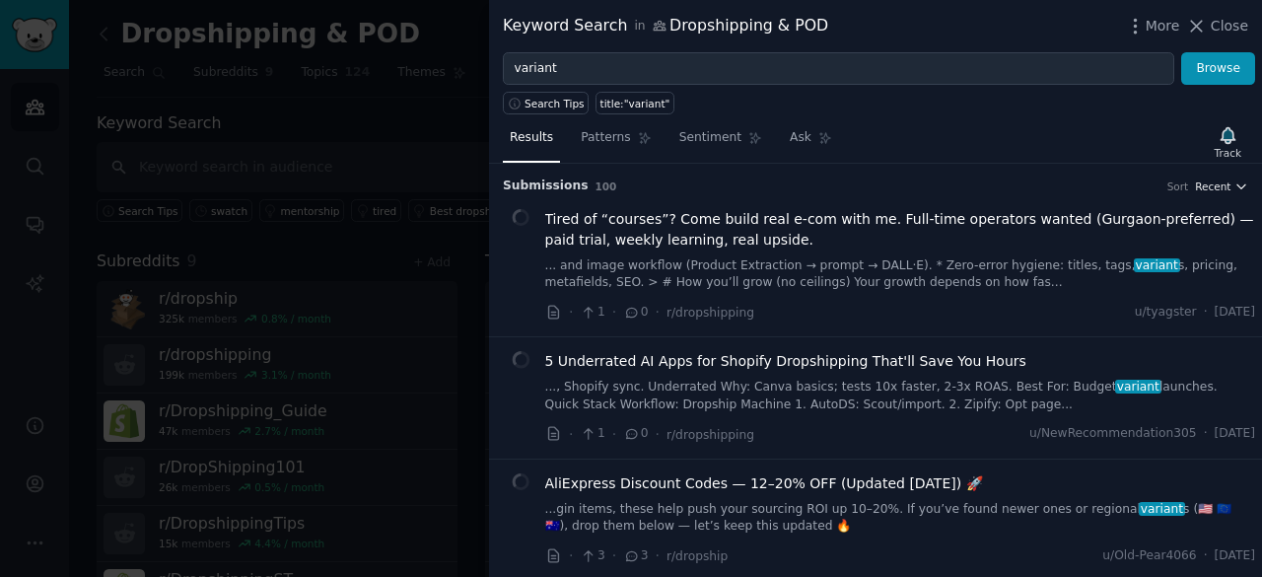
click at [1217, 179] on span "Recent" at bounding box center [1212, 186] width 35 height 14
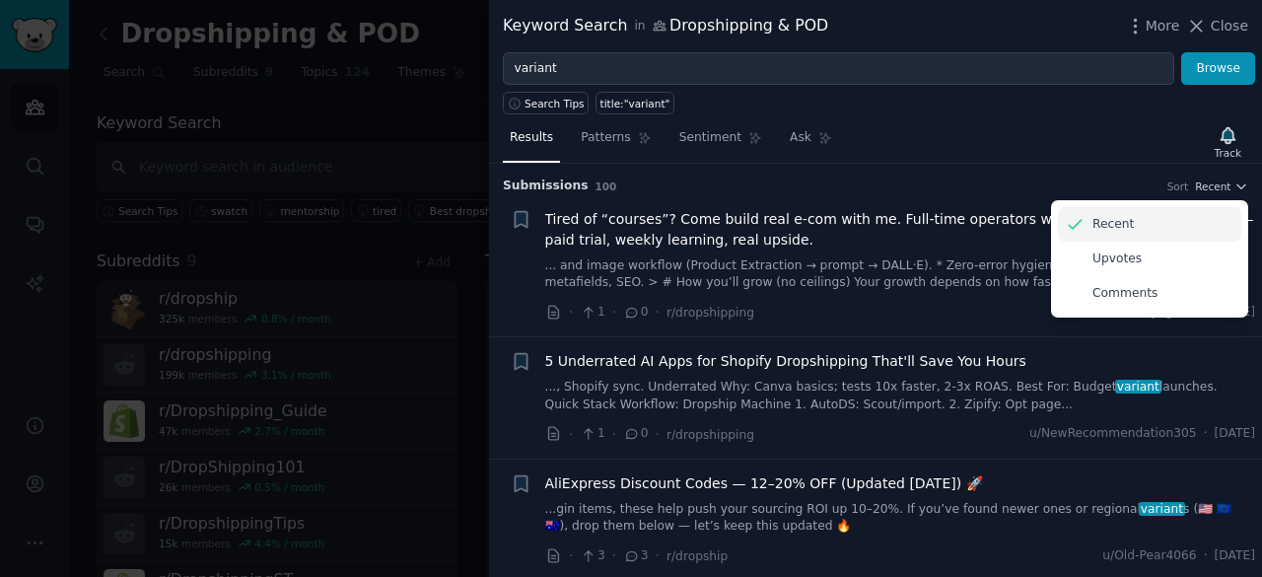
click at [1136, 230] on div "Recent" at bounding box center [1149, 224] width 183 height 35
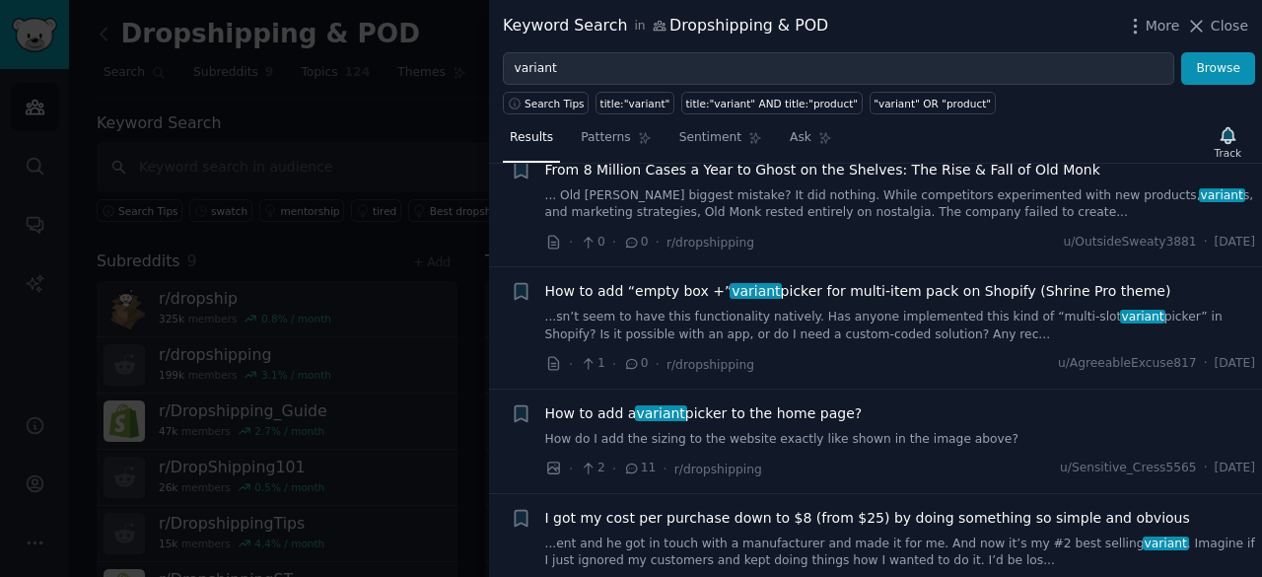
scroll to position [1873, 0]
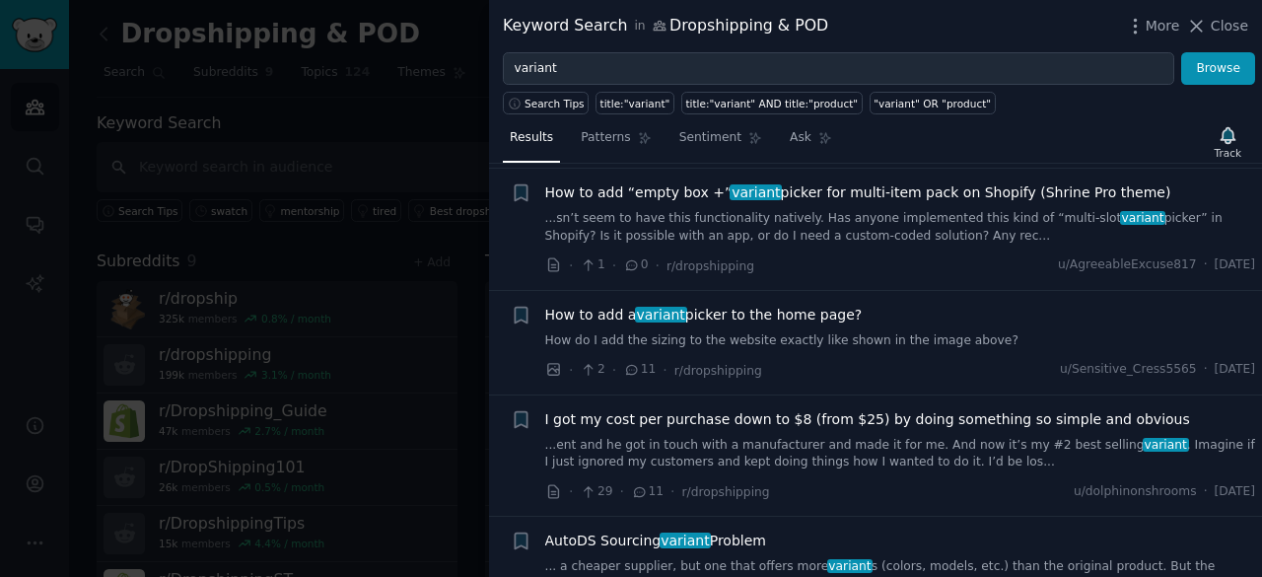
click at [787, 332] on link "How do I add the sizing to the website exactly like shown in the image above?" at bounding box center [900, 341] width 711 height 18
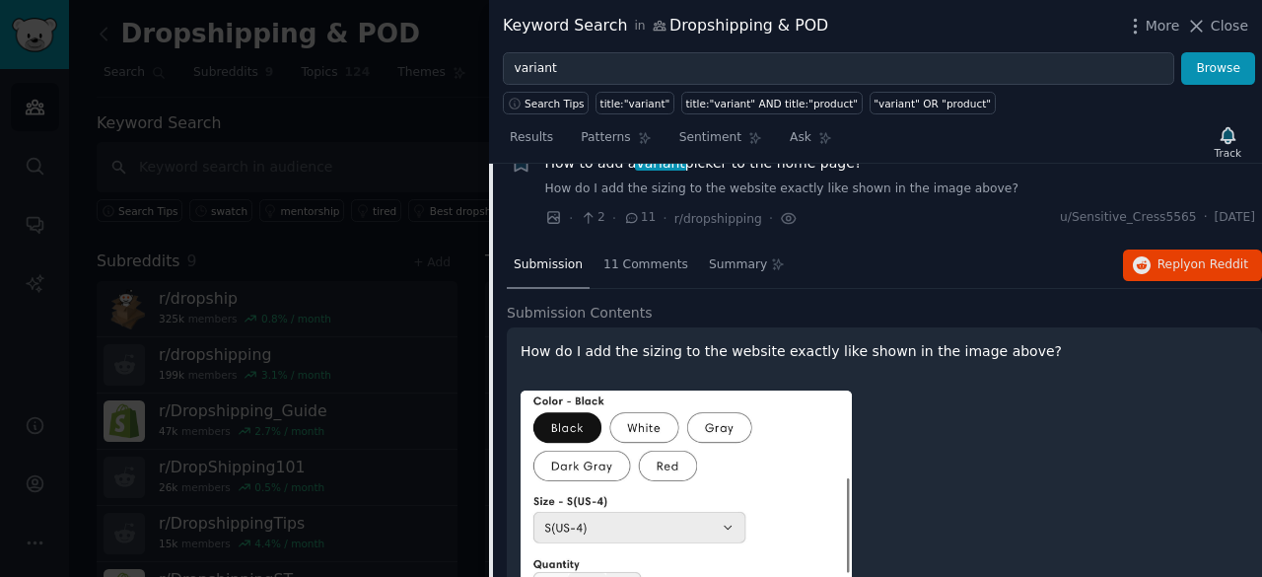
scroll to position [1995, 0]
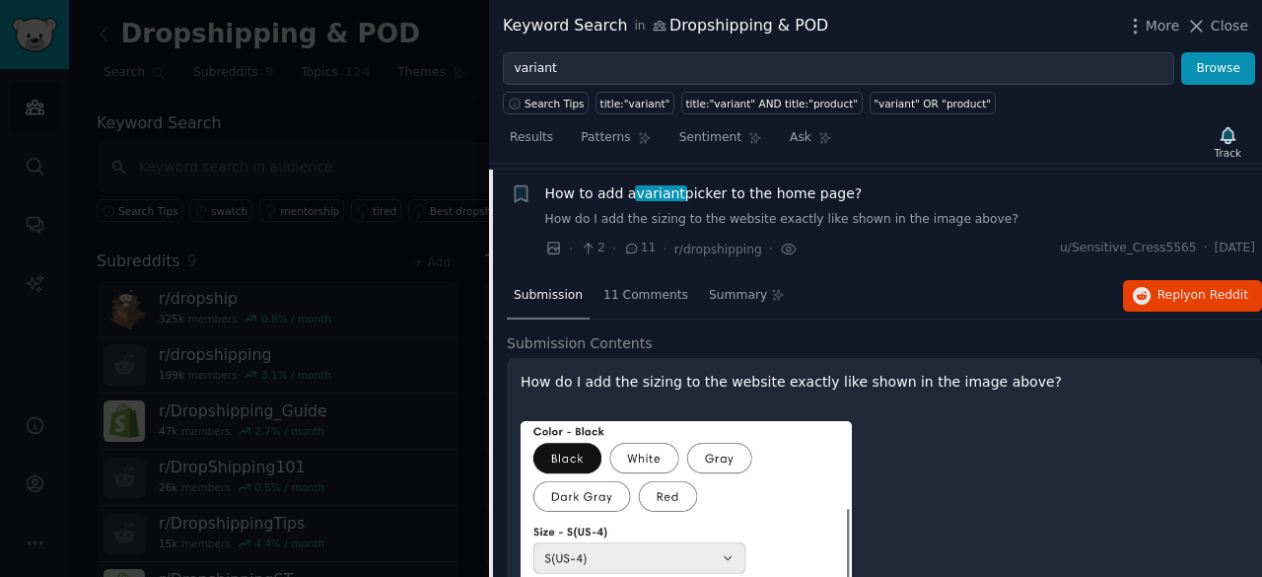
click at [837, 192] on span "How to add a variant picker to the home page?" at bounding box center [703, 193] width 317 height 21
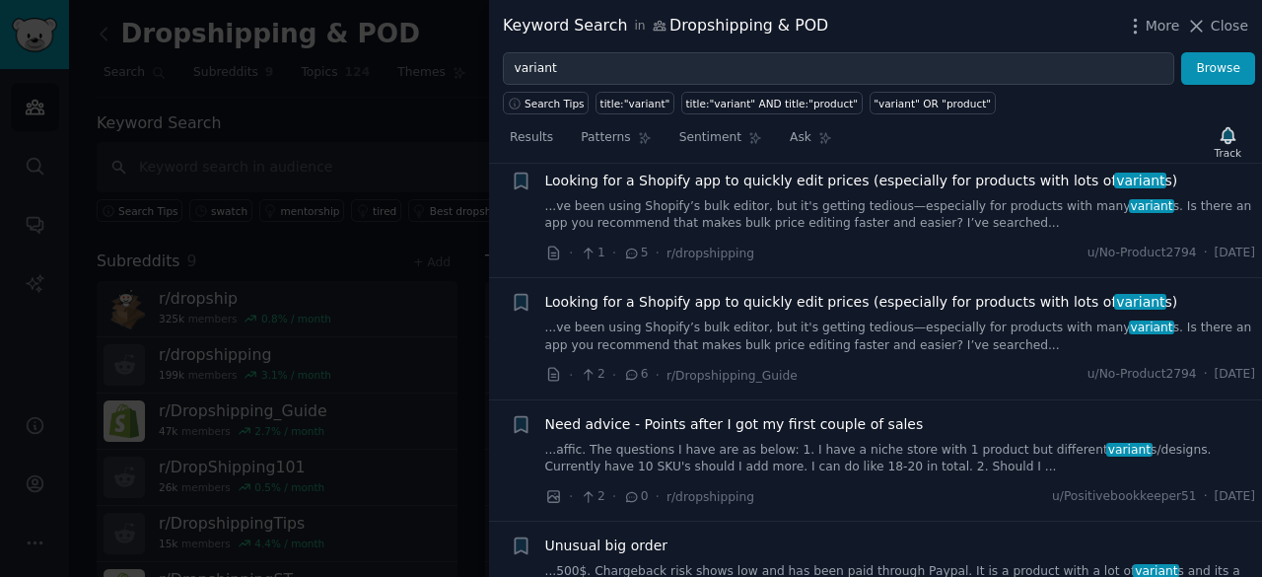
scroll to position [6498, 0]
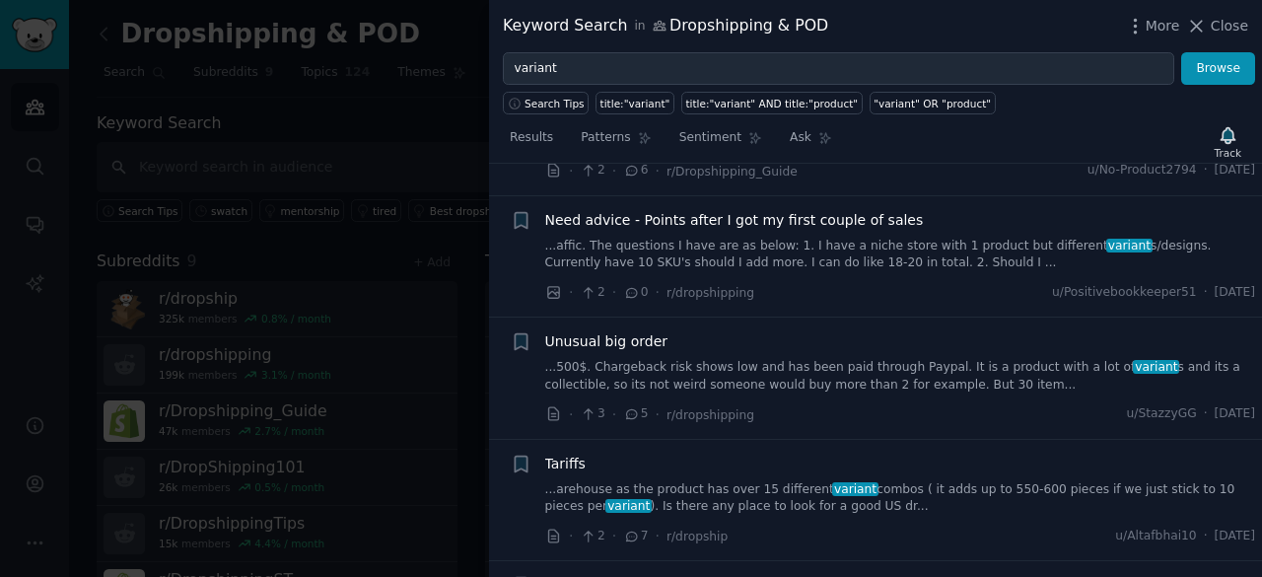
click at [338, 355] on div at bounding box center [631, 288] width 1262 height 577
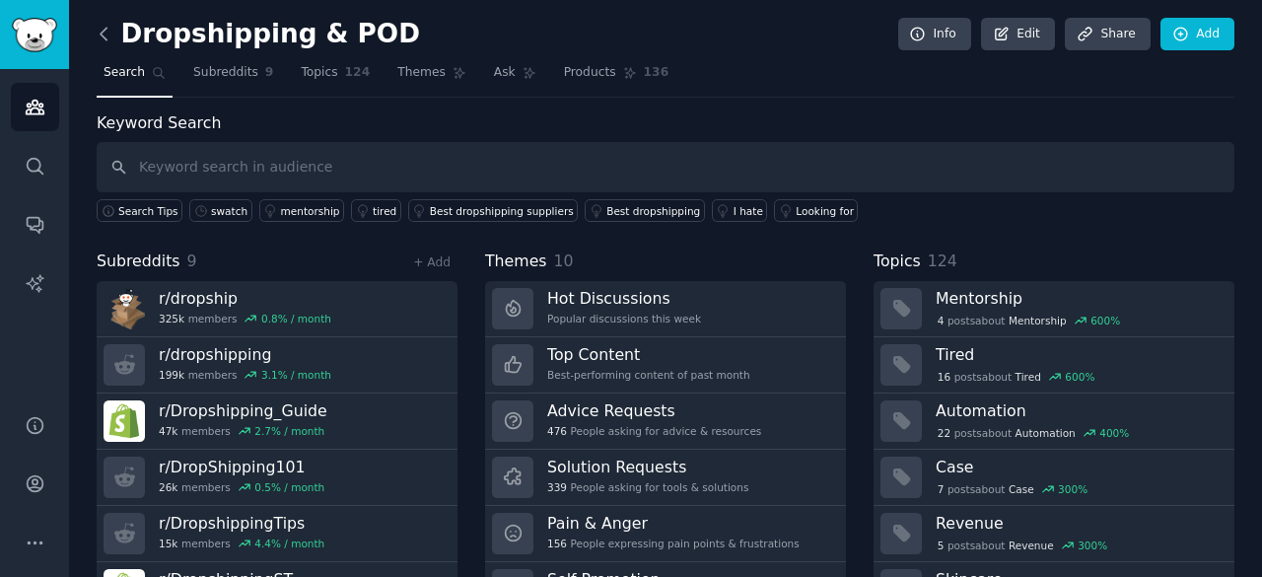
click at [104, 30] on icon at bounding box center [104, 34] width 6 height 12
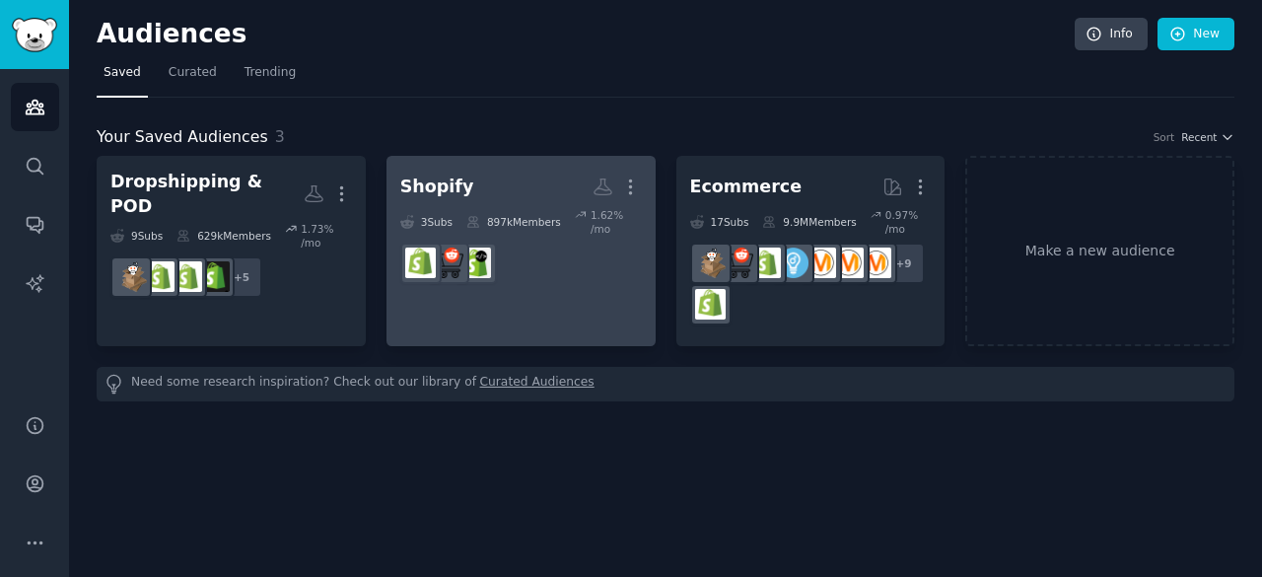
click at [548, 269] on dd at bounding box center [521, 263] width 242 height 55
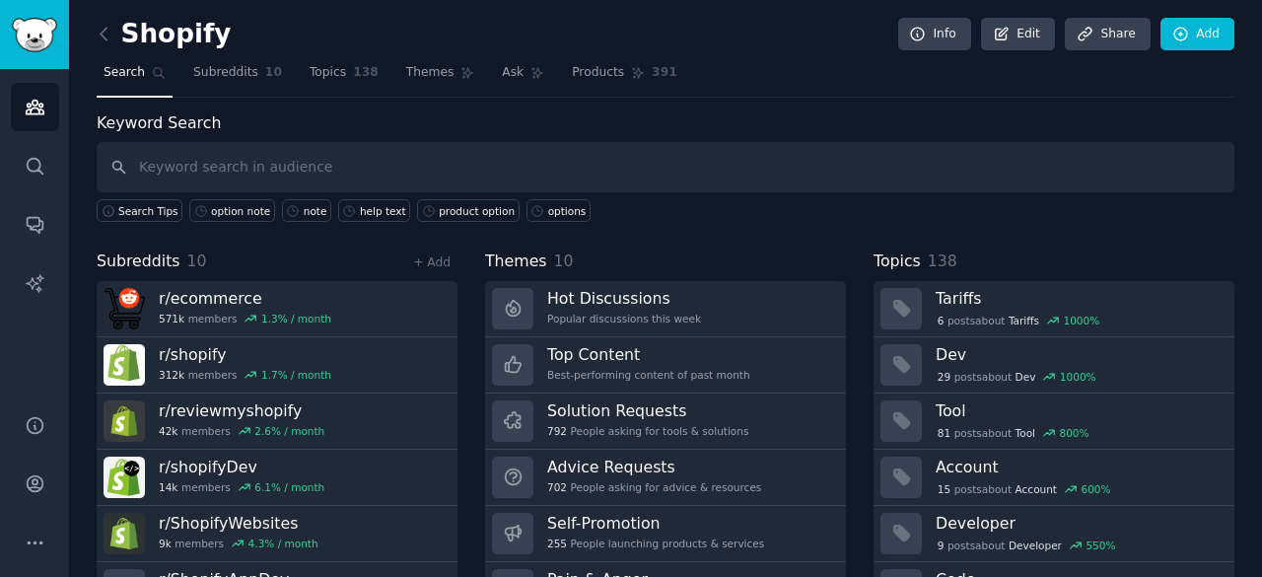
click at [269, 166] on input "text" at bounding box center [666, 167] width 1138 height 50
click at [205, 176] on input "text" at bounding box center [666, 167] width 1138 height 50
type input "swatch"
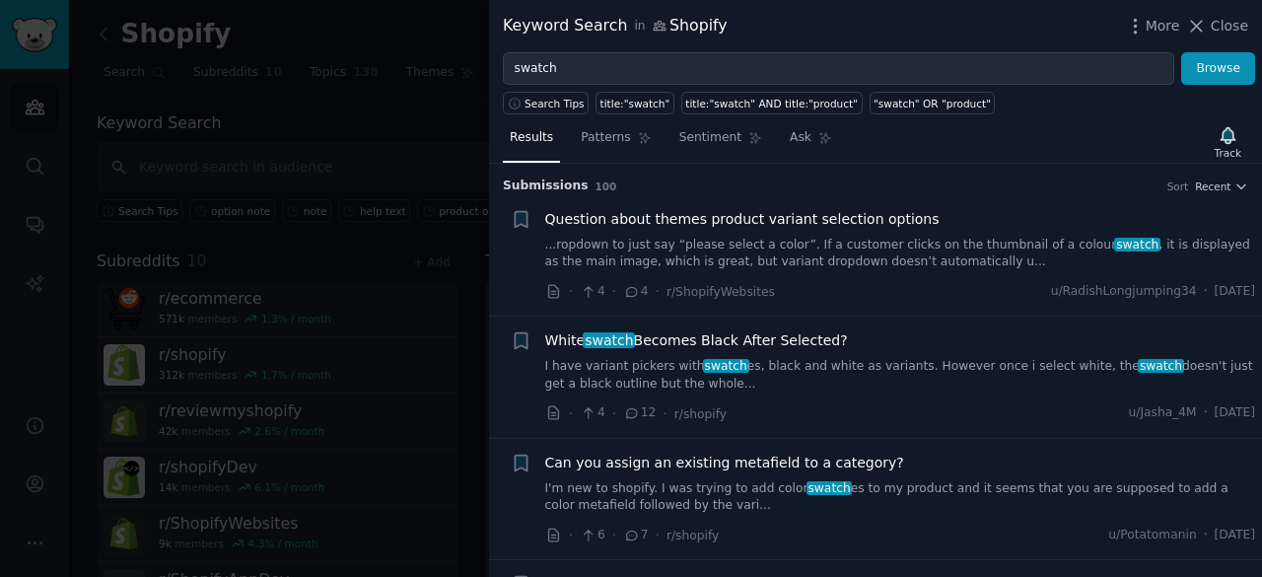
click at [916, 251] on link "...ropdown to just say “please select a color”. If a customer clicks on the thu…" at bounding box center [900, 254] width 711 height 35
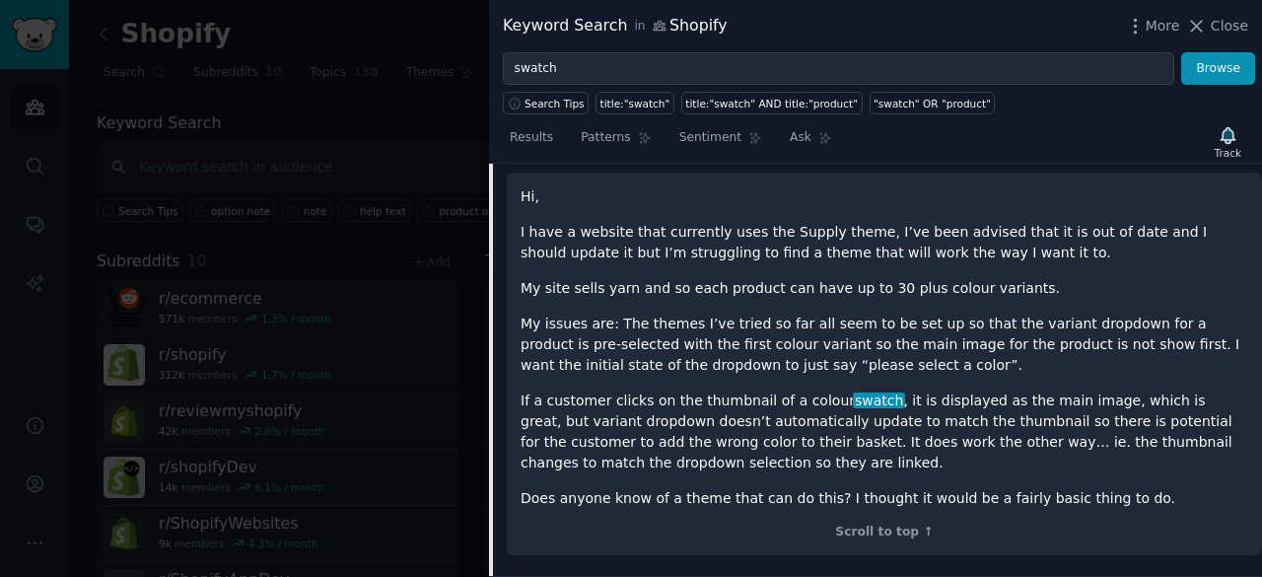
scroll to position [129, 0]
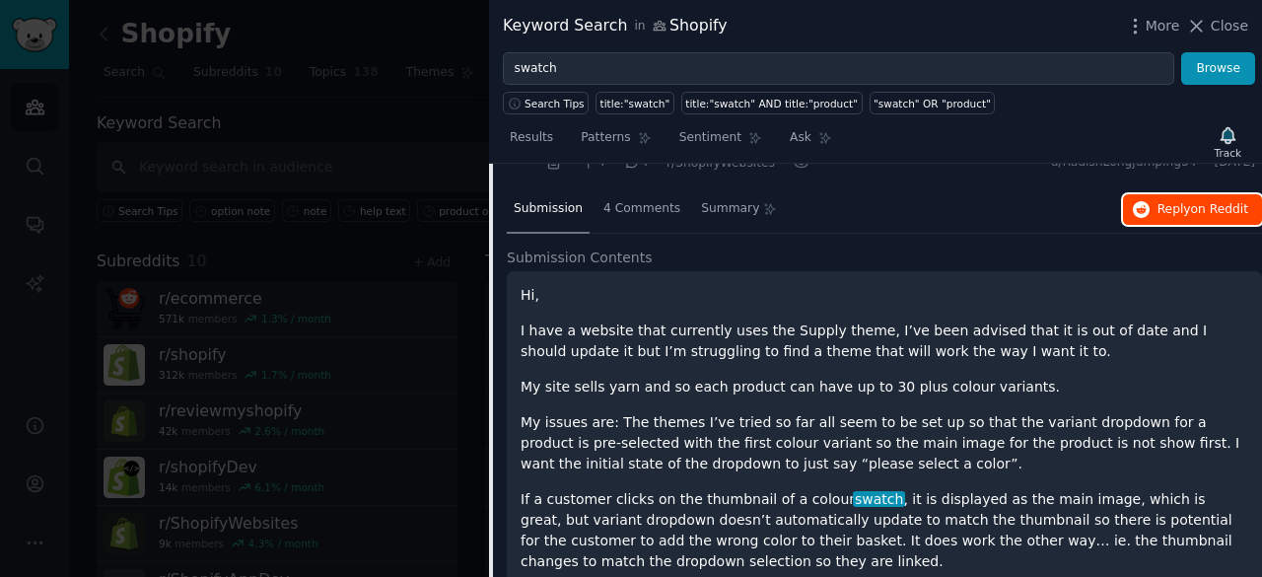
click at [1199, 211] on span "on Reddit" at bounding box center [1219, 209] width 57 height 14
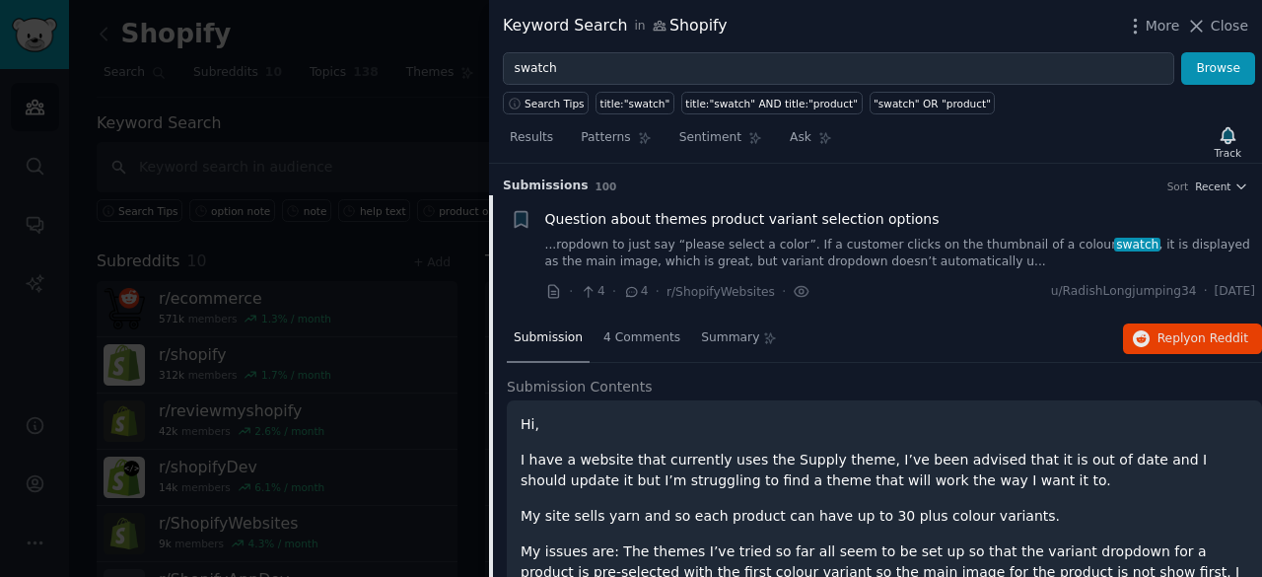
click at [959, 246] on link "...ropdown to just say “please select a color”. If a customer clicks on the thu…" at bounding box center [900, 254] width 711 height 35
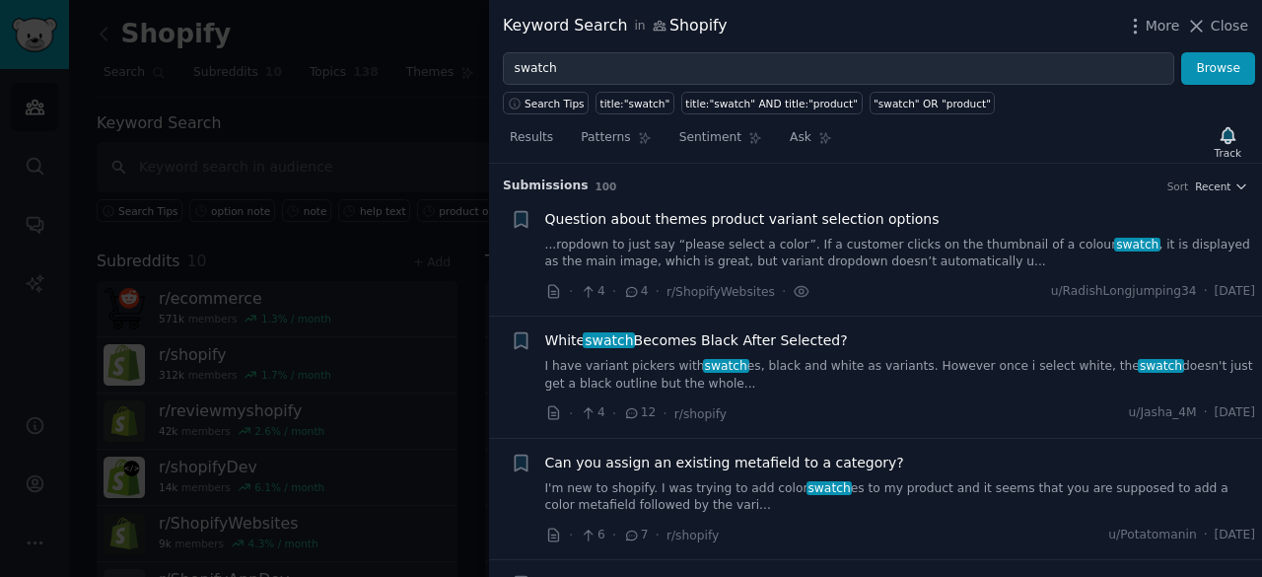
scroll to position [31, 0]
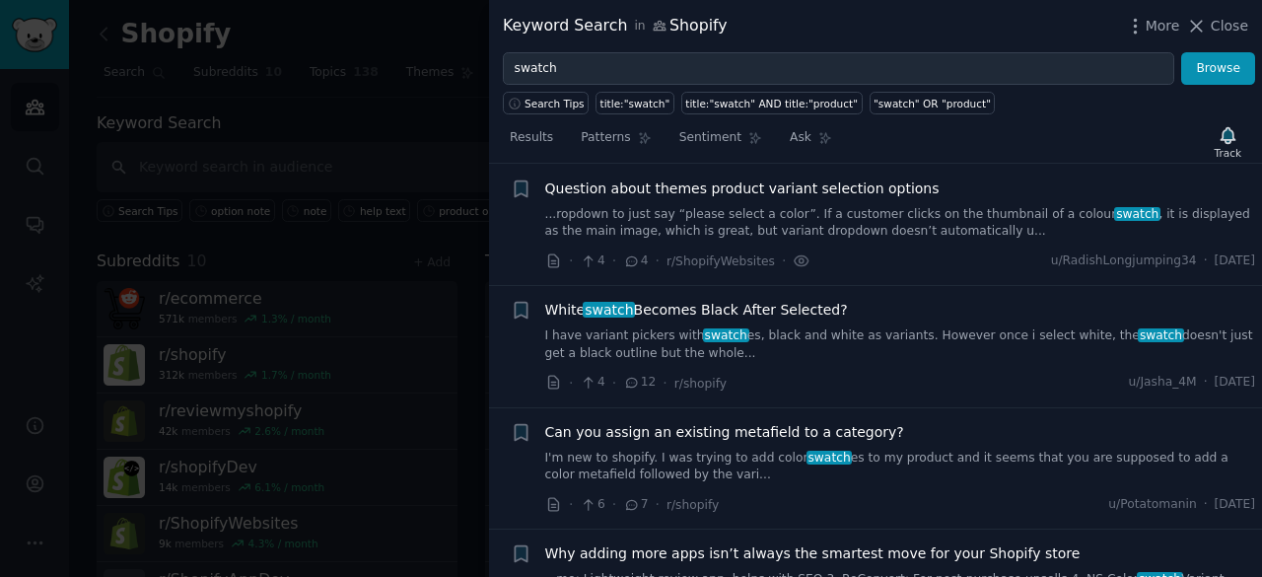
click at [857, 332] on link "I have variant pickers with swatch es, black and white as variants. However onc…" at bounding box center [900, 344] width 711 height 35
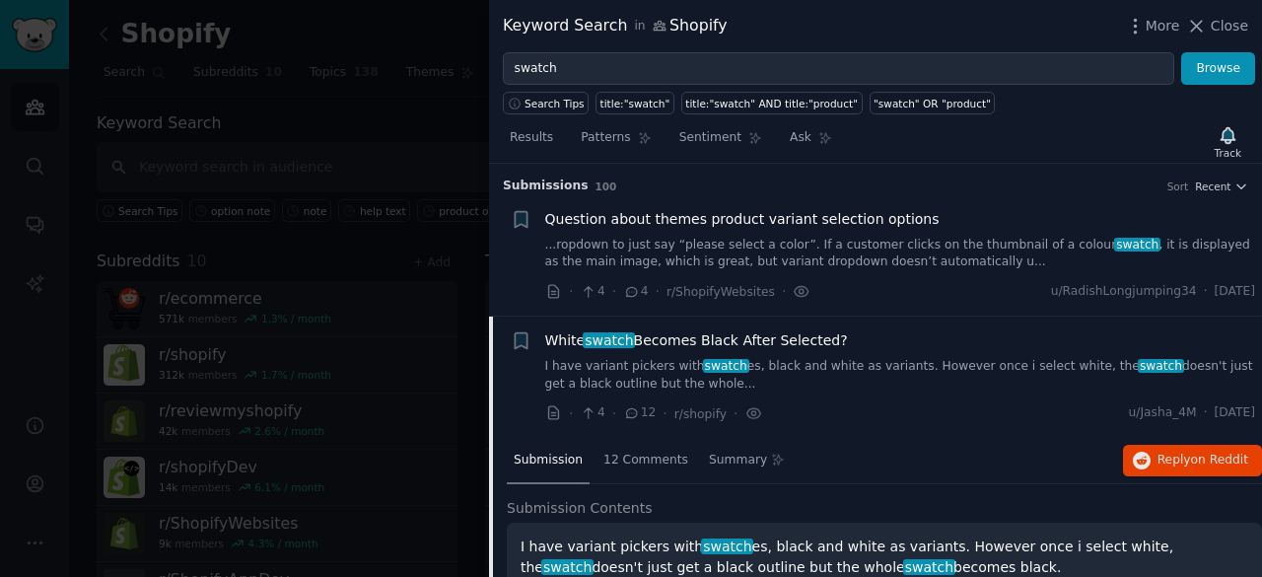
click at [848, 368] on link "I have variant pickers with swatch es, black and white as variants. However onc…" at bounding box center [900, 375] width 711 height 35
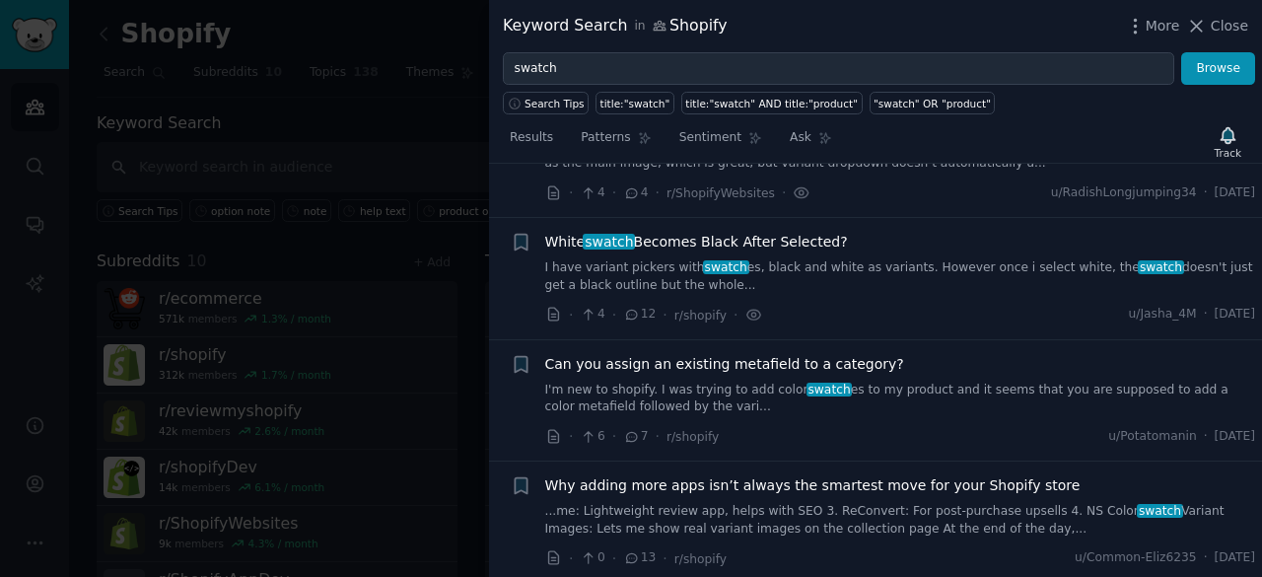
scroll to position [197, 0]
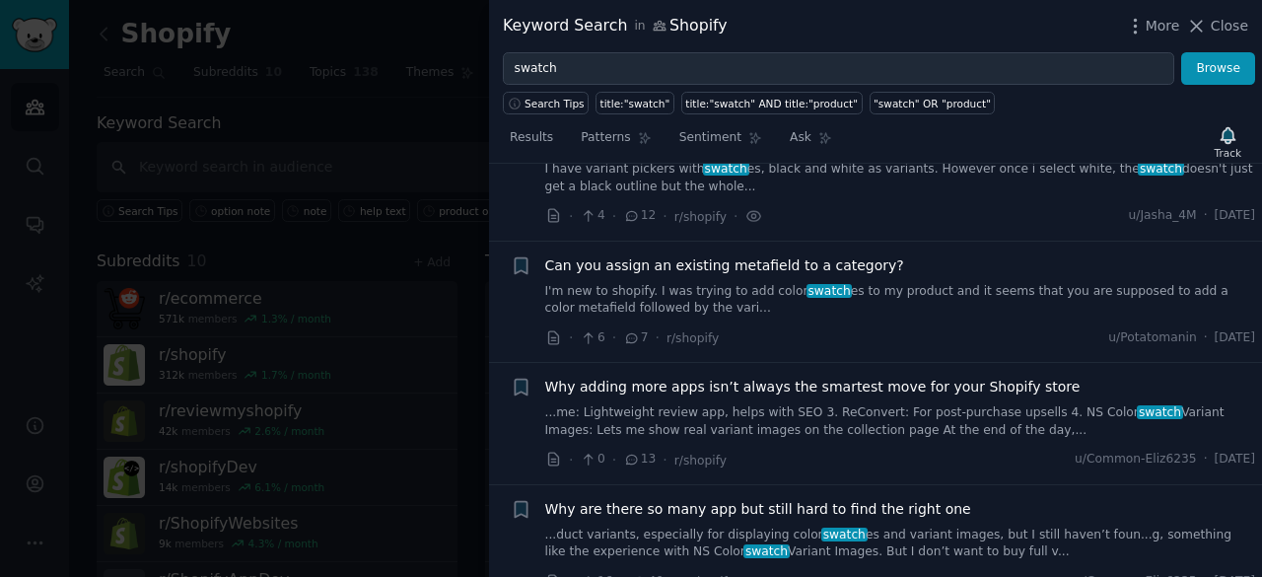
click at [799, 397] on div "Why adding more apps isn’t always the smartest move for your Shopify store ...m…" at bounding box center [900, 408] width 711 height 62
click at [720, 414] on link "...me: Lightweight review app, helps with SEO 3. ReConvert: For post-purchase u…" at bounding box center [900, 421] width 711 height 35
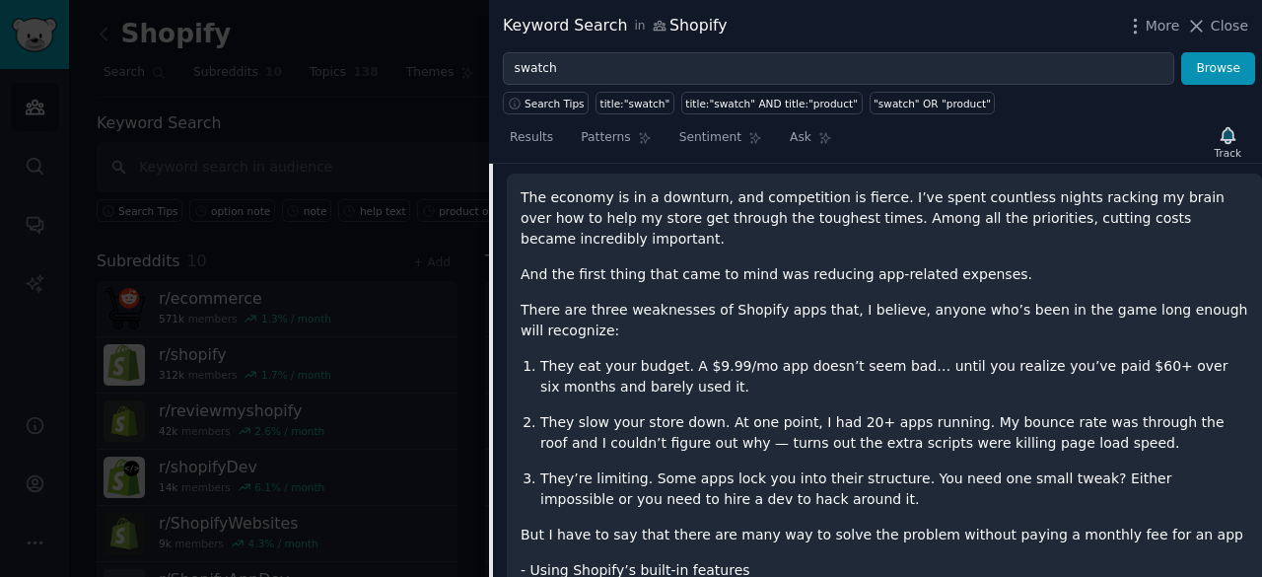
scroll to position [395, 0]
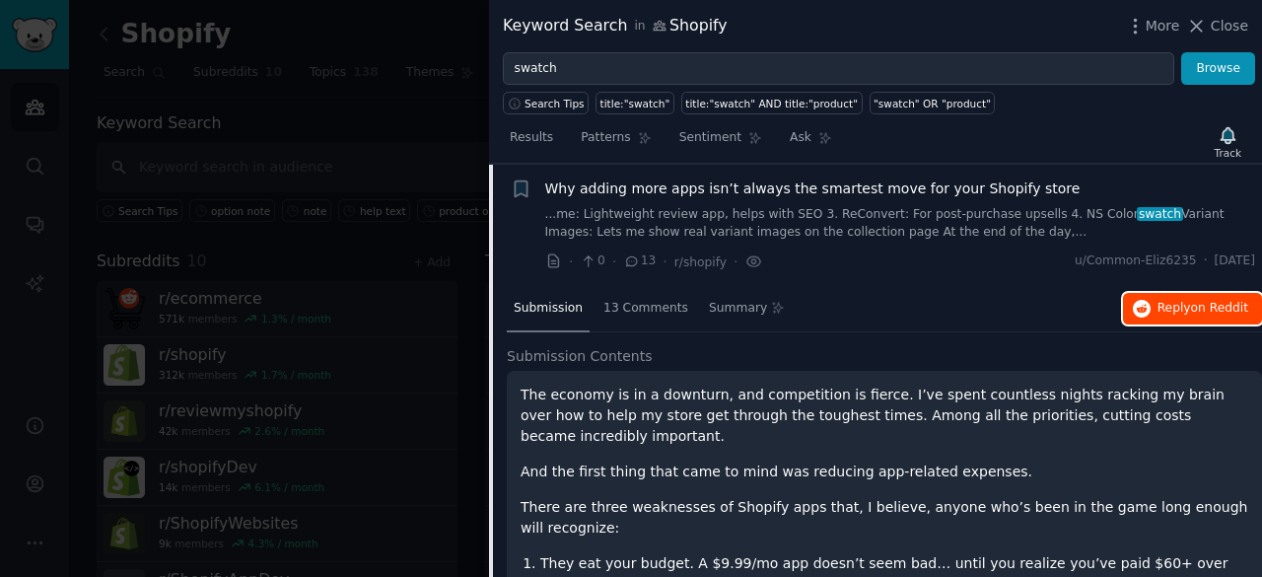
click at [1168, 307] on span "Reply on Reddit" at bounding box center [1203, 309] width 91 height 18
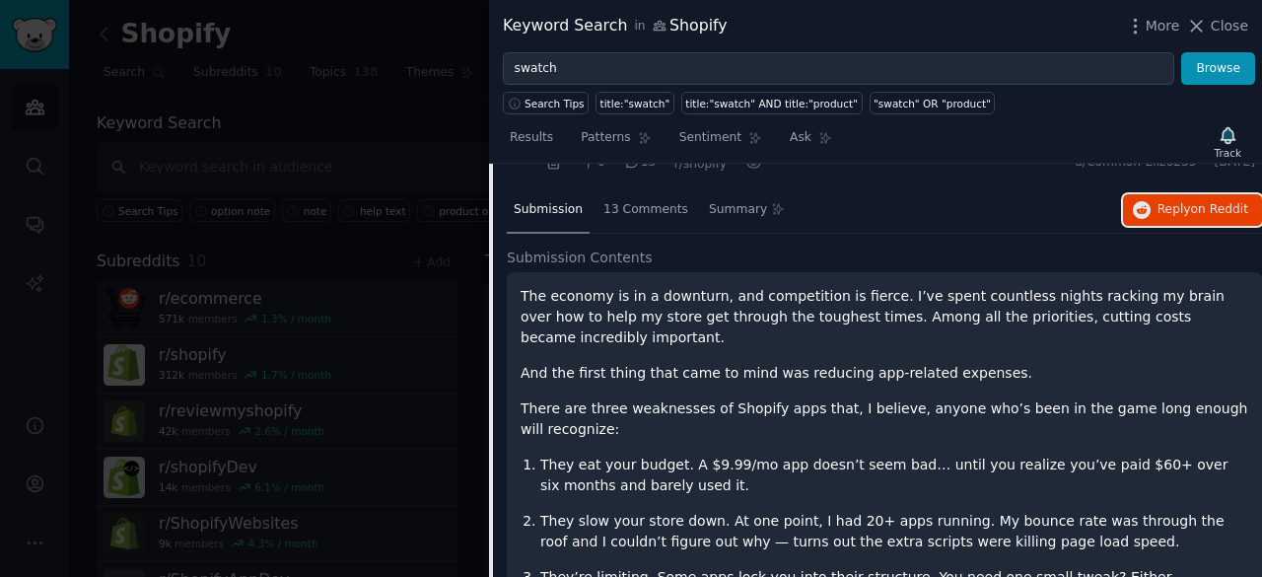
scroll to position [297, 0]
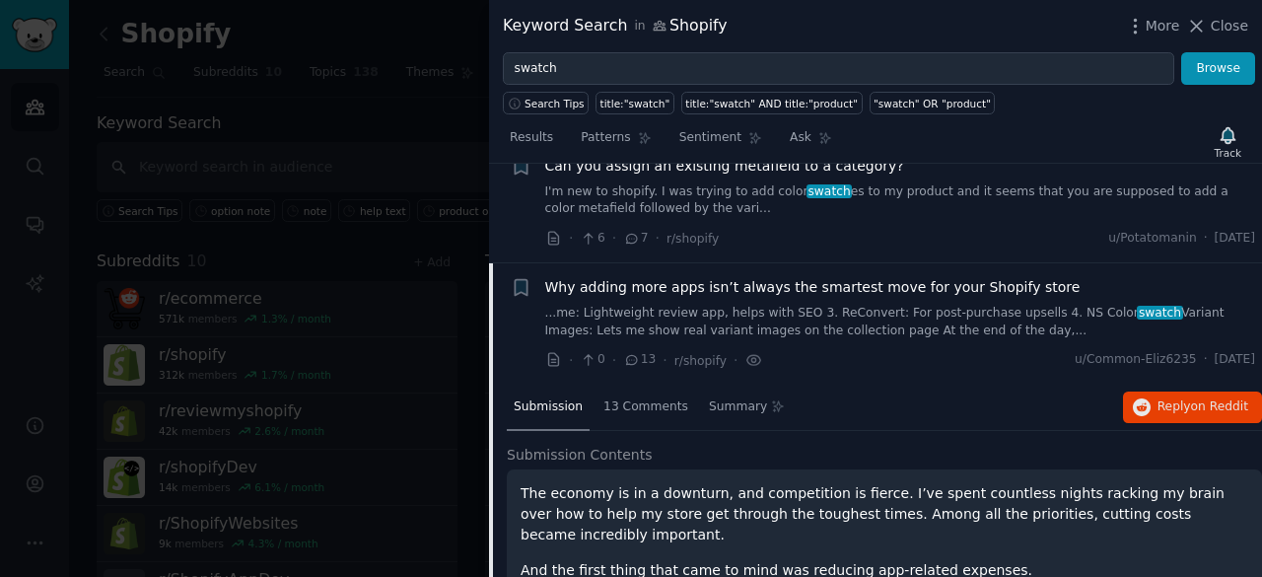
click at [894, 318] on link "...me: Lightweight review app, helps with SEO 3. ReConvert: For post-purchase u…" at bounding box center [900, 322] width 711 height 35
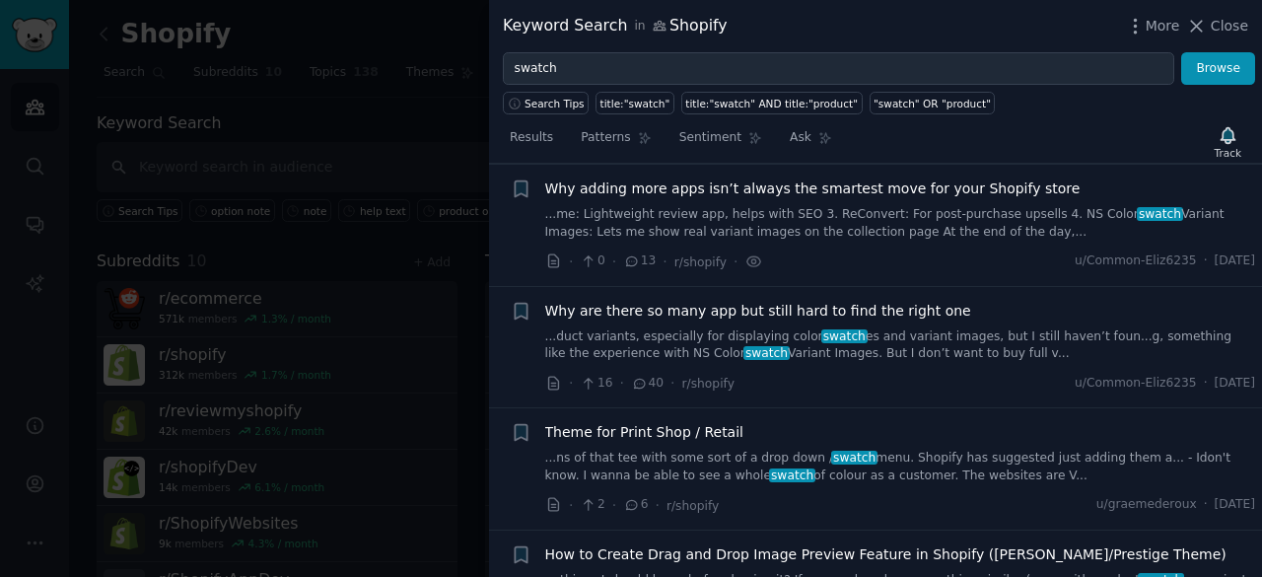
scroll to position [494, 0]
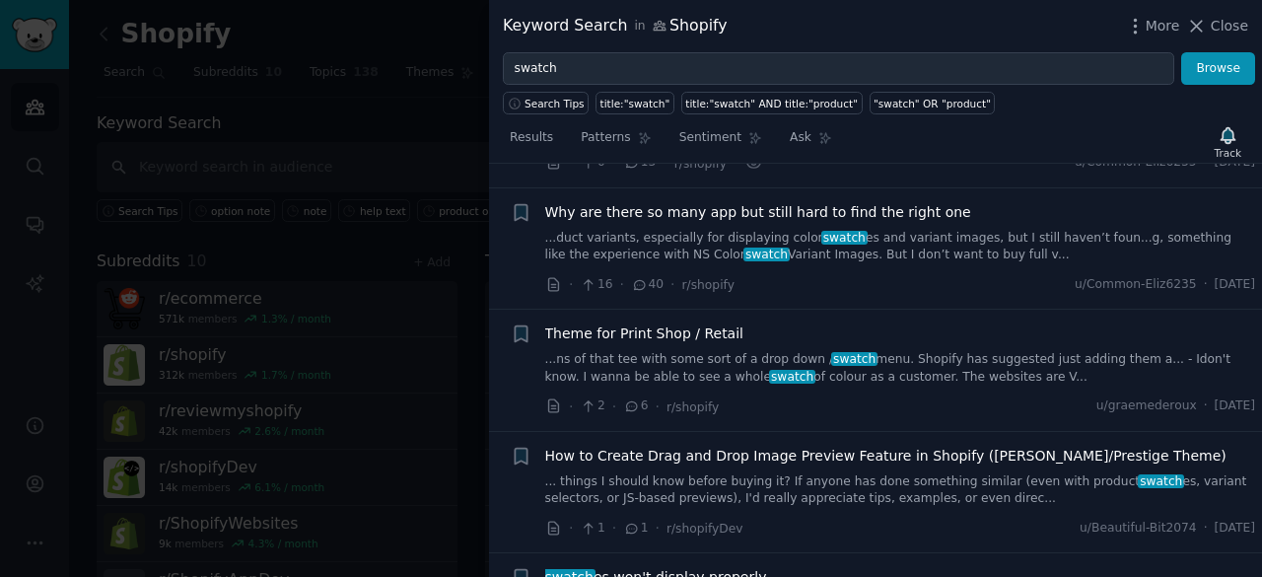
click at [870, 251] on link "...duct variants, especially for displaying color swatch es and variant images,…" at bounding box center [900, 247] width 711 height 35
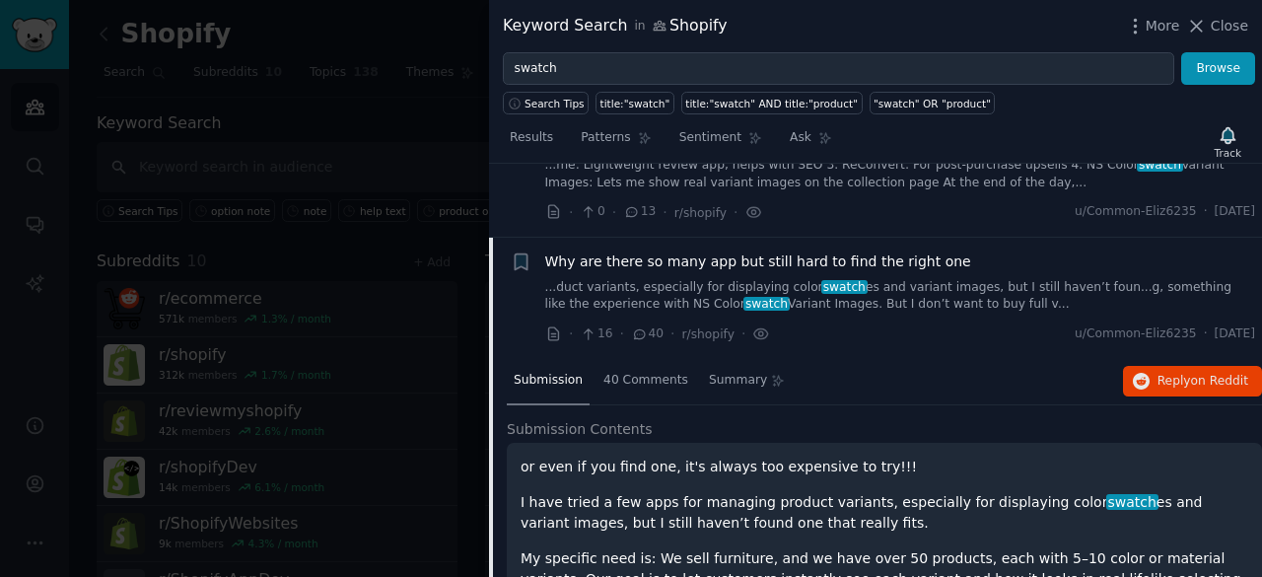
scroll to position [418, 0]
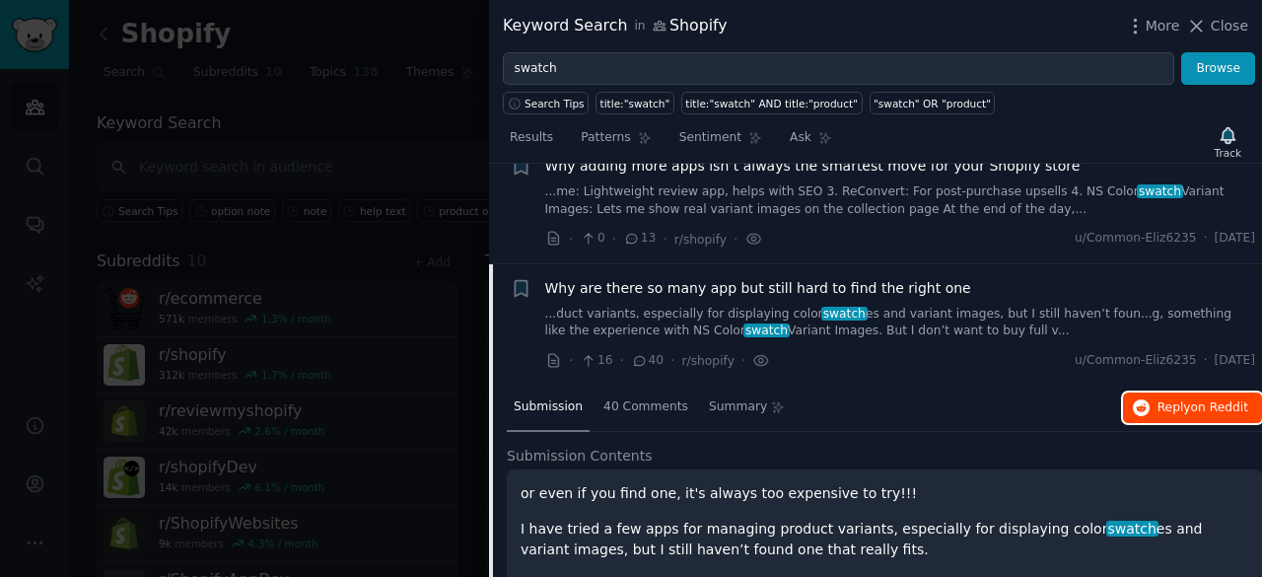
click at [1163, 401] on span "Reply on Reddit" at bounding box center [1203, 408] width 91 height 18
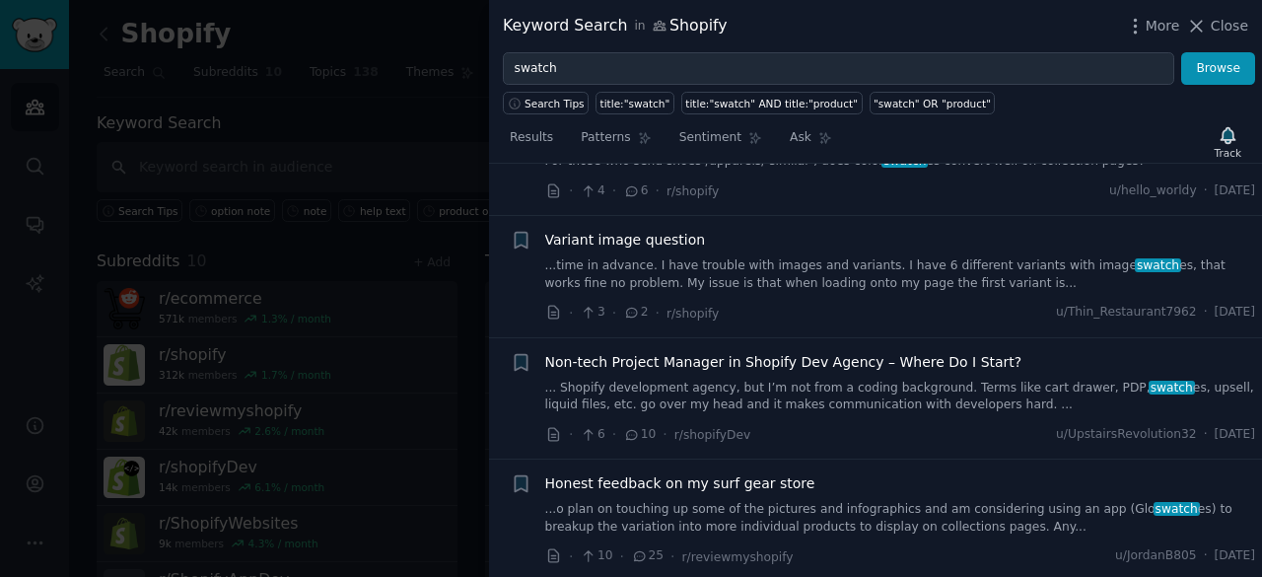
scroll to position [1562, 0]
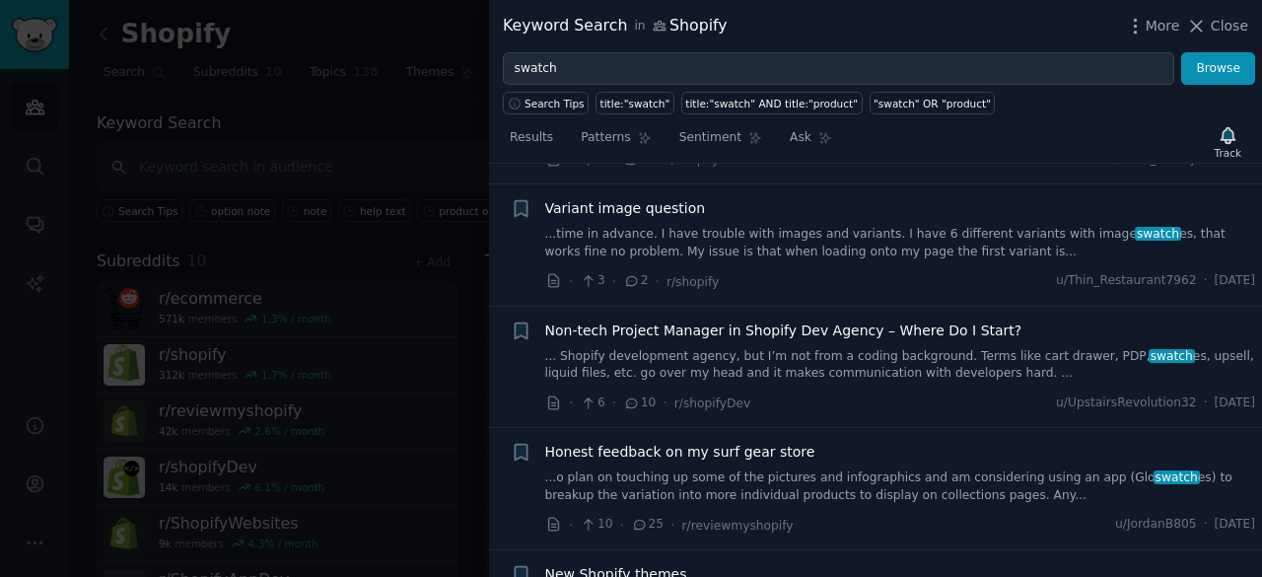
click at [799, 226] on link "...time in advance. I have trouble with images and variants. I have 6 different…" at bounding box center [900, 243] width 711 height 35
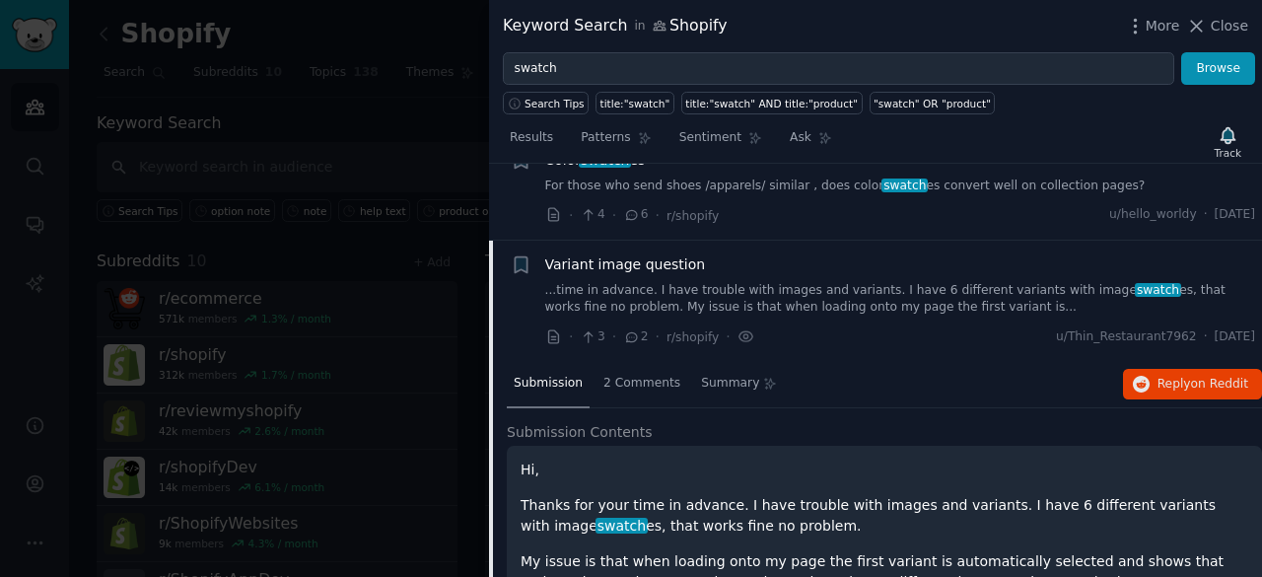
scroll to position [1008, 0]
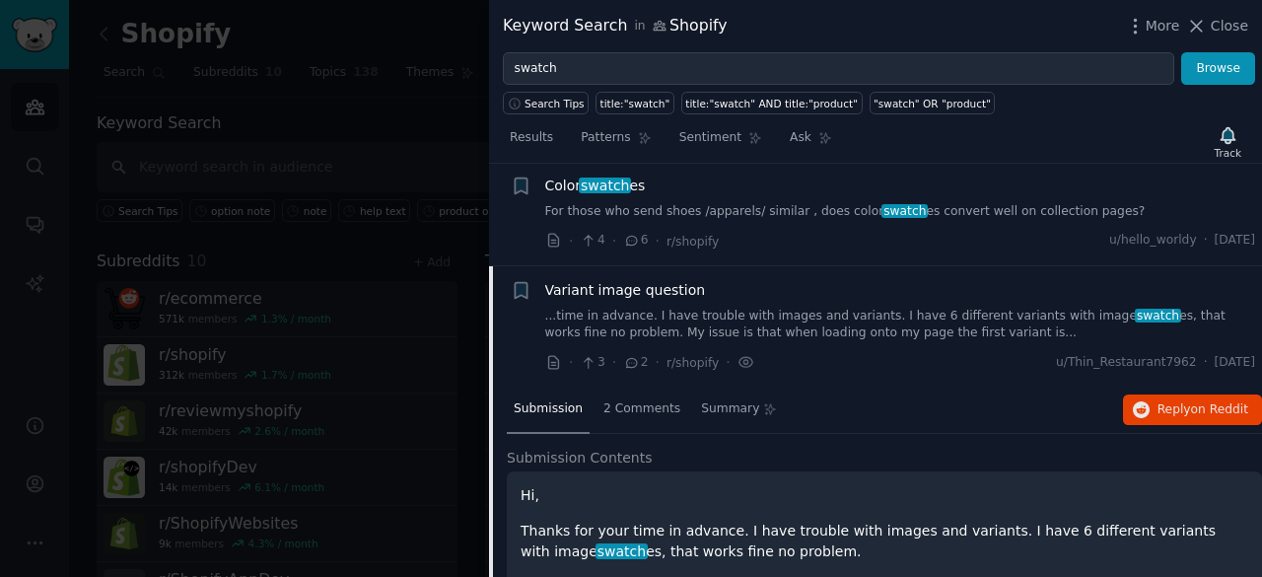
click at [810, 317] on link "...time in advance. I have trouble with images and variants. I have 6 different…" at bounding box center [900, 325] width 711 height 35
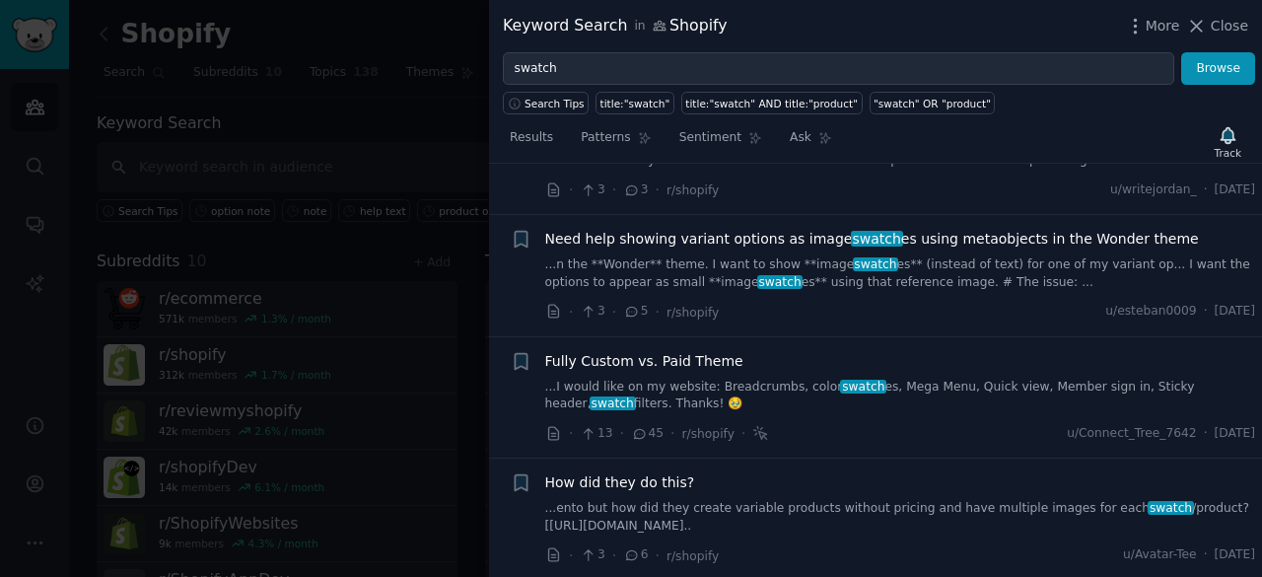
scroll to position [1698, 0]
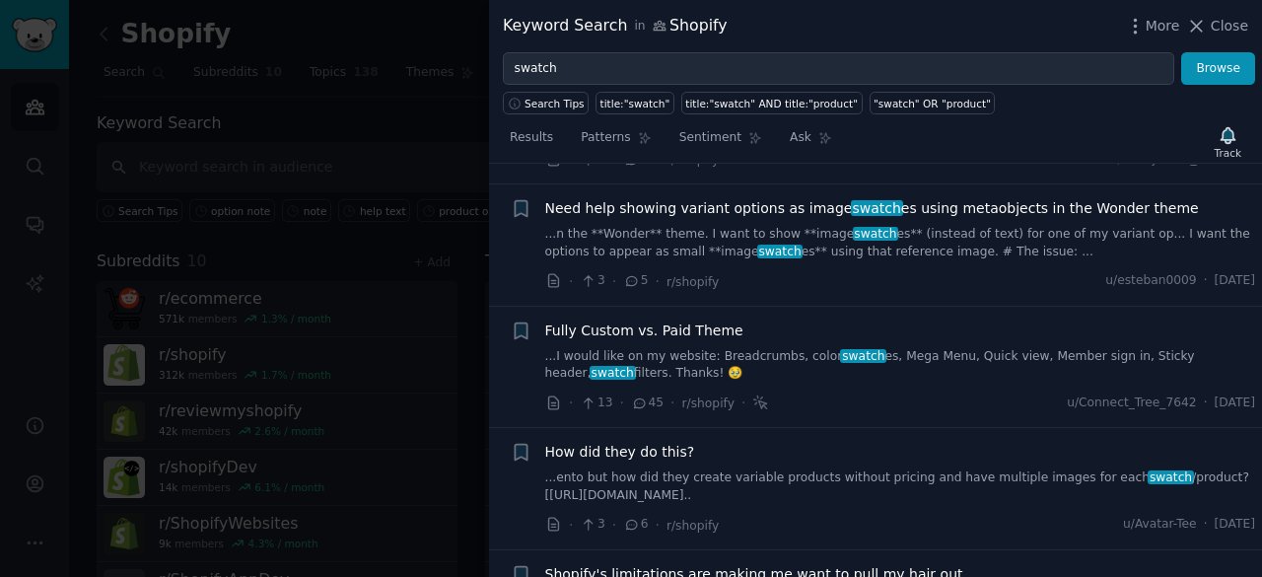
click at [763, 361] on link "...I would like on my website: Breadcrumbs, color swatch es, Mega Menu, Quick v…" at bounding box center [900, 365] width 711 height 35
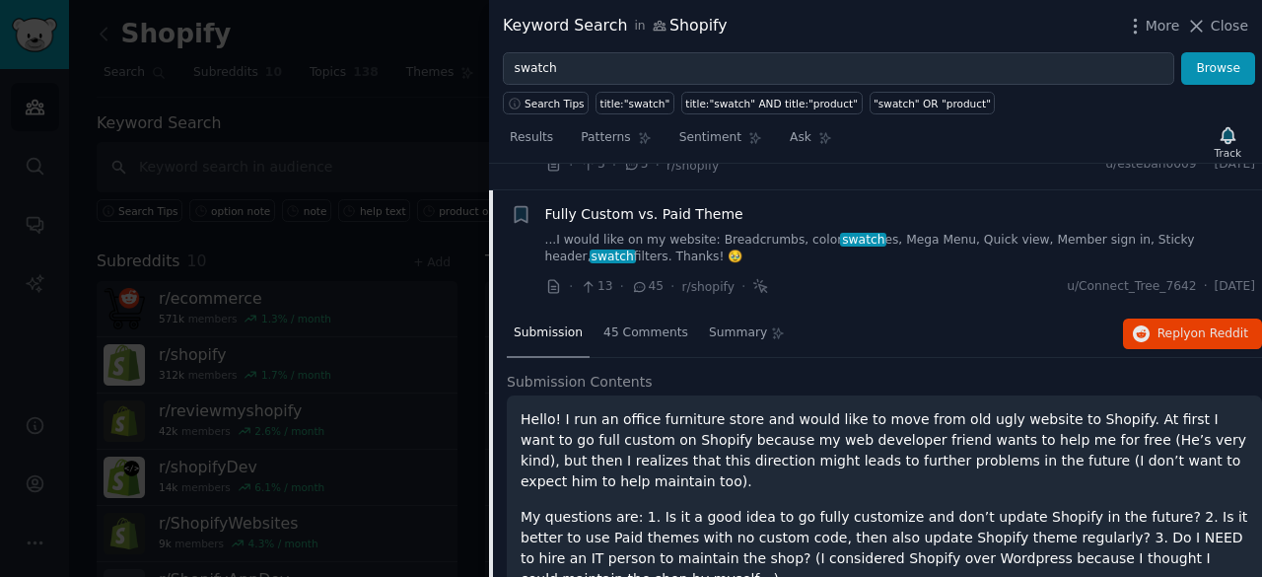
scroll to position [1835, 0]
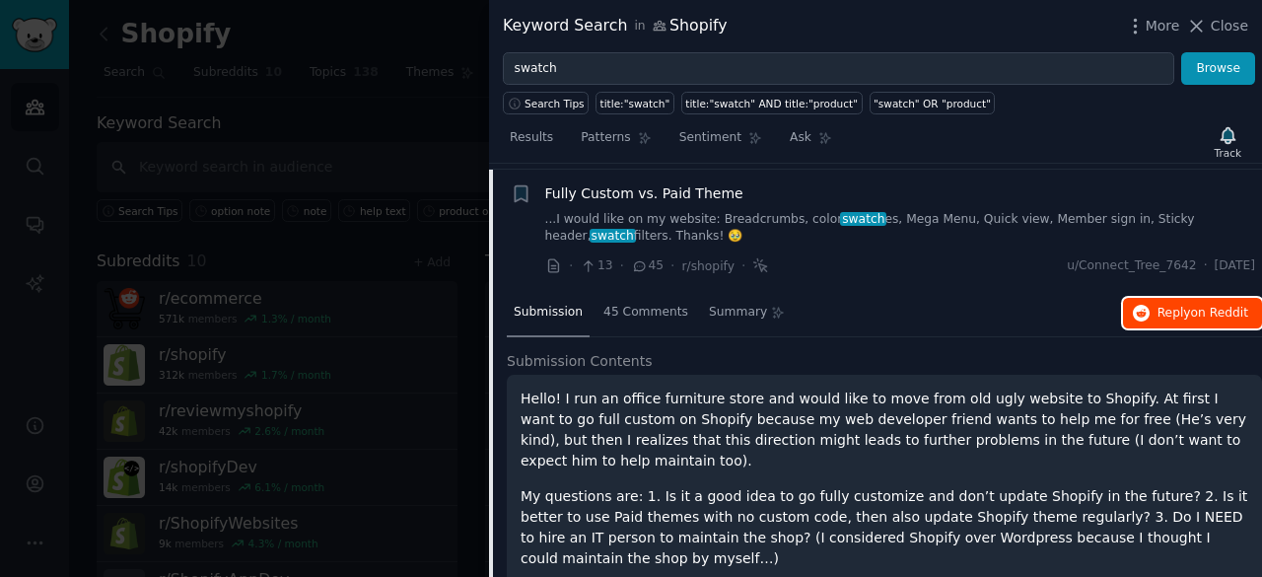
click at [1185, 315] on button "Reply on Reddit" at bounding box center [1192, 314] width 139 height 32
